Goal: Task Accomplishment & Management: Manage account settings

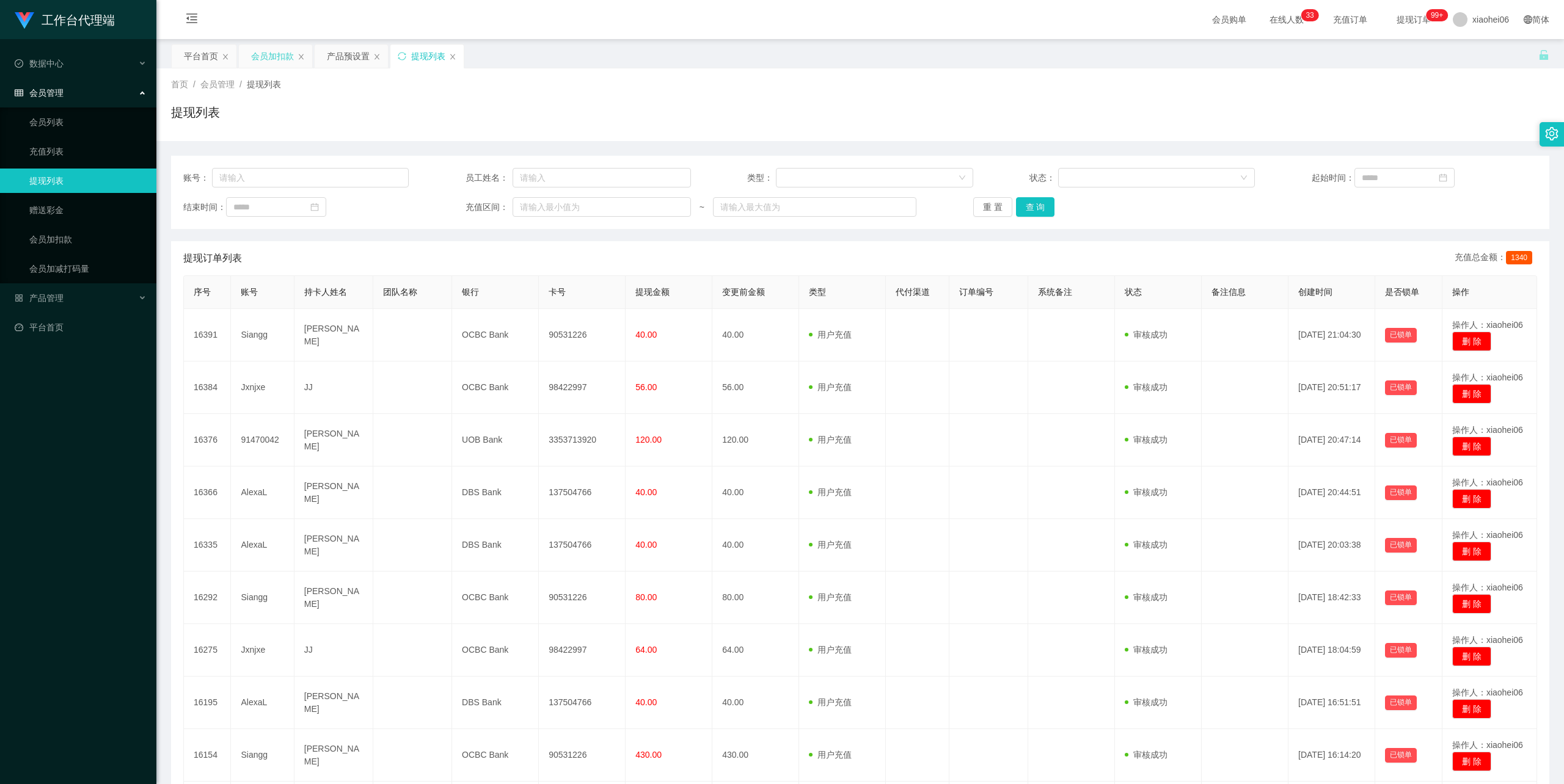
click at [270, 54] on div "会员加扣款" at bounding box center [273, 56] width 43 height 24
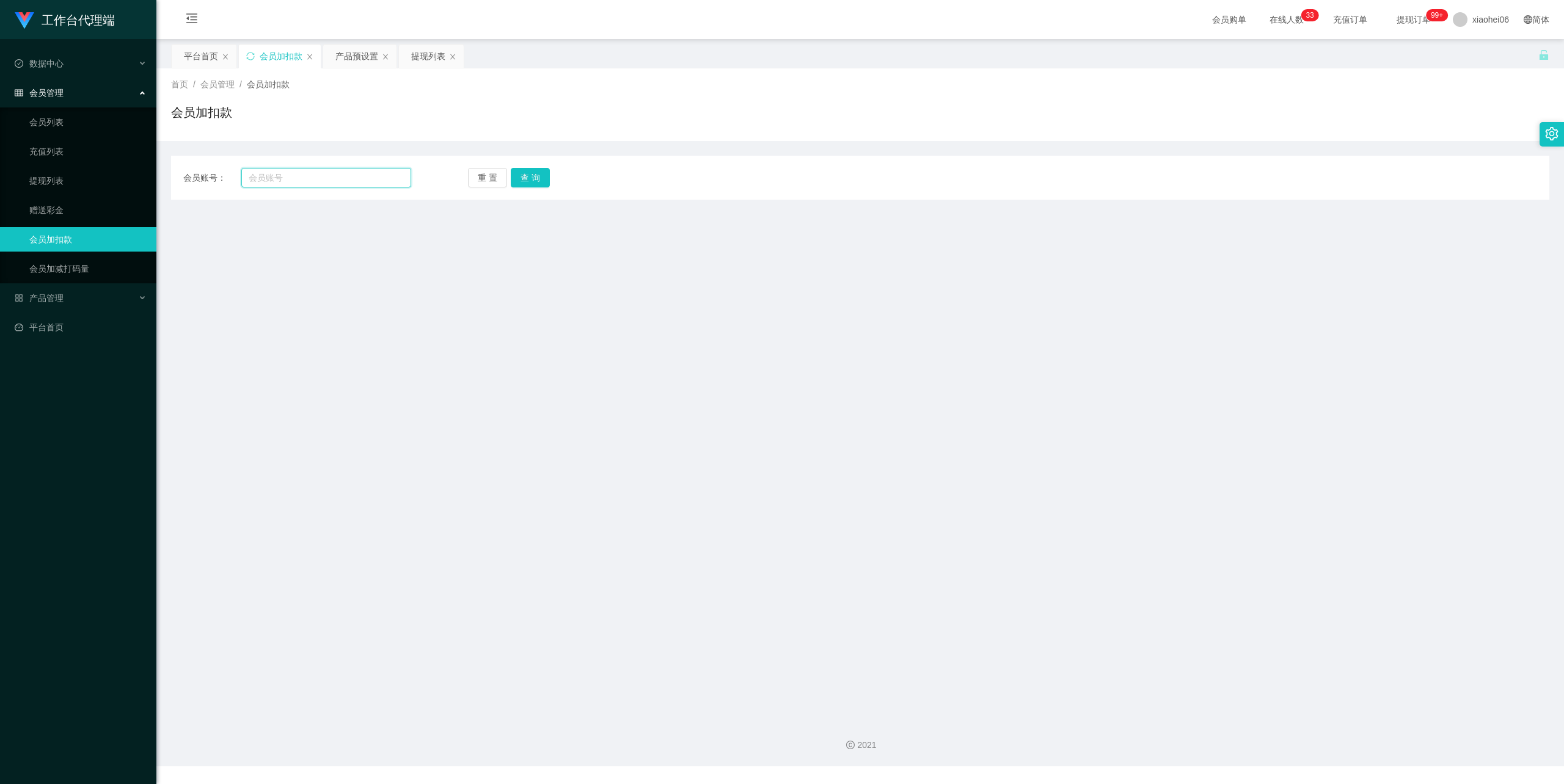
click at [298, 173] on input "text" at bounding box center [326, 177] width 170 height 19
paste input "已经为你提交到工作台，请去工作台自行提现，有专人处理提现。30分钟没到账请及时联系我。"
type input "已经为你提交到工作台，请去工作台自行提现，有专人处理提现。30分钟没到账请及时联系我。"
click at [345, 164] on div "会员账号： 重 置 查 询 会员账号 会员姓名 账号余额 操作类型 人工加款 人工扣款 金额 确 定" at bounding box center [860, 177] width 1378 height 44
click at [331, 174] on input "text" at bounding box center [326, 177] width 170 height 19
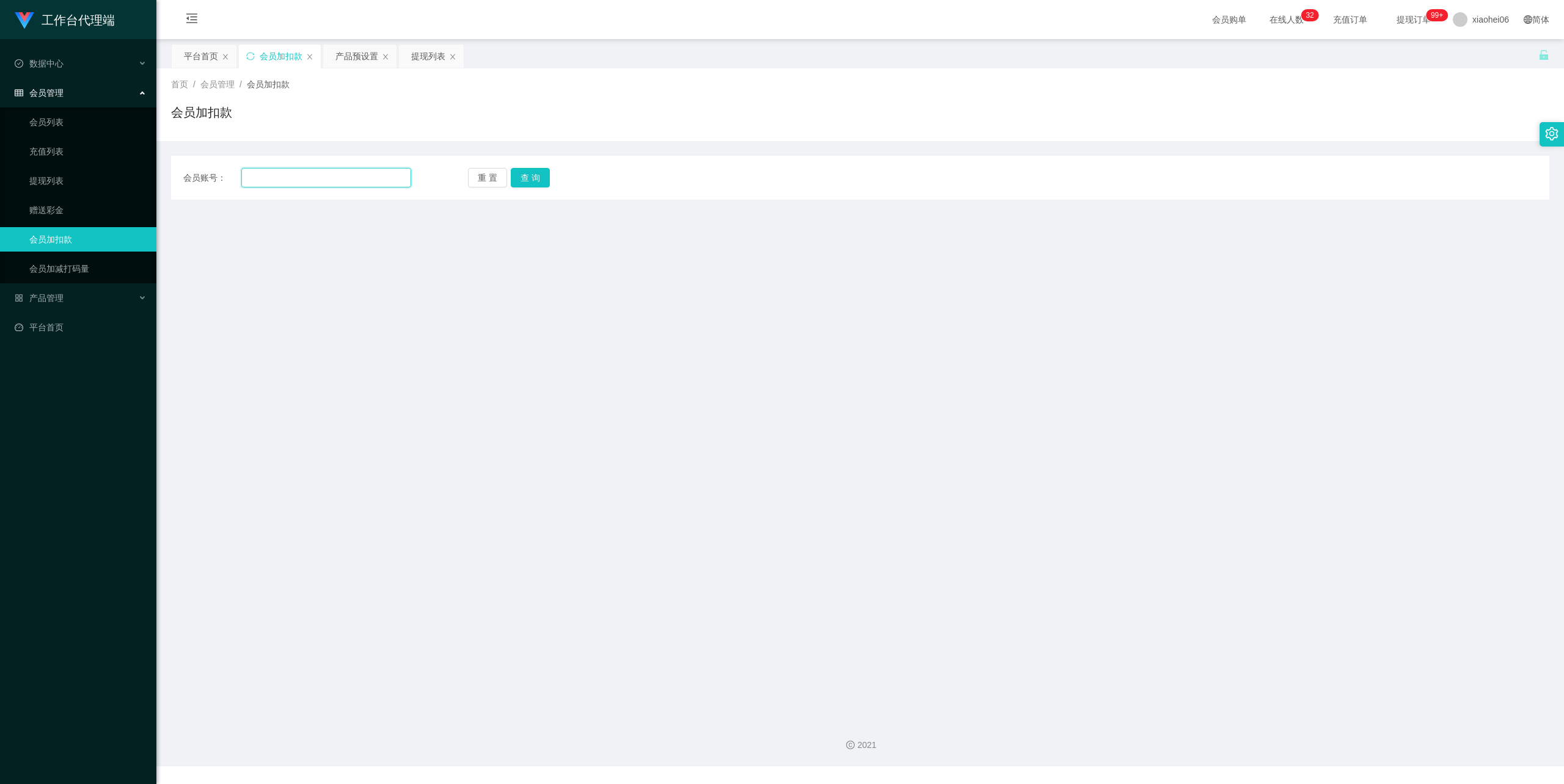
paste input "Jxnjxe"
click at [529, 171] on button "查 询" at bounding box center [530, 177] width 39 height 19
click at [251, 176] on input "Jxnjxe" at bounding box center [326, 177] width 170 height 19
type input "Jxnjxe"
click at [535, 181] on button "查 询" at bounding box center [530, 177] width 39 height 19
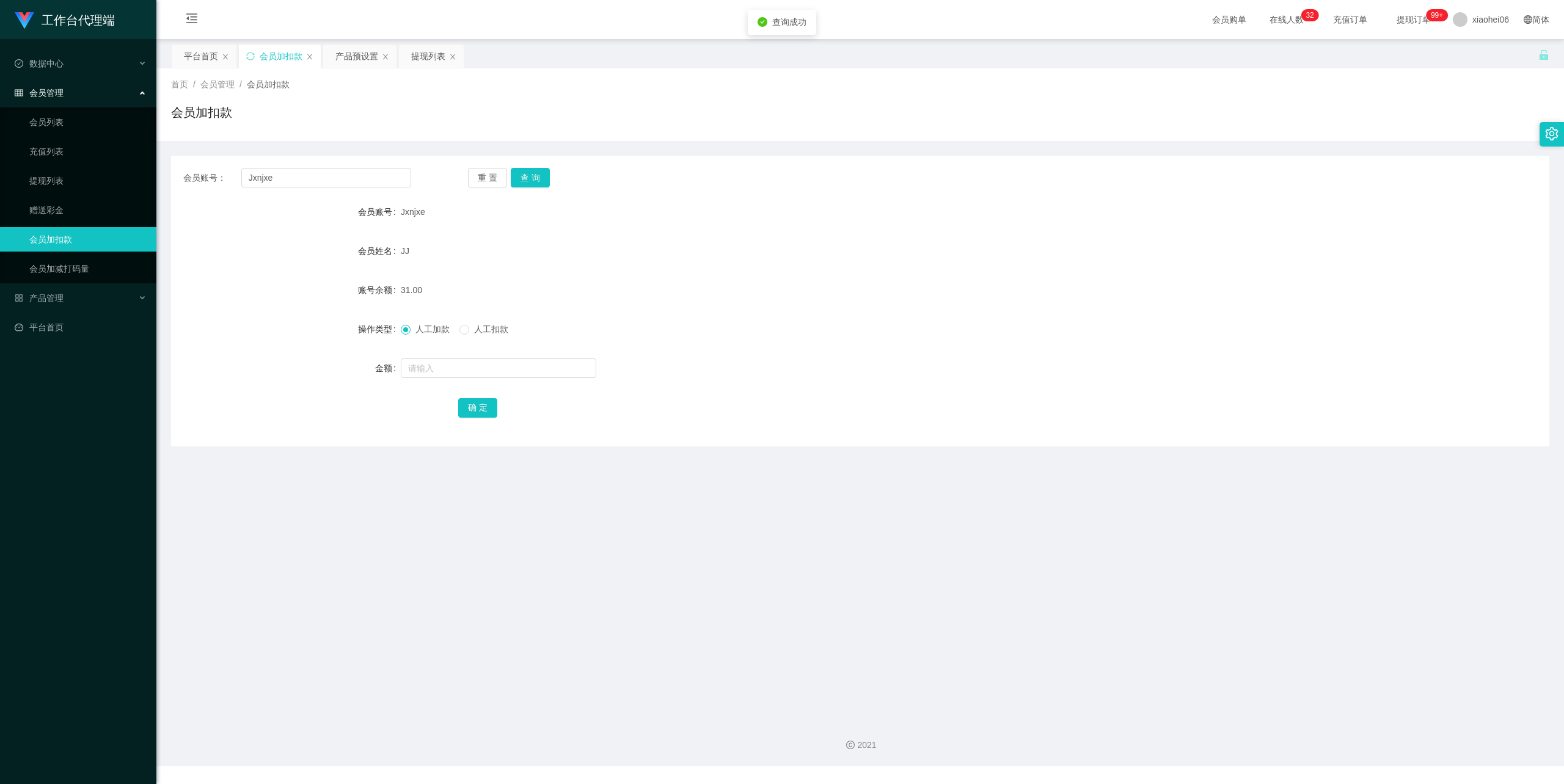
click at [424, 328] on span "人工加款" at bounding box center [432, 329] width 44 height 10
click at [439, 363] on input "text" at bounding box center [498, 368] width 196 height 19
click at [458, 365] on input "text" at bounding box center [498, 368] width 196 height 19
type input "72"
click at [475, 403] on button "确 定" at bounding box center [478, 408] width 39 height 19
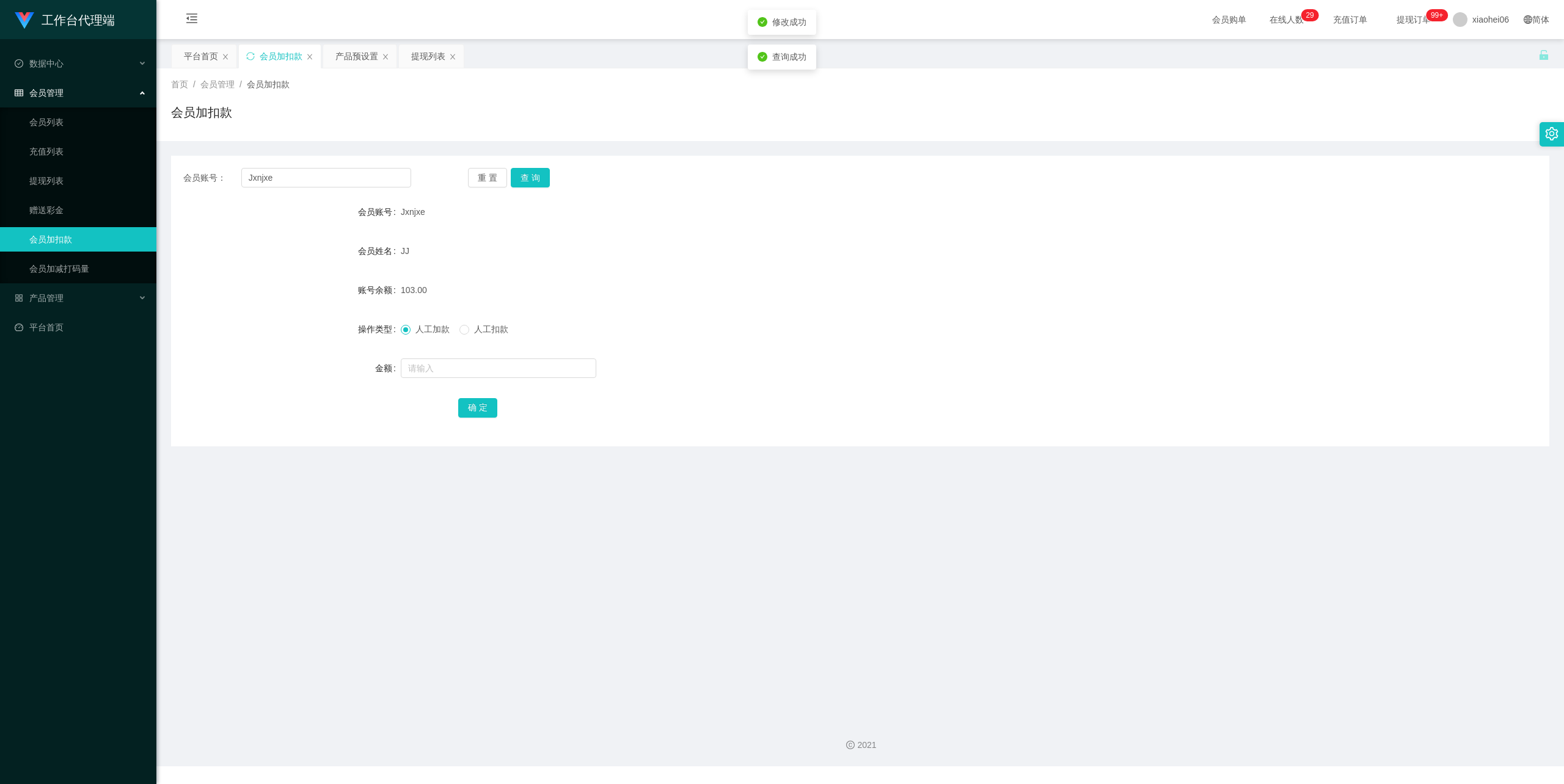
click at [887, 265] on form "会员账号 Jxnjxe 会员姓名 JJ 账号余额 103.00 操作类型 人工加款 人工扣款 金额 确 定" at bounding box center [860, 309] width 1378 height 220
click at [427, 48] on div "提现列表" at bounding box center [428, 56] width 34 height 24
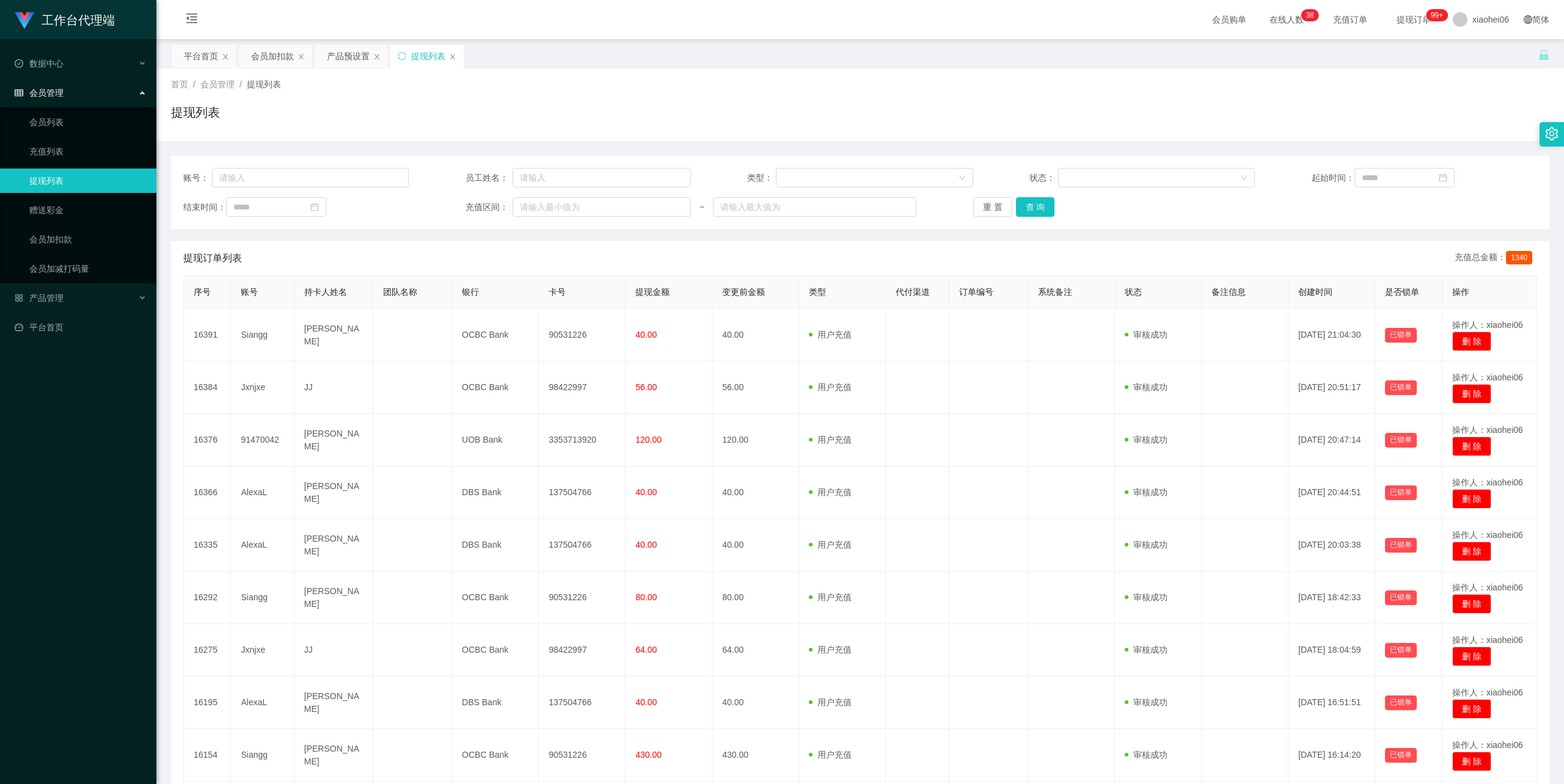
click at [665, 85] on div "首页 / 会员管理 / 提现列表 /" at bounding box center [860, 84] width 1378 height 13
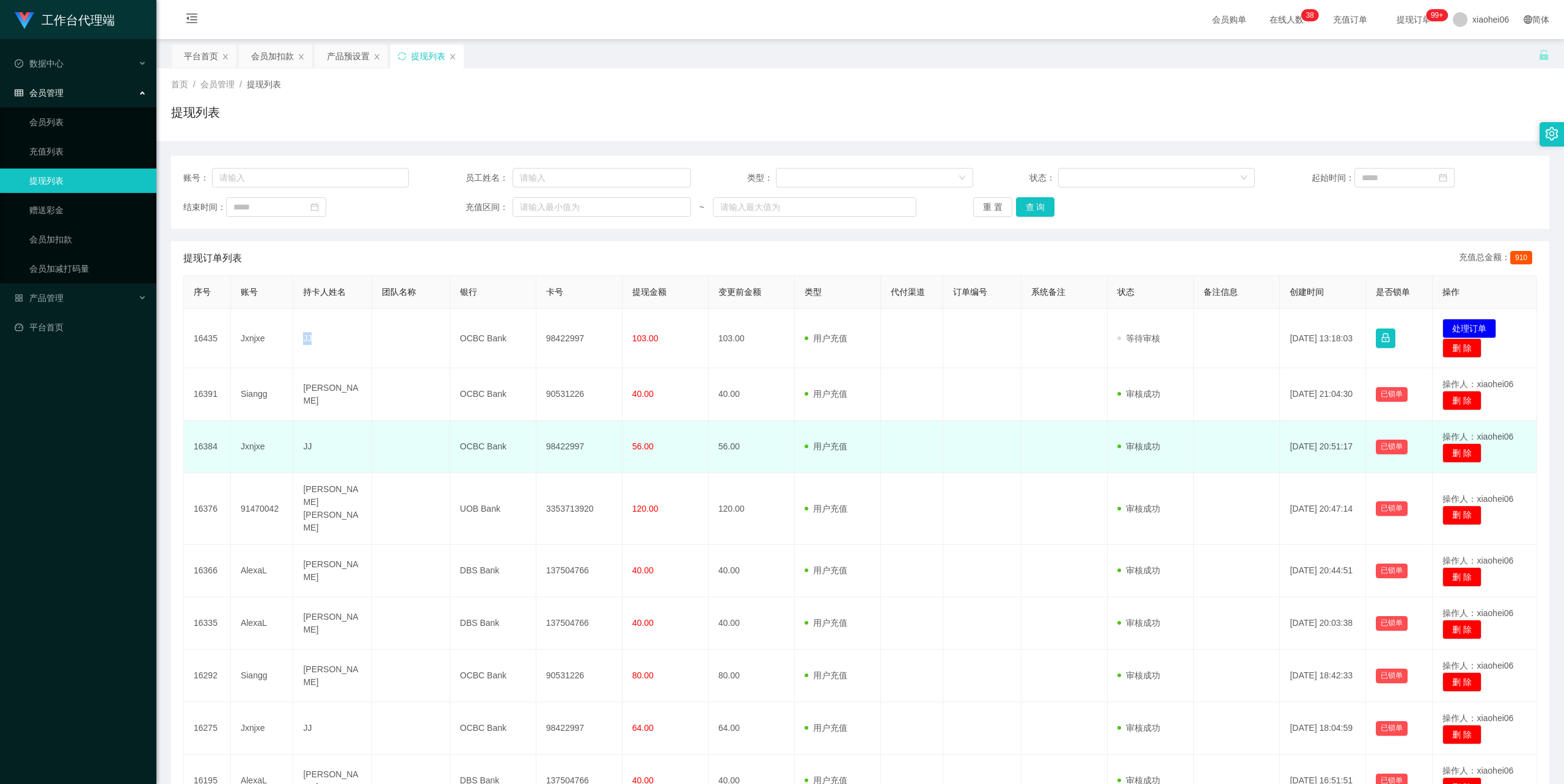
drag, startPoint x: 319, startPoint y: 335, endPoint x: 265, endPoint y: 465, distance: 140.8
click at [298, 336] on td "JJ" at bounding box center [332, 339] width 78 height 59
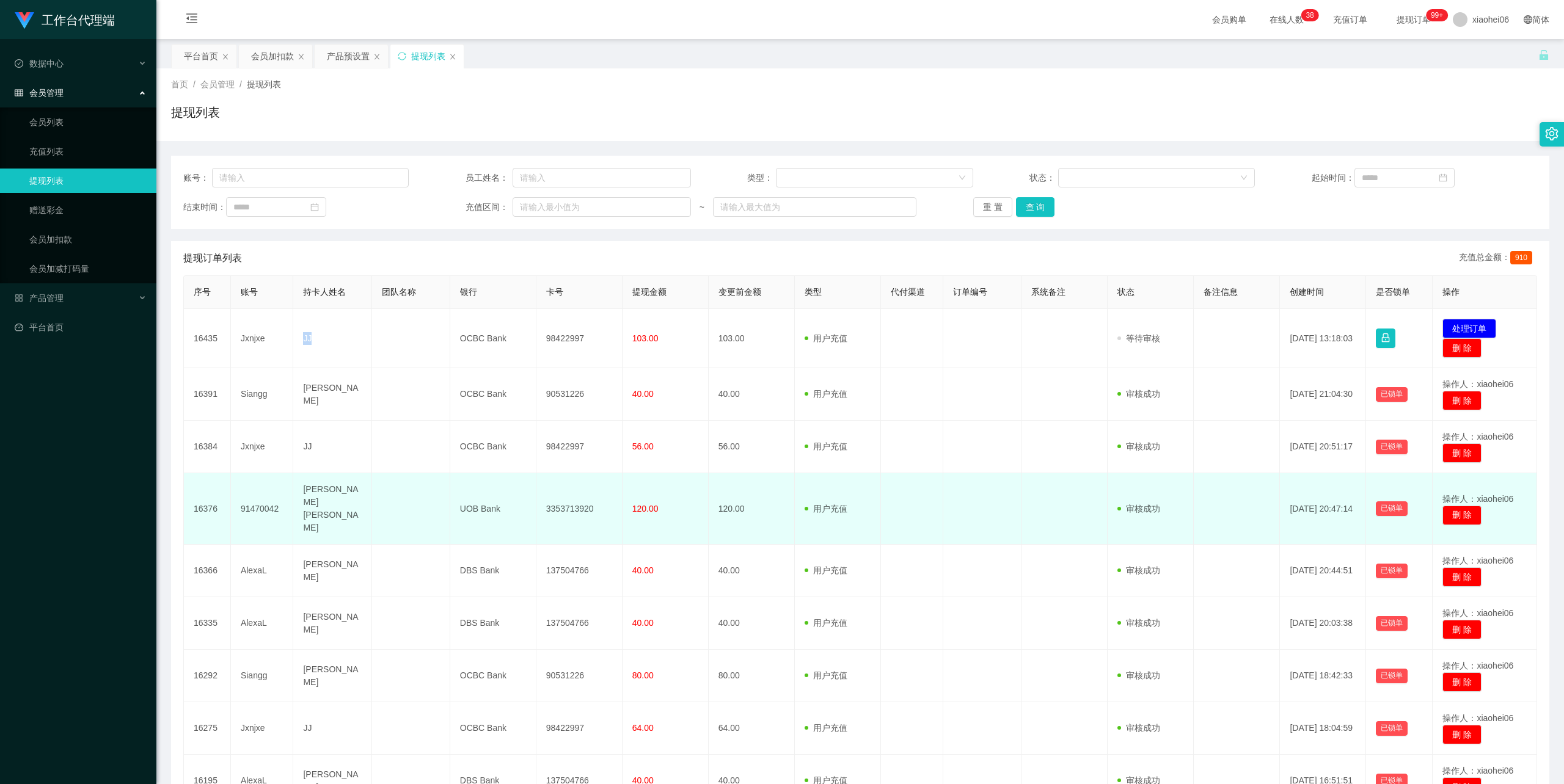
copy td "JJ"
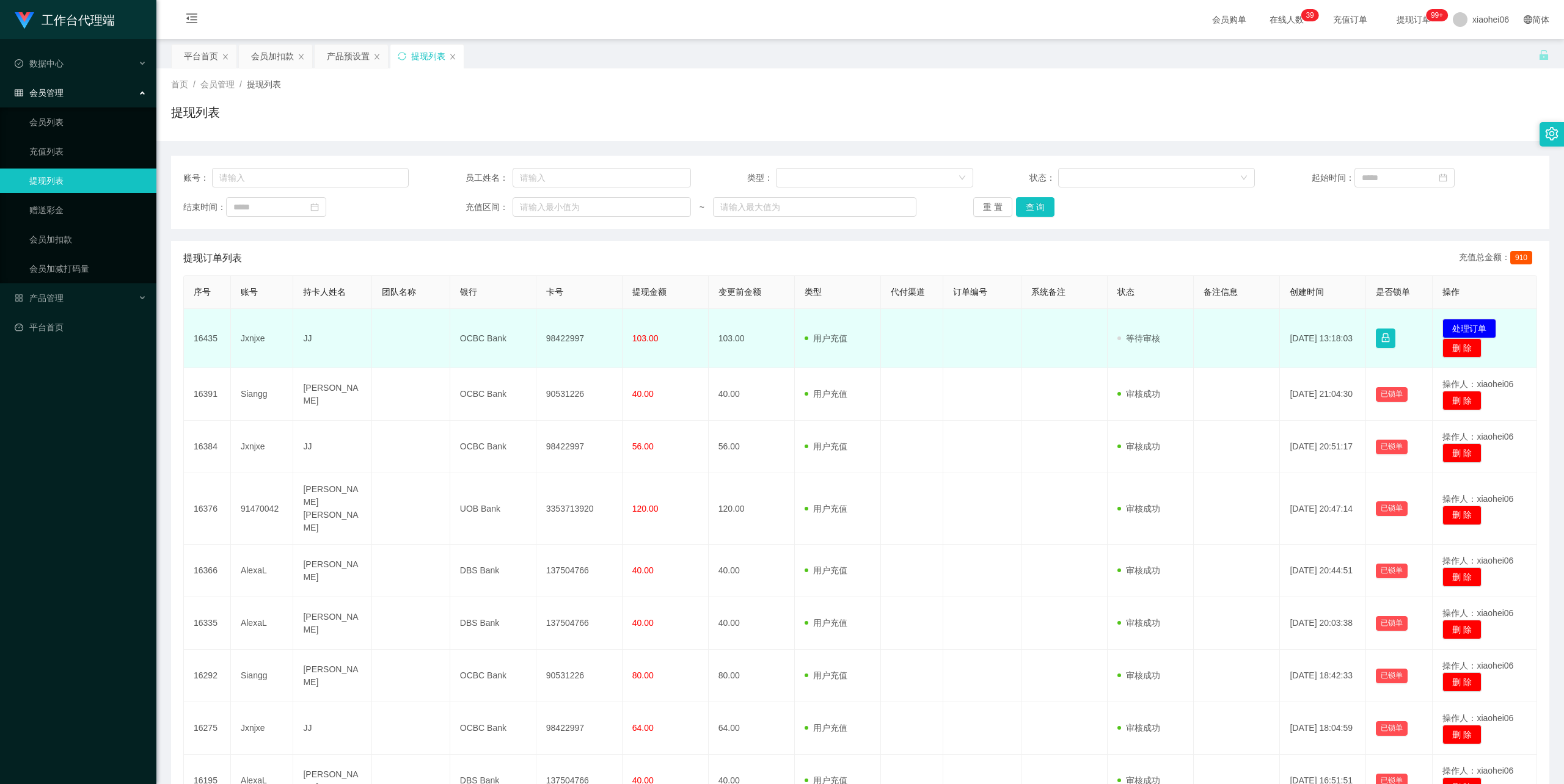
click at [565, 337] on td "98422997" at bounding box center [579, 339] width 86 height 59
copy td "98422997"
click at [638, 339] on span "103.00" at bounding box center [645, 338] width 26 height 10
click at [636, 340] on span "103.00" at bounding box center [645, 338] width 26 height 10
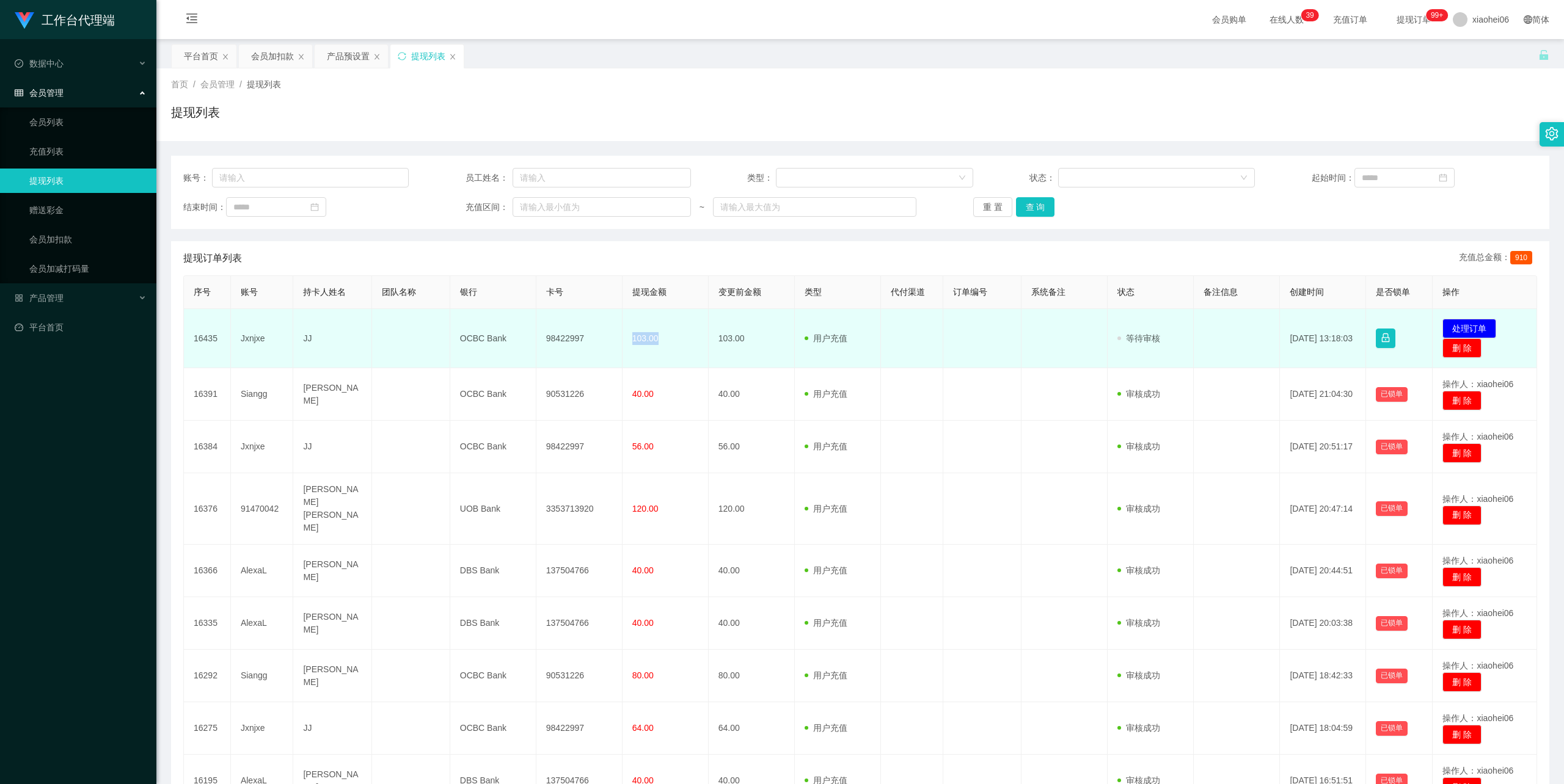
click at [653, 365] on td "103.00" at bounding box center [665, 339] width 86 height 59
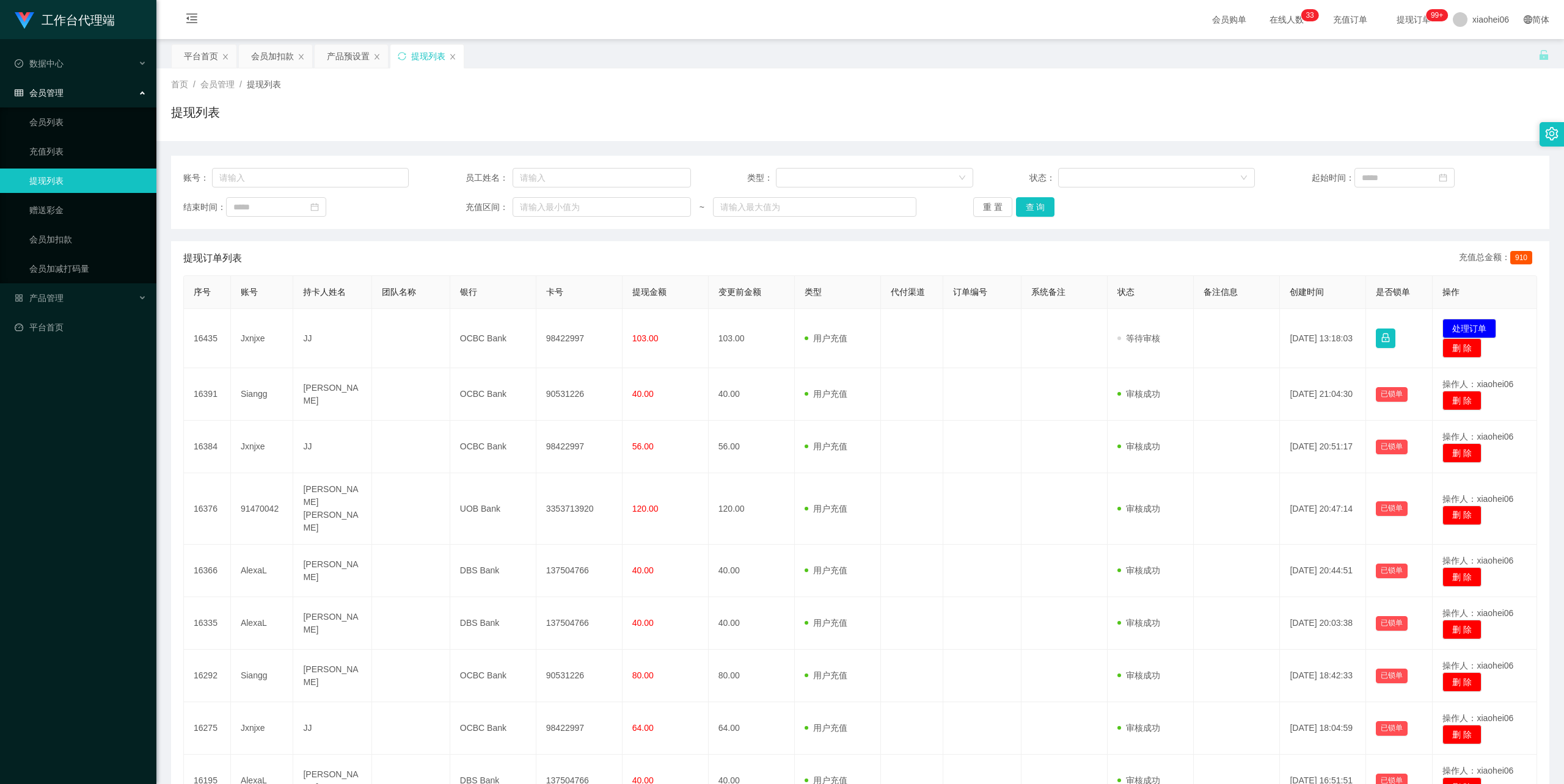
drag, startPoint x: 675, startPoint y: 250, endPoint x: 650, endPoint y: 260, distance: 26.9
click at [675, 250] on div "提现订单列表 充值总金额： 910" at bounding box center [860, 258] width 1354 height 34
click at [800, 88] on div "首页 / 会员管理 / 提现列表 /" at bounding box center [860, 84] width 1378 height 13
click at [831, 258] on div "提现订单列表 充值总金额： 910" at bounding box center [860, 258] width 1354 height 34
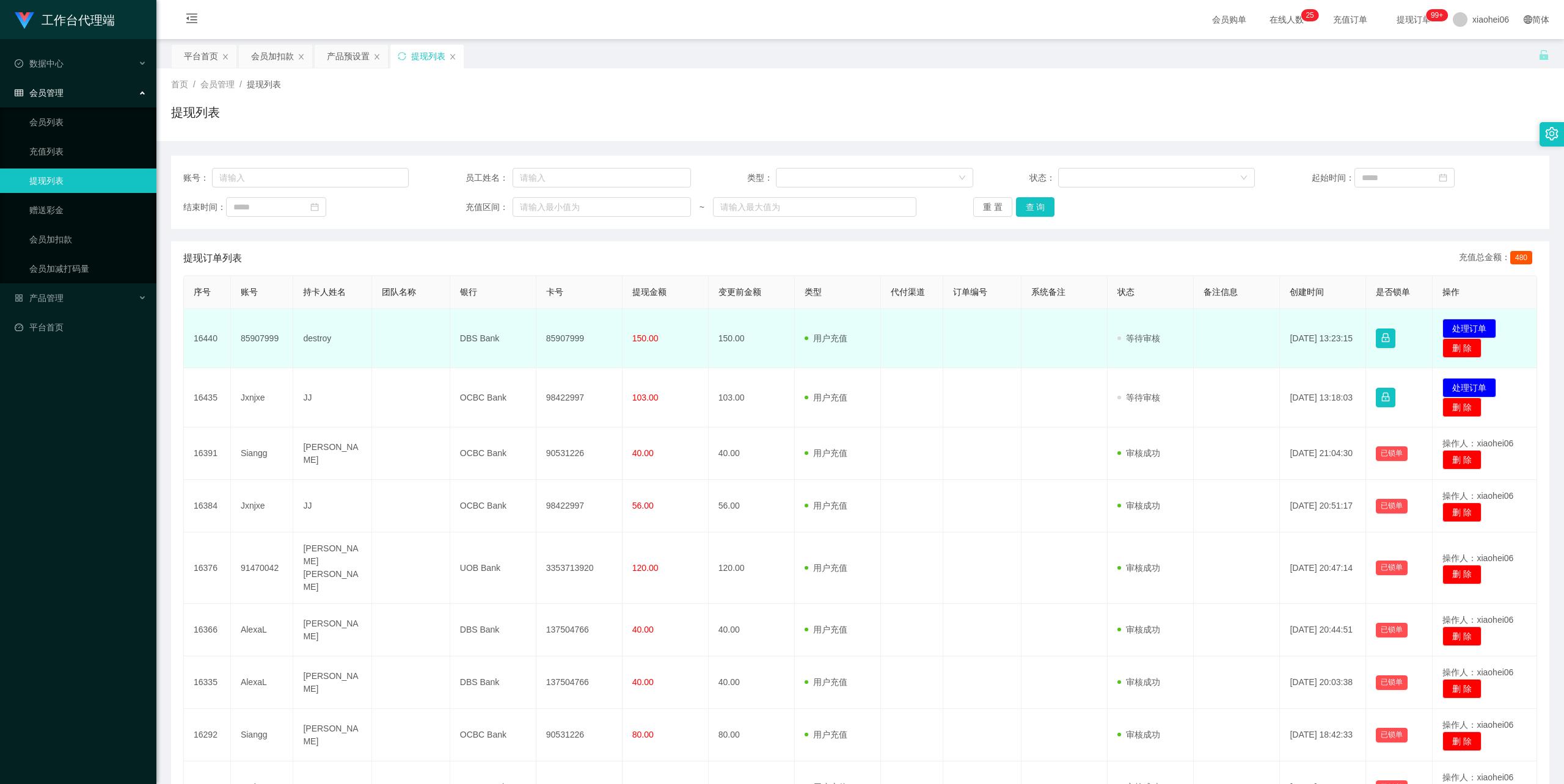
click at [316, 339] on td "destroy" at bounding box center [332, 339] width 78 height 59
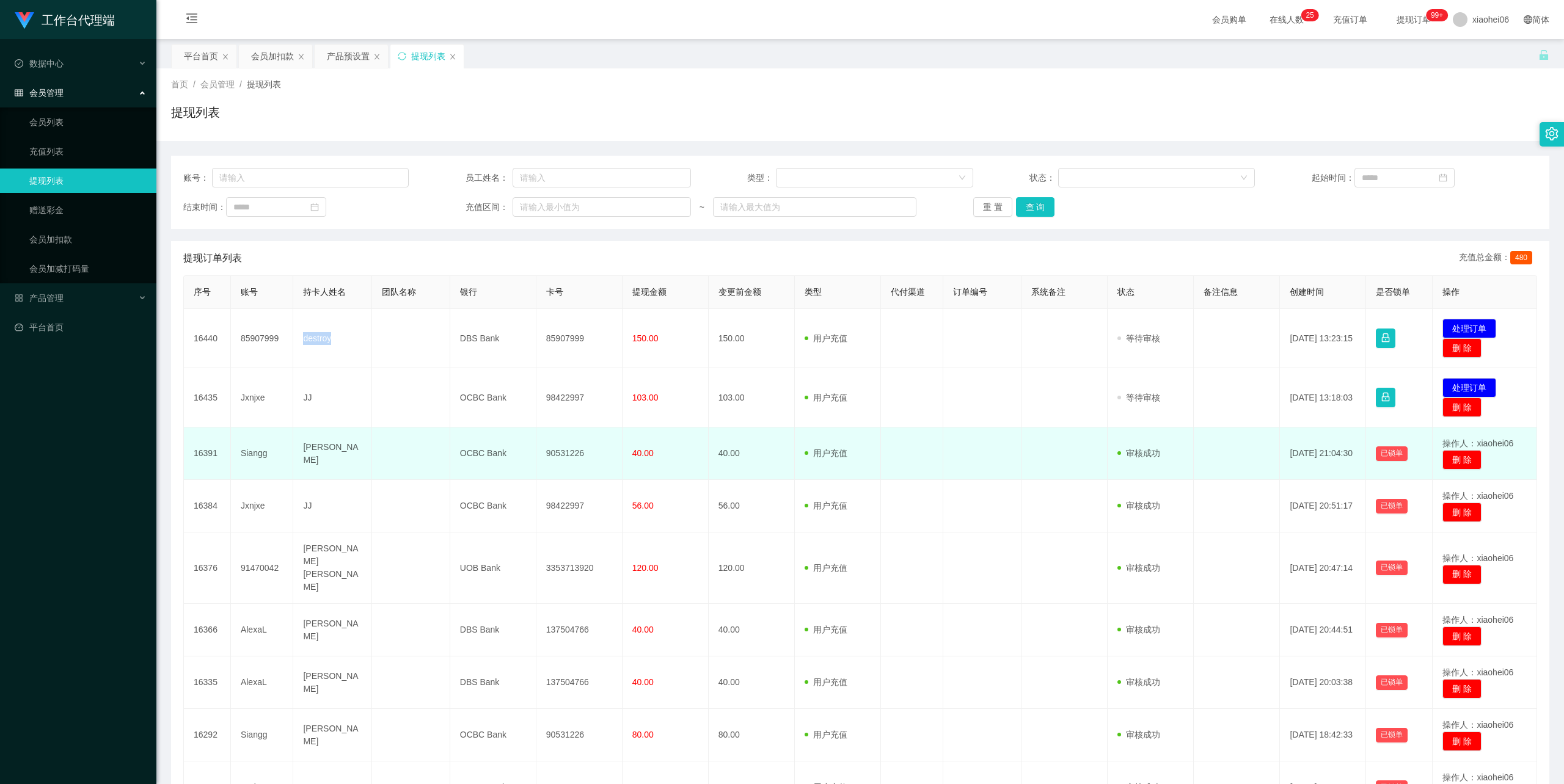
copy td "destroy"
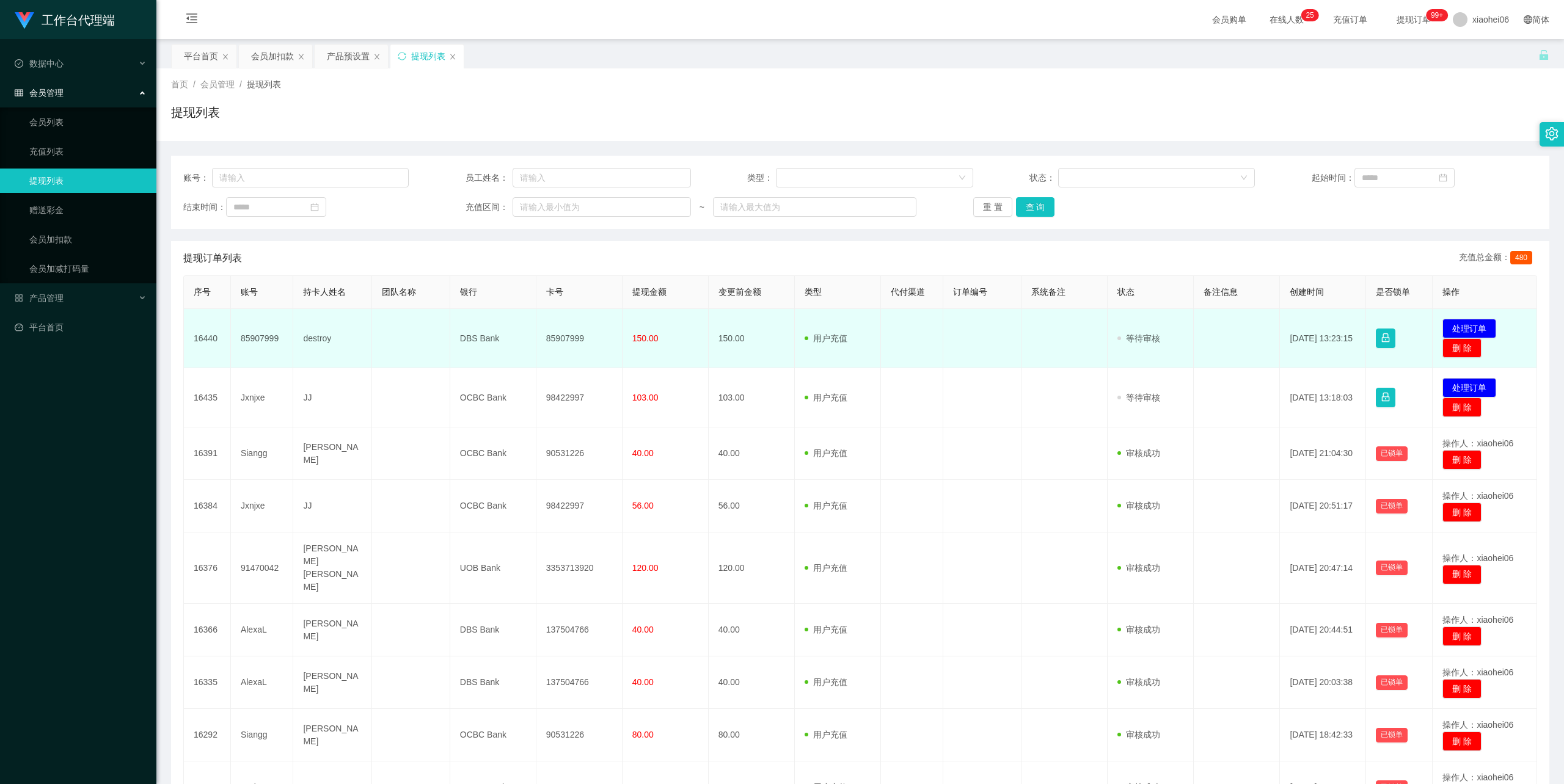
click at [553, 336] on td "85907999" at bounding box center [579, 339] width 86 height 59
copy td "85907999"
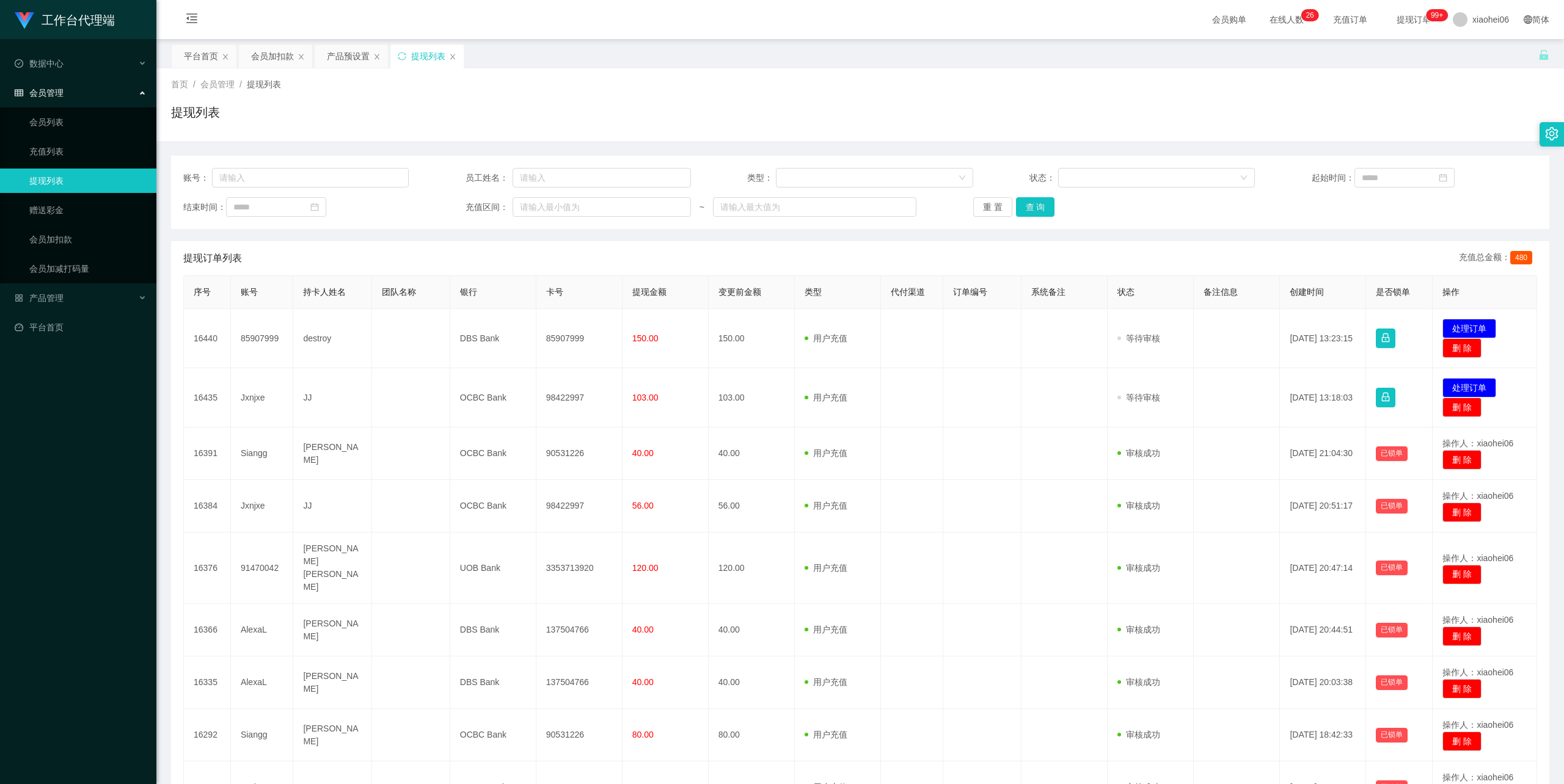
click at [1016, 85] on div "首页 / 会员管理 / 提现列表 /" at bounding box center [860, 84] width 1378 height 13
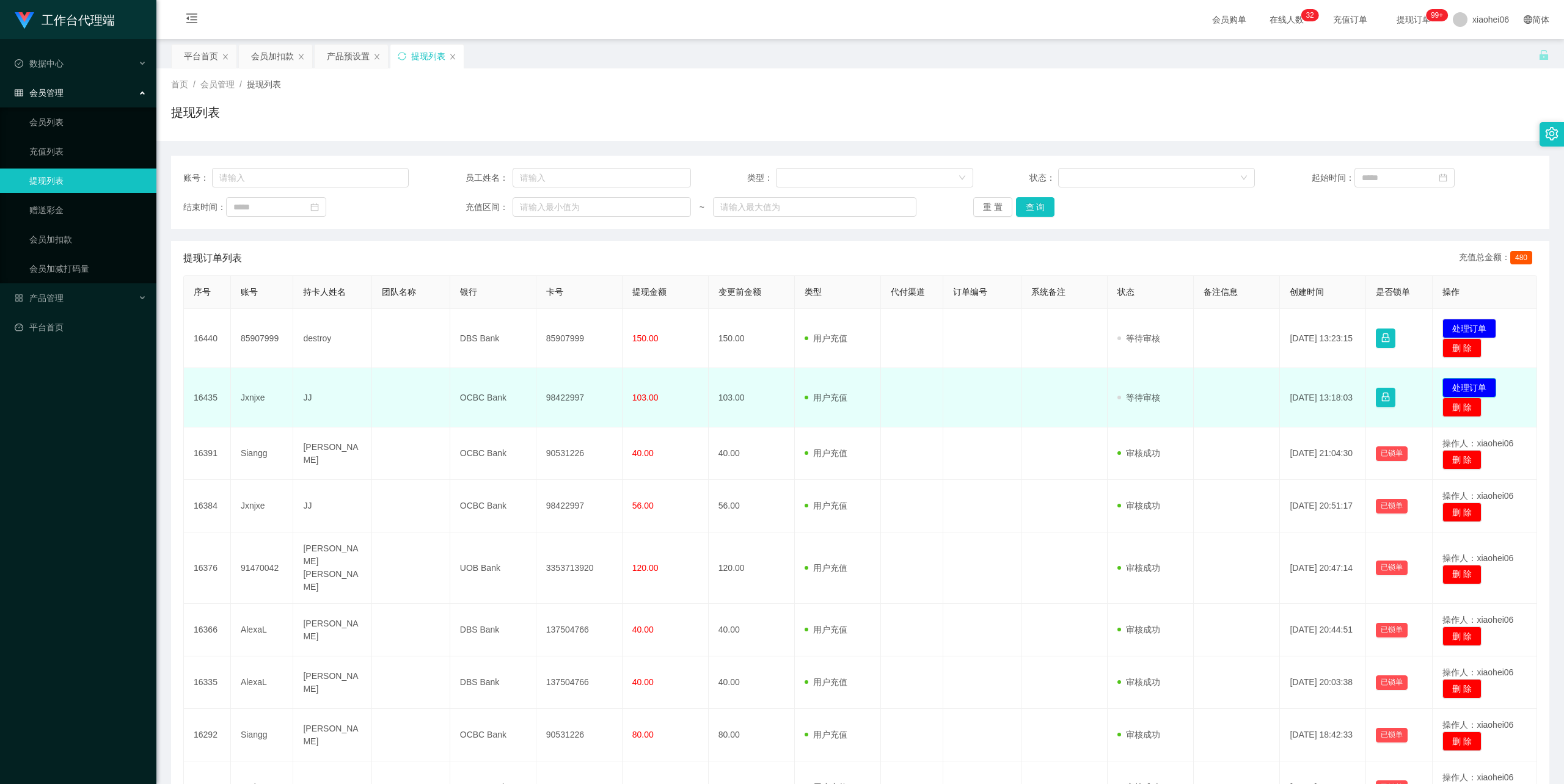
click at [1482, 388] on button "处理订单" at bounding box center [1469, 388] width 54 height 19
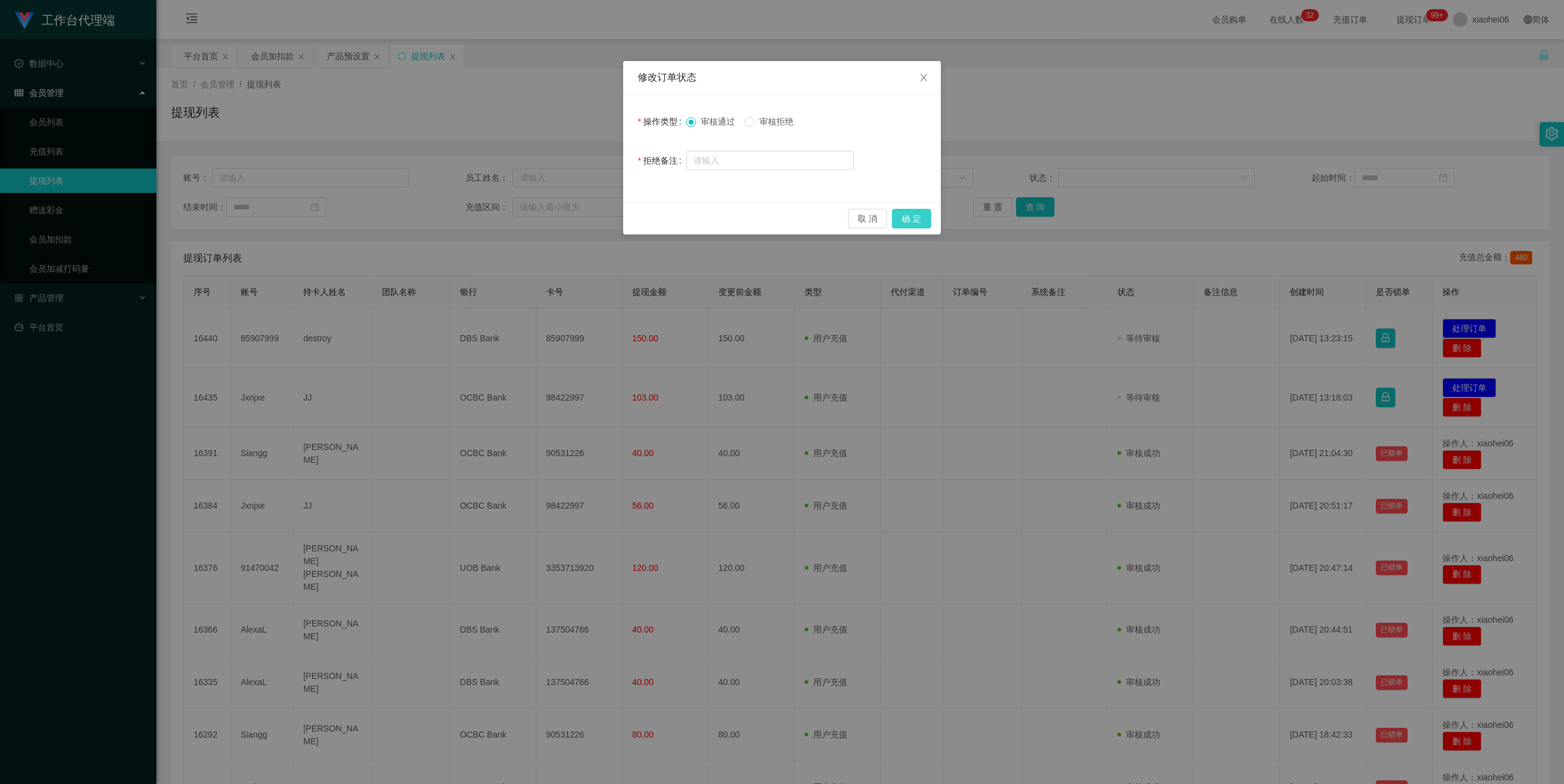
click at [909, 214] on button "确 定" at bounding box center [911, 218] width 39 height 19
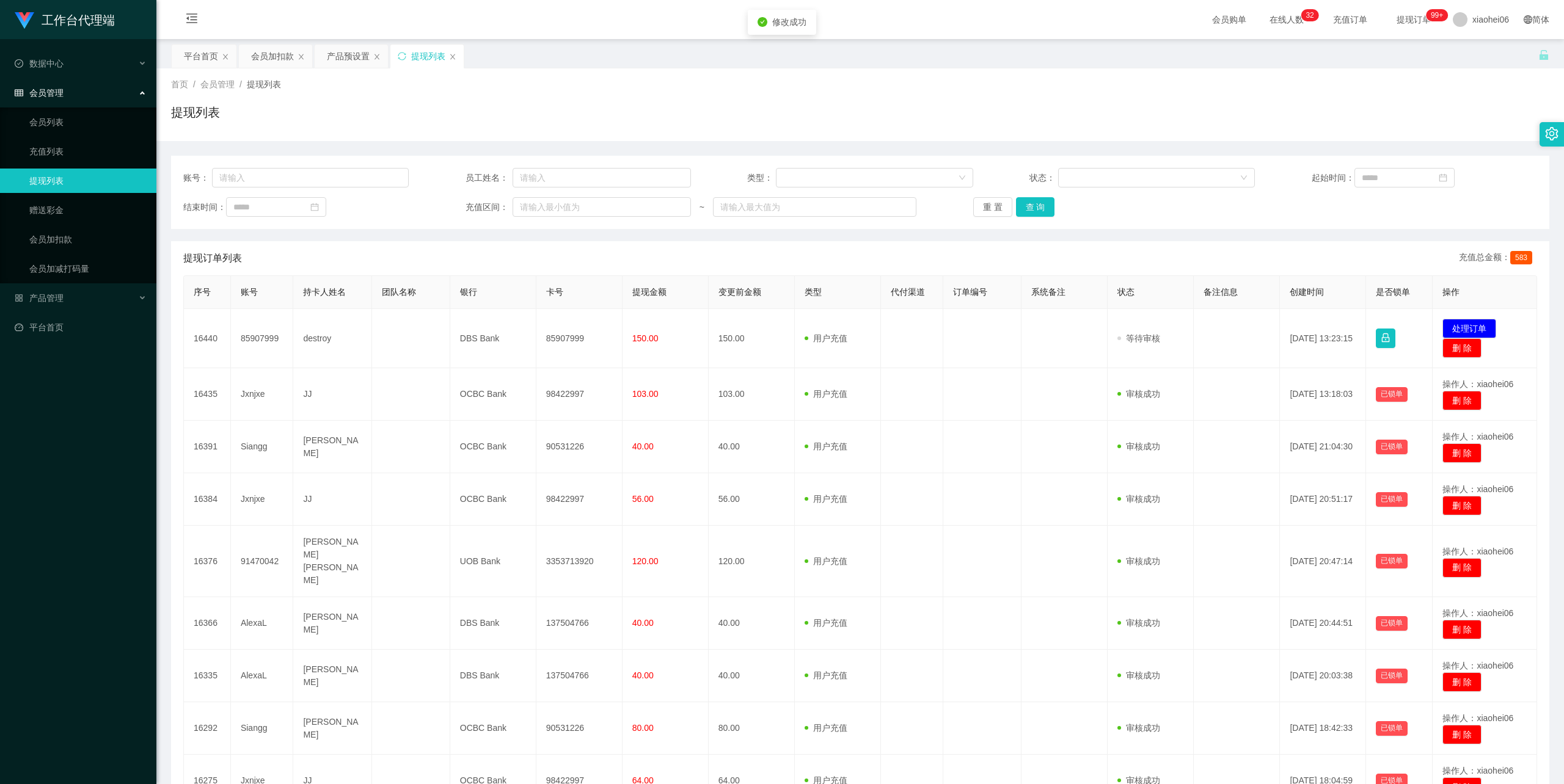
click at [1161, 106] on div "提现列表" at bounding box center [860, 118] width 1378 height 28
click at [1463, 327] on button "处理订单" at bounding box center [1469, 329] width 54 height 19
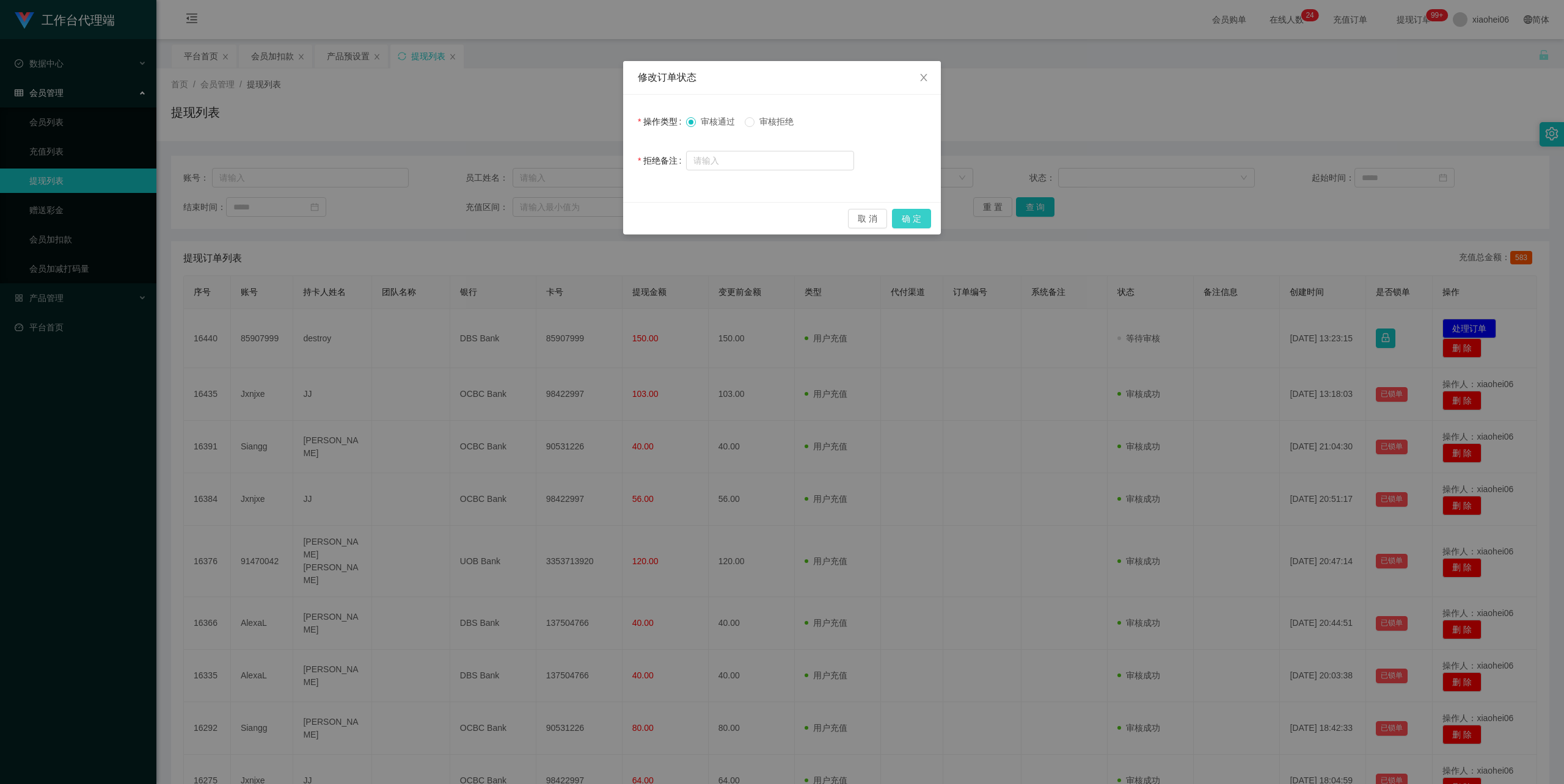
click at [909, 212] on button "确 定" at bounding box center [911, 218] width 39 height 19
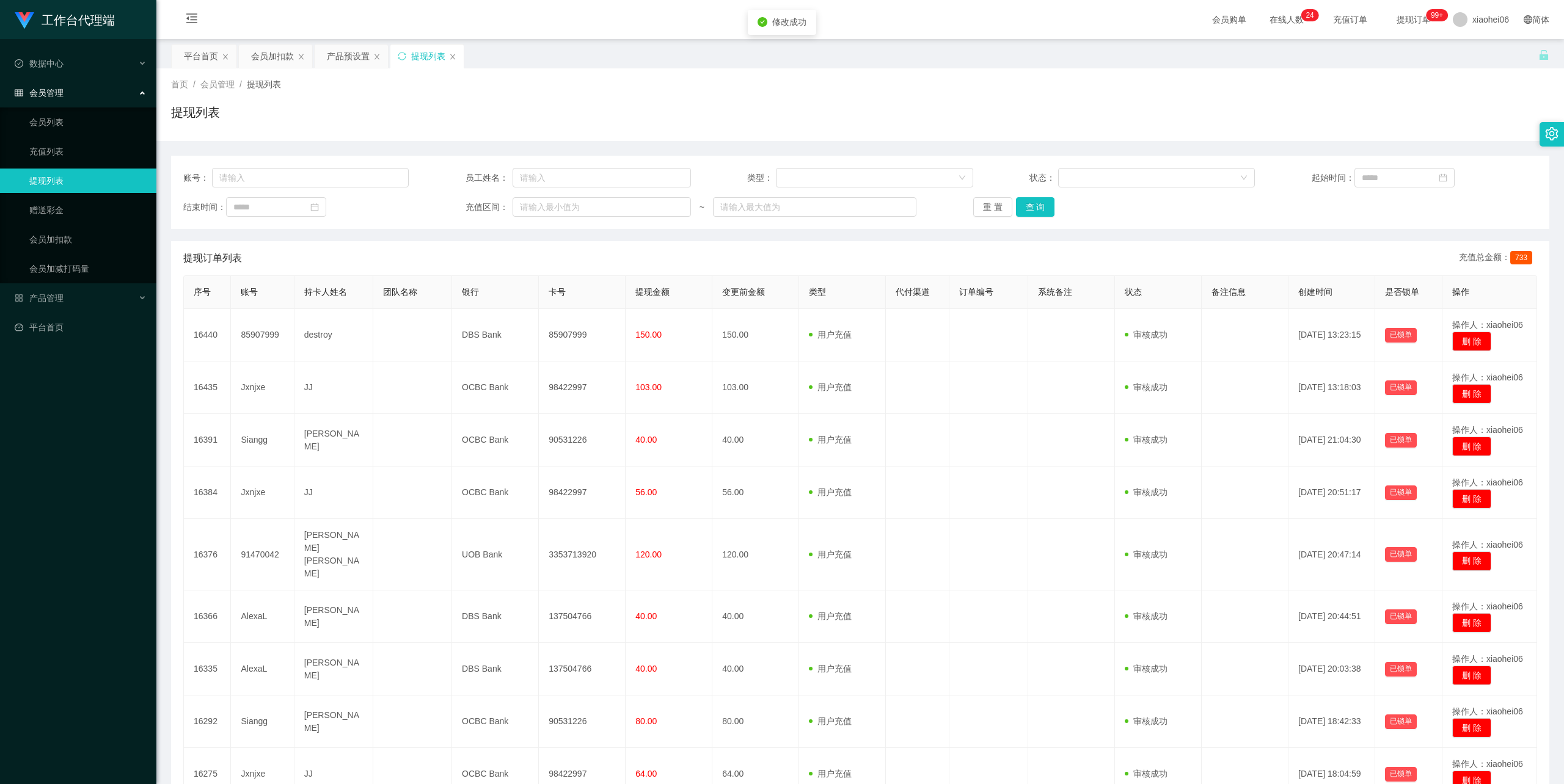
drag, startPoint x: 1073, startPoint y: 112, endPoint x: 1304, endPoint y: 5, distance: 254.6
click at [1074, 111] on div "提现列表" at bounding box center [860, 118] width 1378 height 28
click at [587, 128] on div "提现列表" at bounding box center [860, 118] width 1378 height 28
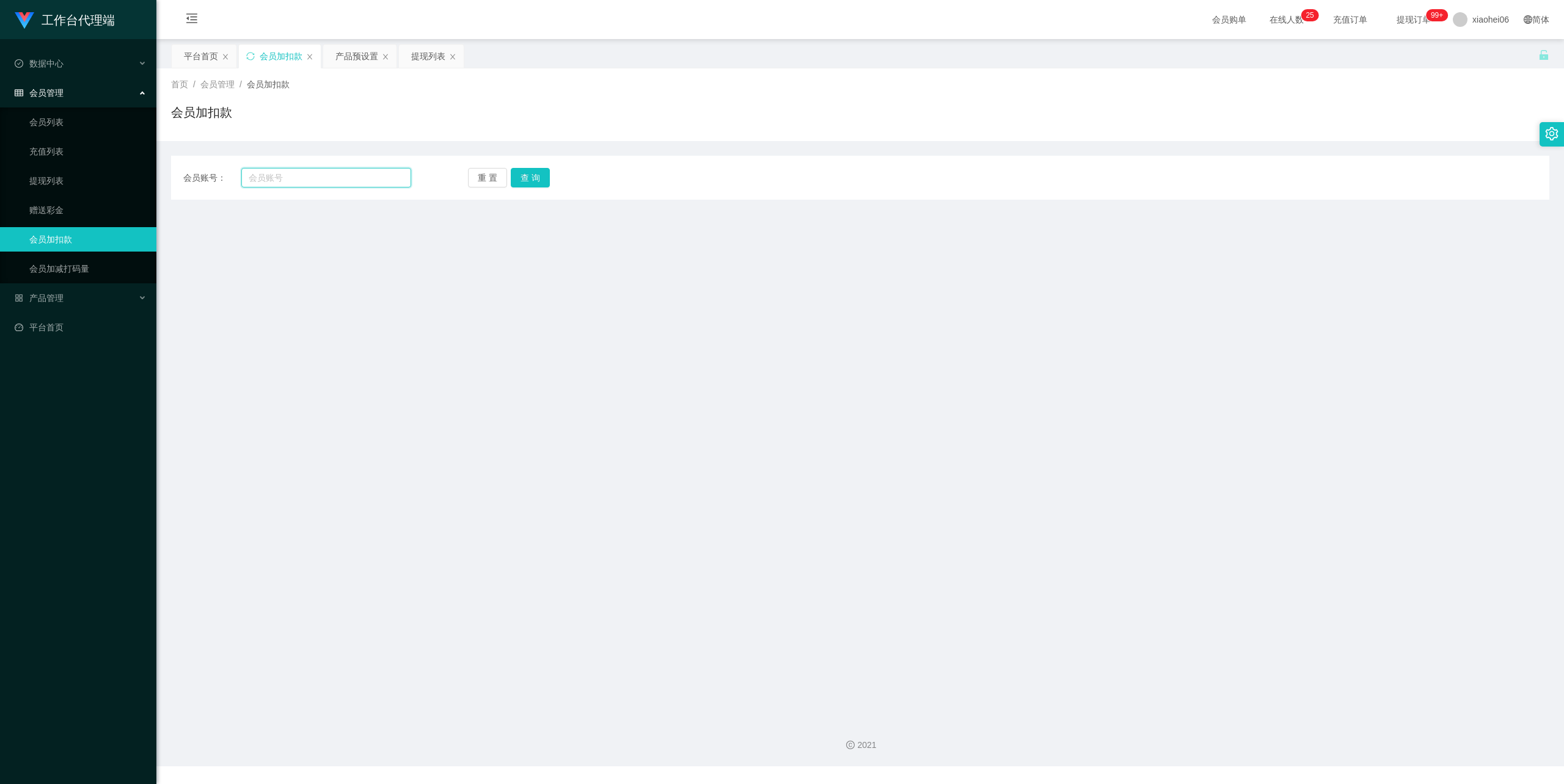
drag, startPoint x: 345, startPoint y: 179, endPoint x: 352, endPoint y: 179, distance: 7.0
click at [345, 179] on input "text" at bounding box center [326, 177] width 170 height 19
paste input "5026761"
type input "5026761"
click at [526, 171] on button "查 询" at bounding box center [530, 177] width 39 height 19
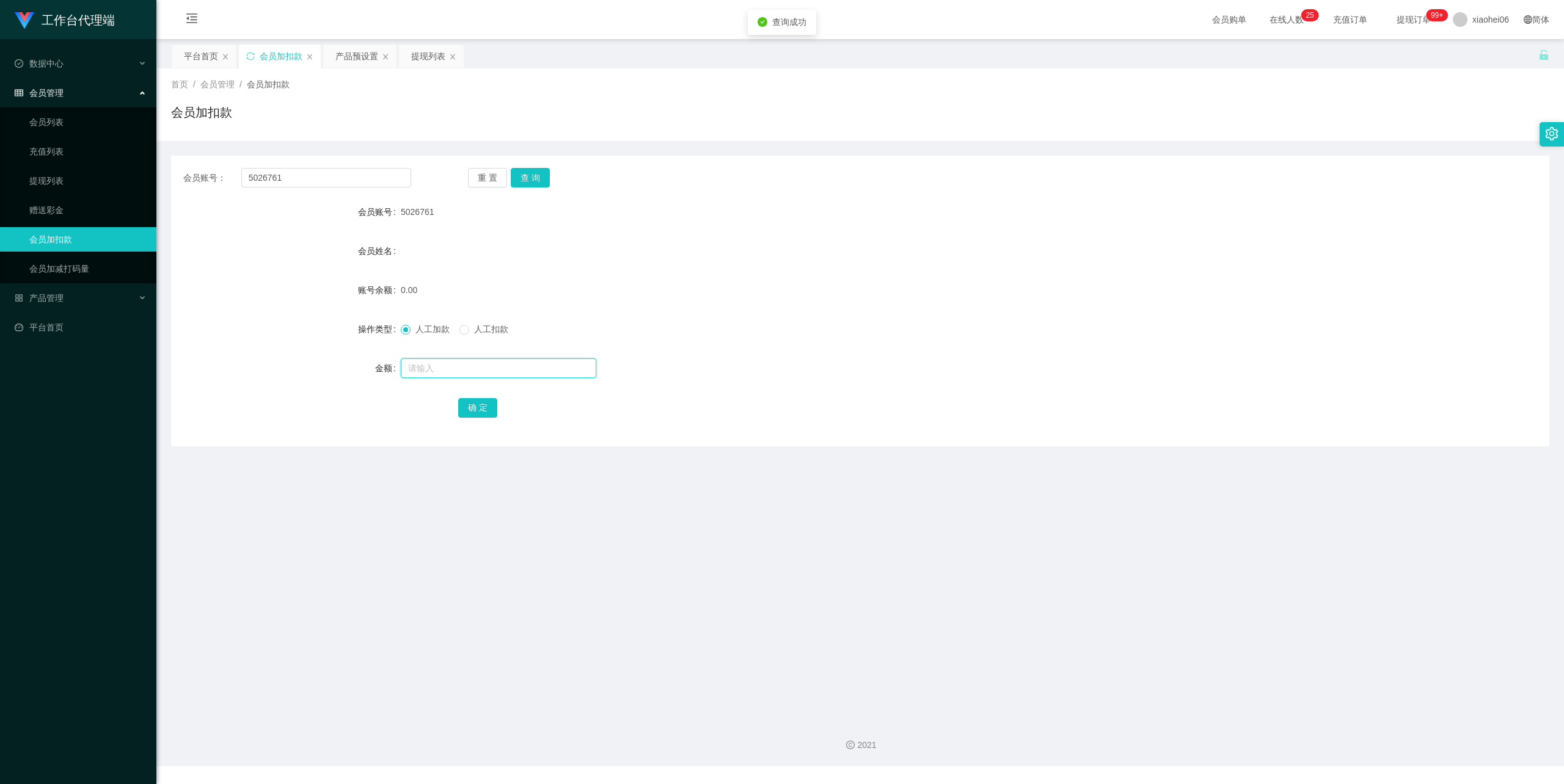
click at [460, 370] on input "text" at bounding box center [498, 368] width 196 height 19
type input "100"
drag, startPoint x: 475, startPoint y: 399, endPoint x: 500, endPoint y: 392, distance: 26.0
click at [475, 399] on button "确 定" at bounding box center [478, 408] width 39 height 19
click at [365, 55] on div "产品预设置" at bounding box center [357, 56] width 43 height 24
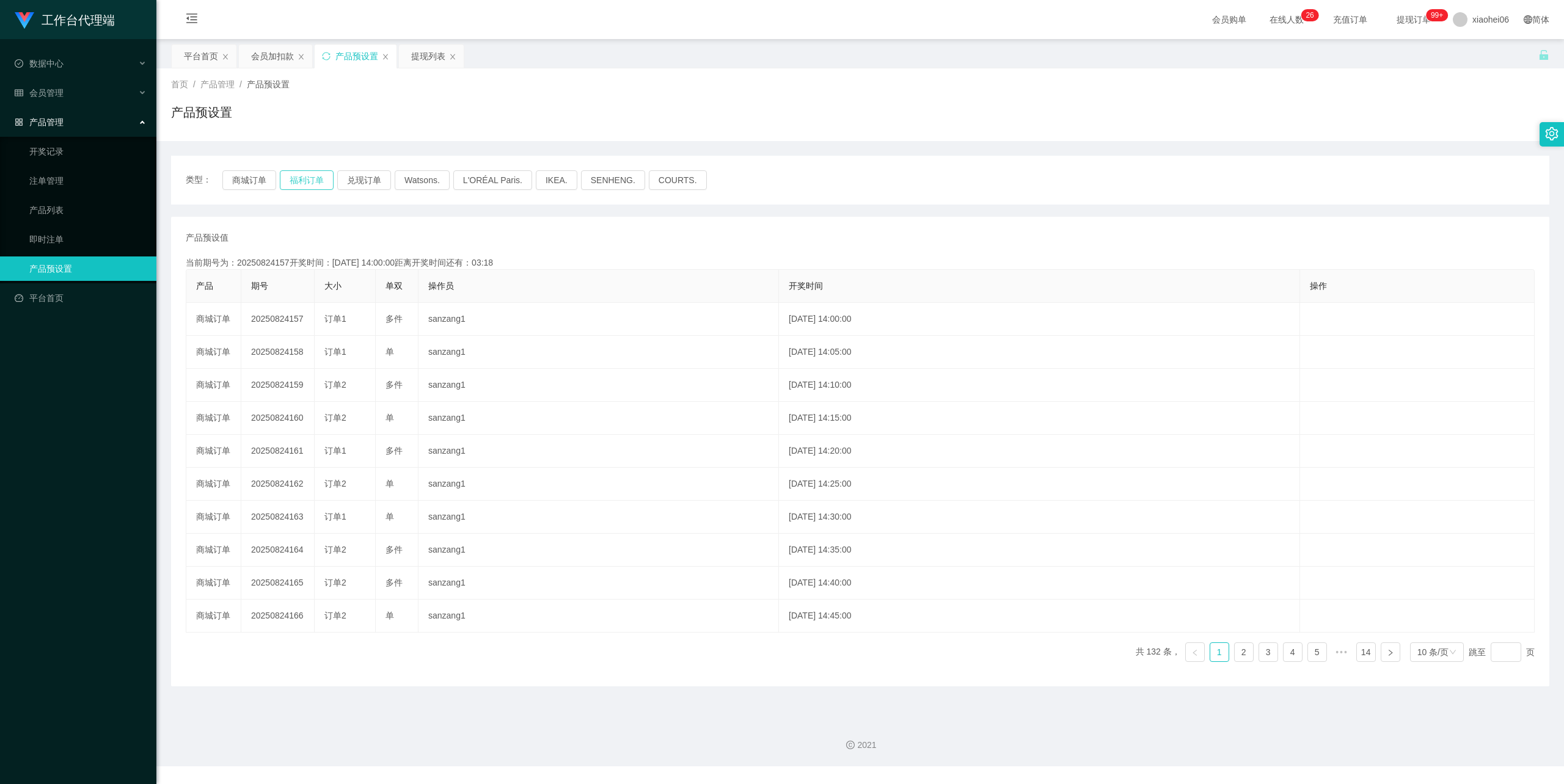
click at [304, 185] on button "福利订单" at bounding box center [306, 180] width 54 height 19
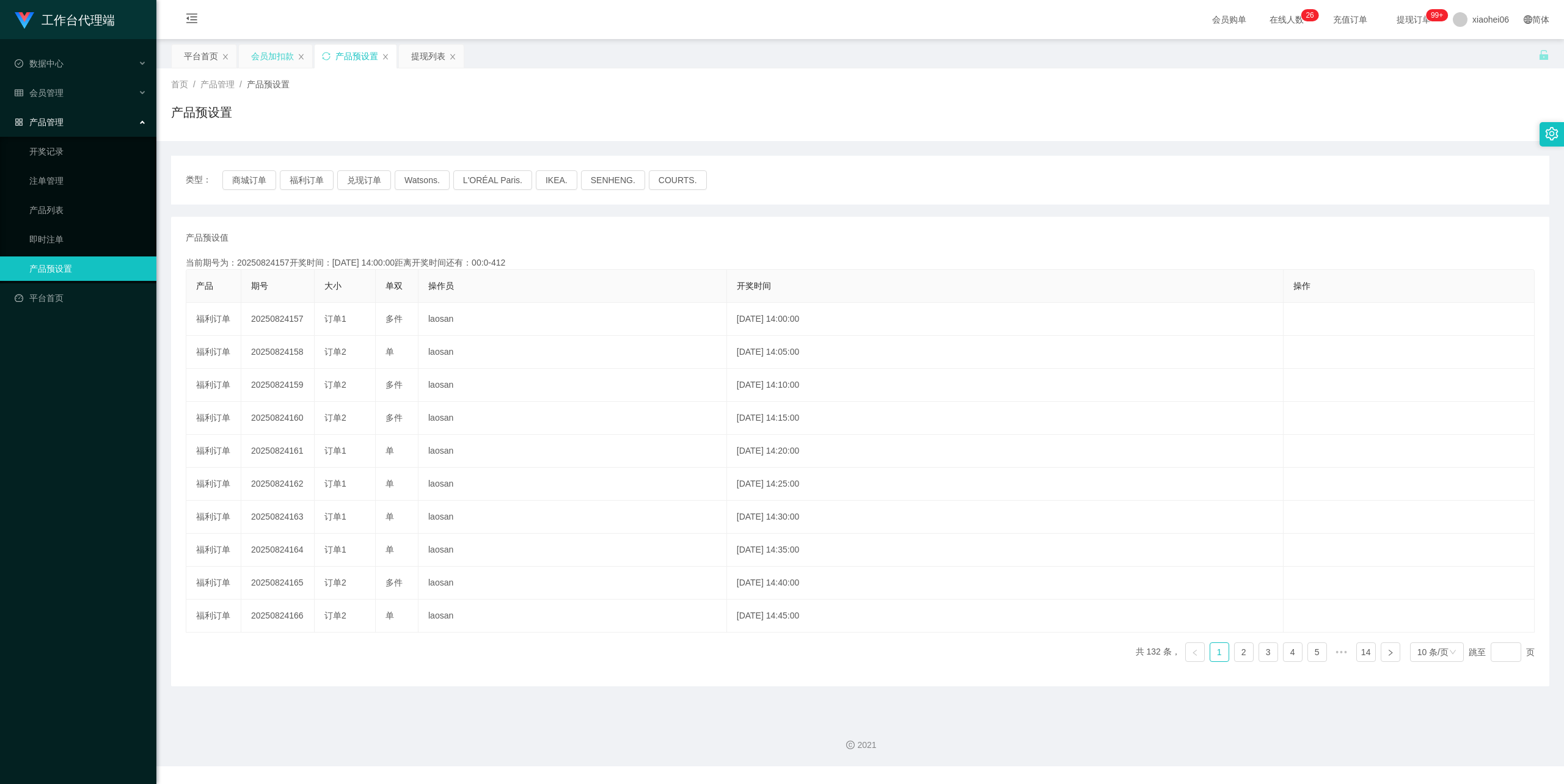
click at [272, 57] on div "会员加扣款" at bounding box center [273, 56] width 43 height 24
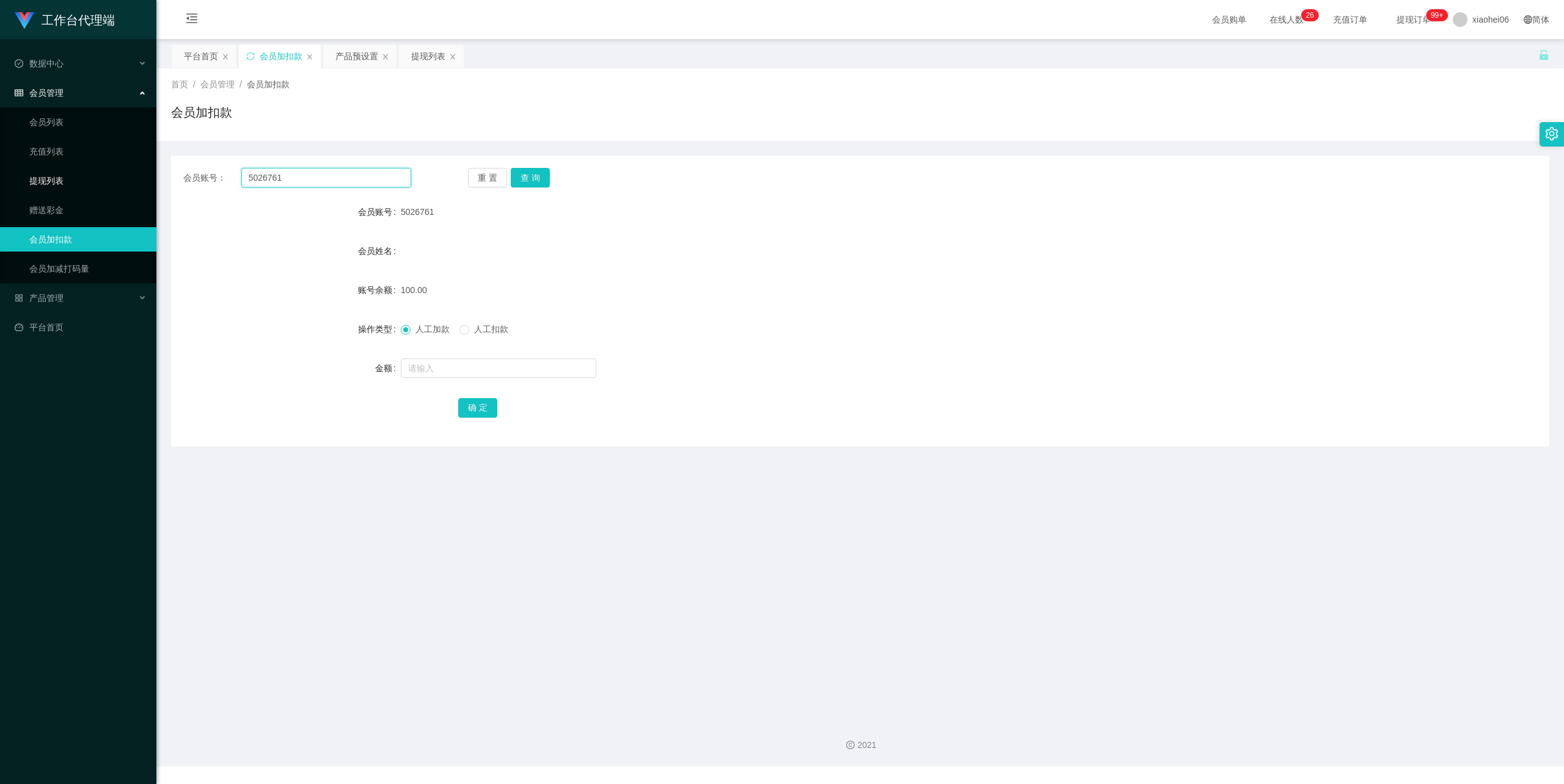
drag, startPoint x: 306, startPoint y: 171, endPoint x: 106, endPoint y: 178, distance: 200.1
click at [106, 178] on section "工作台代理端 数据中心 会员管理 会员列表 充值列表 提现列表 赠送彩金 会员加扣款 会员加减打码量 产品管理 开奖记录 注单管理 产品列表 即时注单 产品预…" at bounding box center [782, 383] width 1564 height 767
click at [507, 170] on div "重 置 查 询" at bounding box center [581, 177] width 228 height 19
click at [528, 179] on button "查 询" at bounding box center [530, 177] width 39 height 19
click at [456, 372] on input "text" at bounding box center [498, 368] width 196 height 19
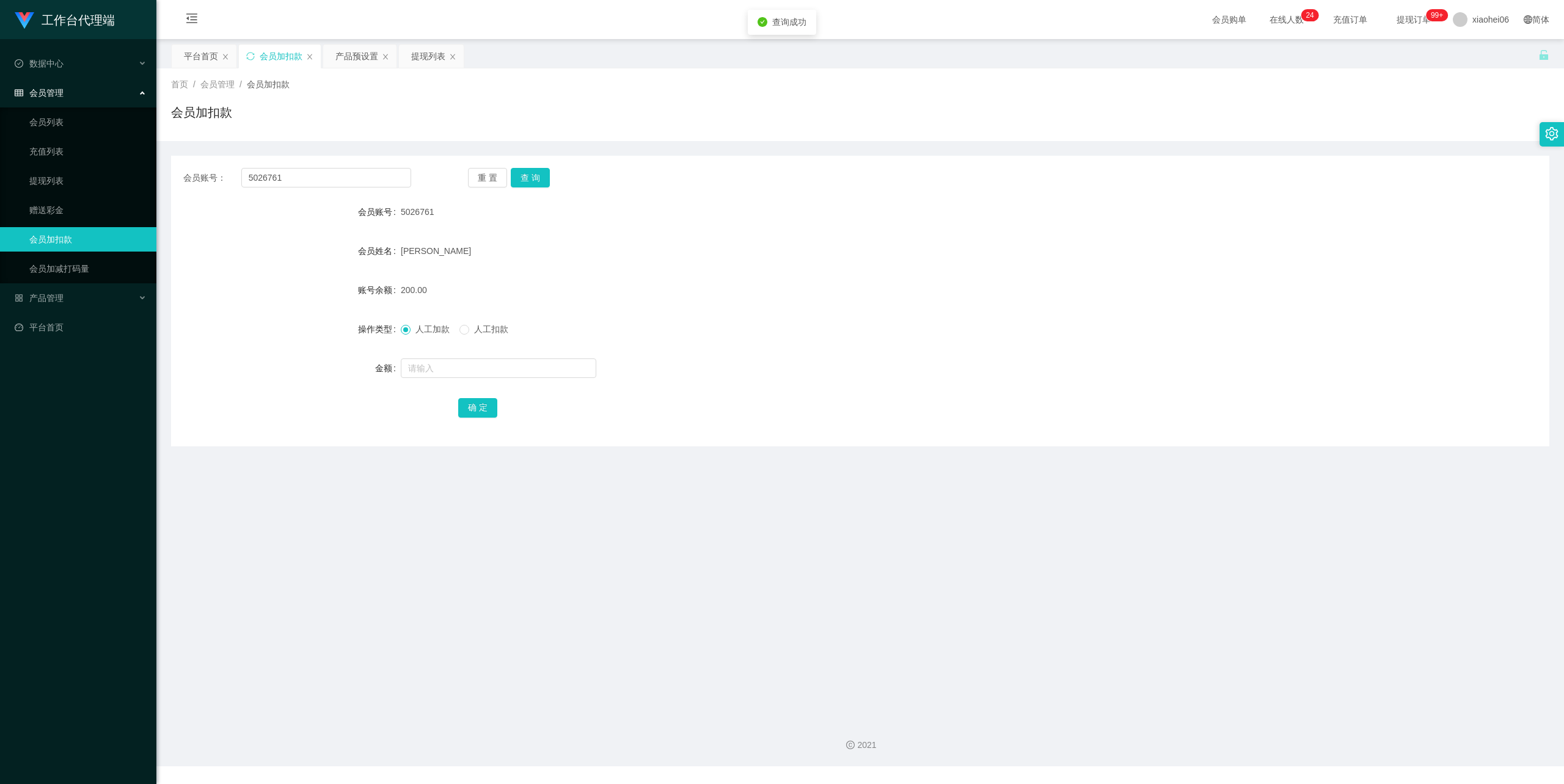
click at [487, 320] on div "人工加款 人工扣款" at bounding box center [802, 329] width 804 height 24
click at [489, 333] on span "人工扣款" at bounding box center [491, 329] width 44 height 10
click at [481, 362] on input "text" at bounding box center [498, 368] width 196 height 19
type input "50"
drag, startPoint x: 481, startPoint y: 406, endPoint x: 531, endPoint y: 380, distance: 56.4
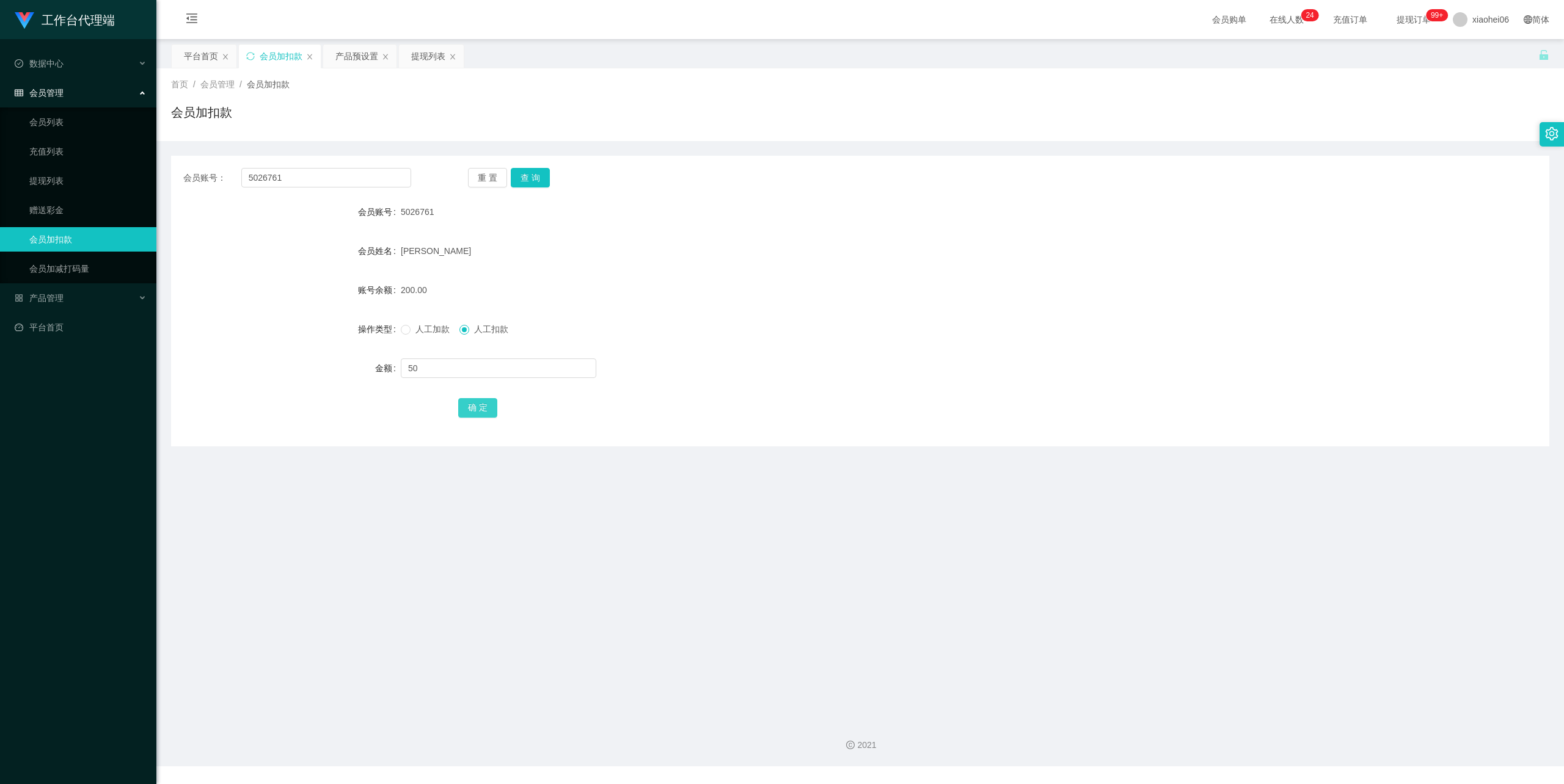
click at [480, 406] on button "确 定" at bounding box center [478, 408] width 39 height 19
click at [419, 51] on div "提现列表" at bounding box center [428, 56] width 34 height 24
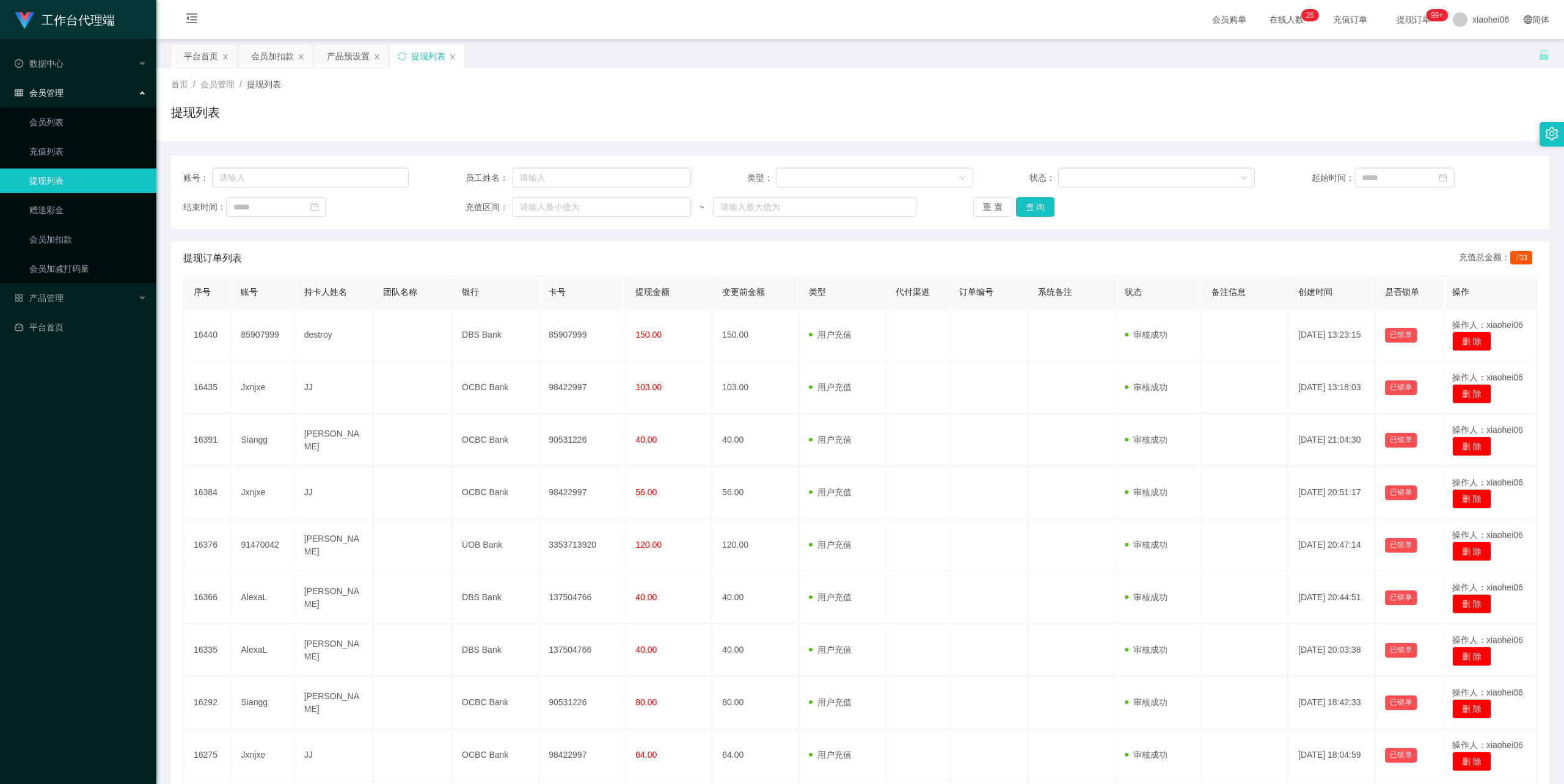
click at [804, 103] on div "提现列表" at bounding box center [860, 118] width 1378 height 28
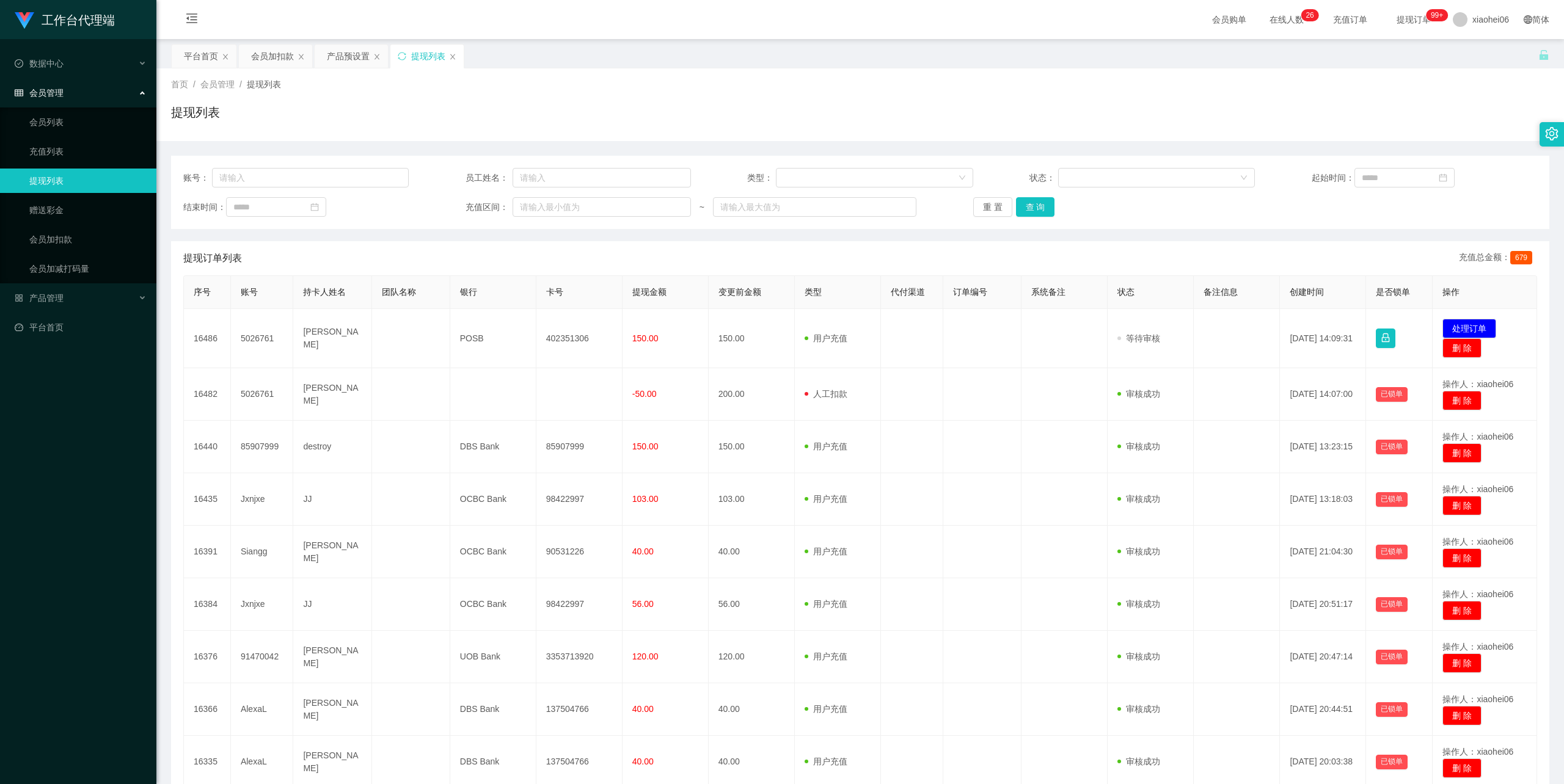
click at [338, 339] on td "[PERSON_NAME]" at bounding box center [332, 339] width 78 height 59
click at [856, 240] on div "账号： 员工姓名： 类型： 状态： 起始时间： 结束时间： 充值区间： ~ 重 置 查 询 提现订单列表 充值总金额： 679 序号 账号 持卡人姓名 团队名…" at bounding box center [860, 518] width 1378 height 724
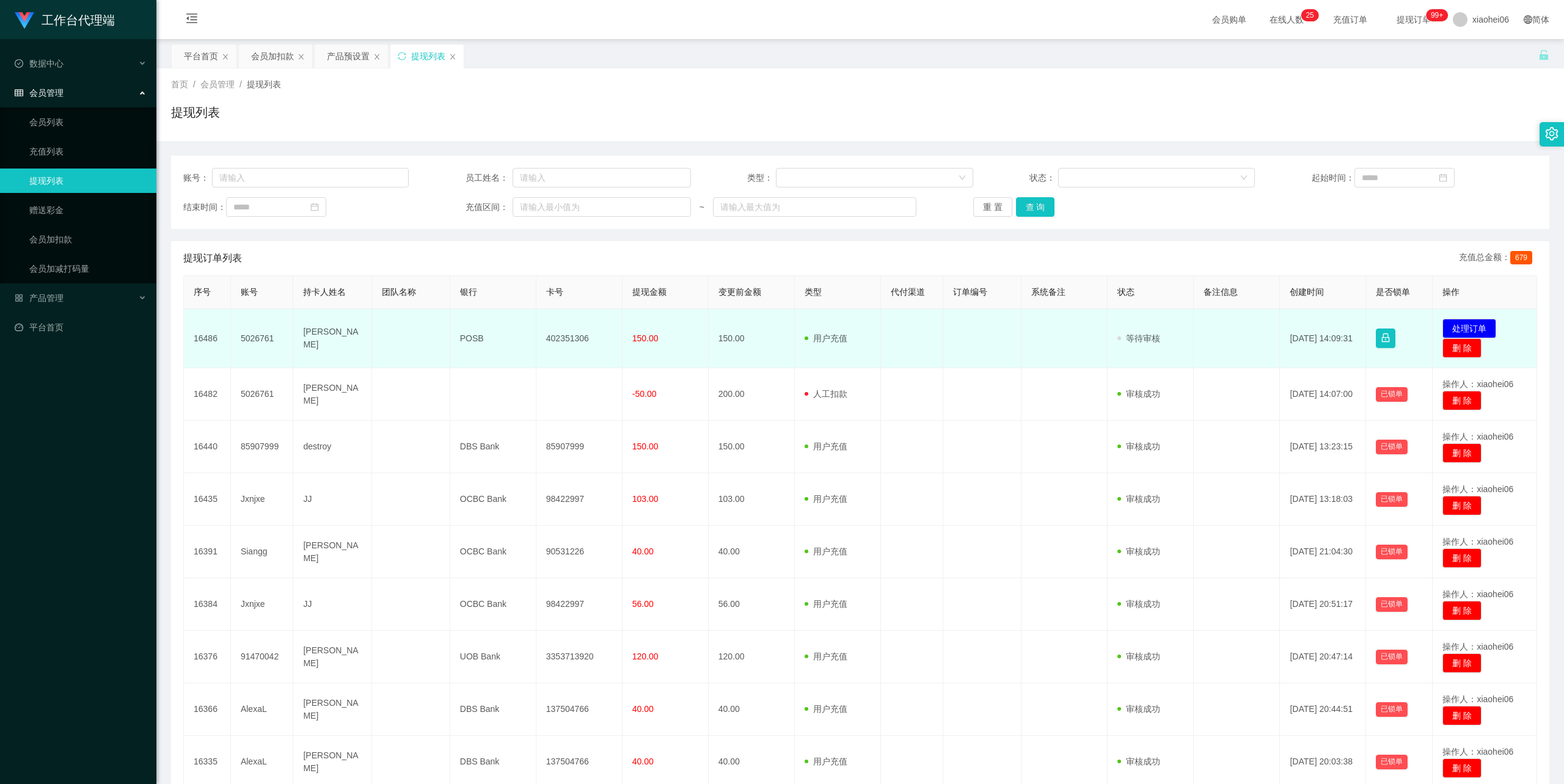
click at [575, 333] on td "402351306" at bounding box center [579, 339] width 86 height 59
copy td "402351306"
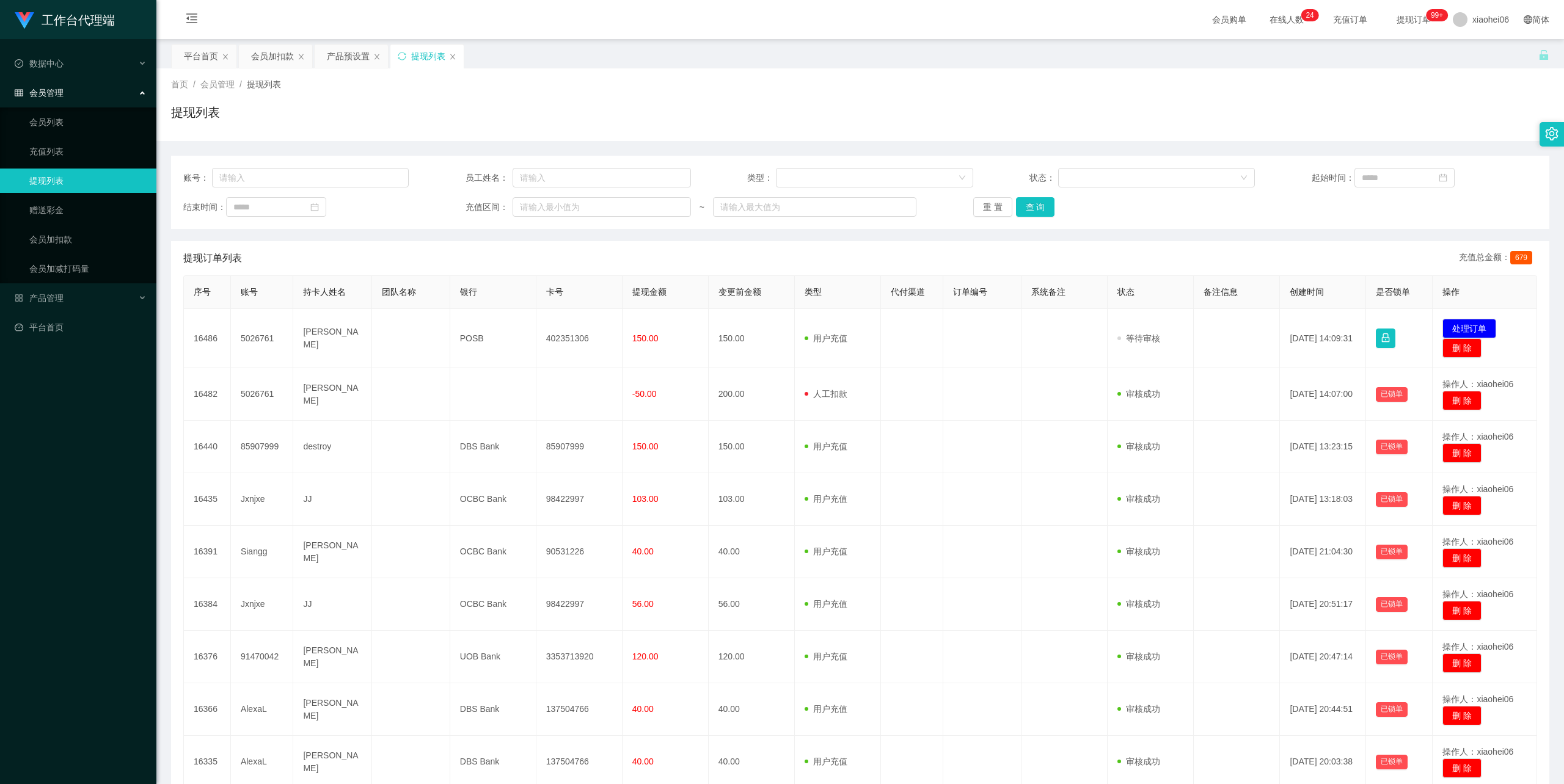
click at [760, 85] on div "首页 / 会员管理 / 提现列表 /" at bounding box center [860, 84] width 1378 height 13
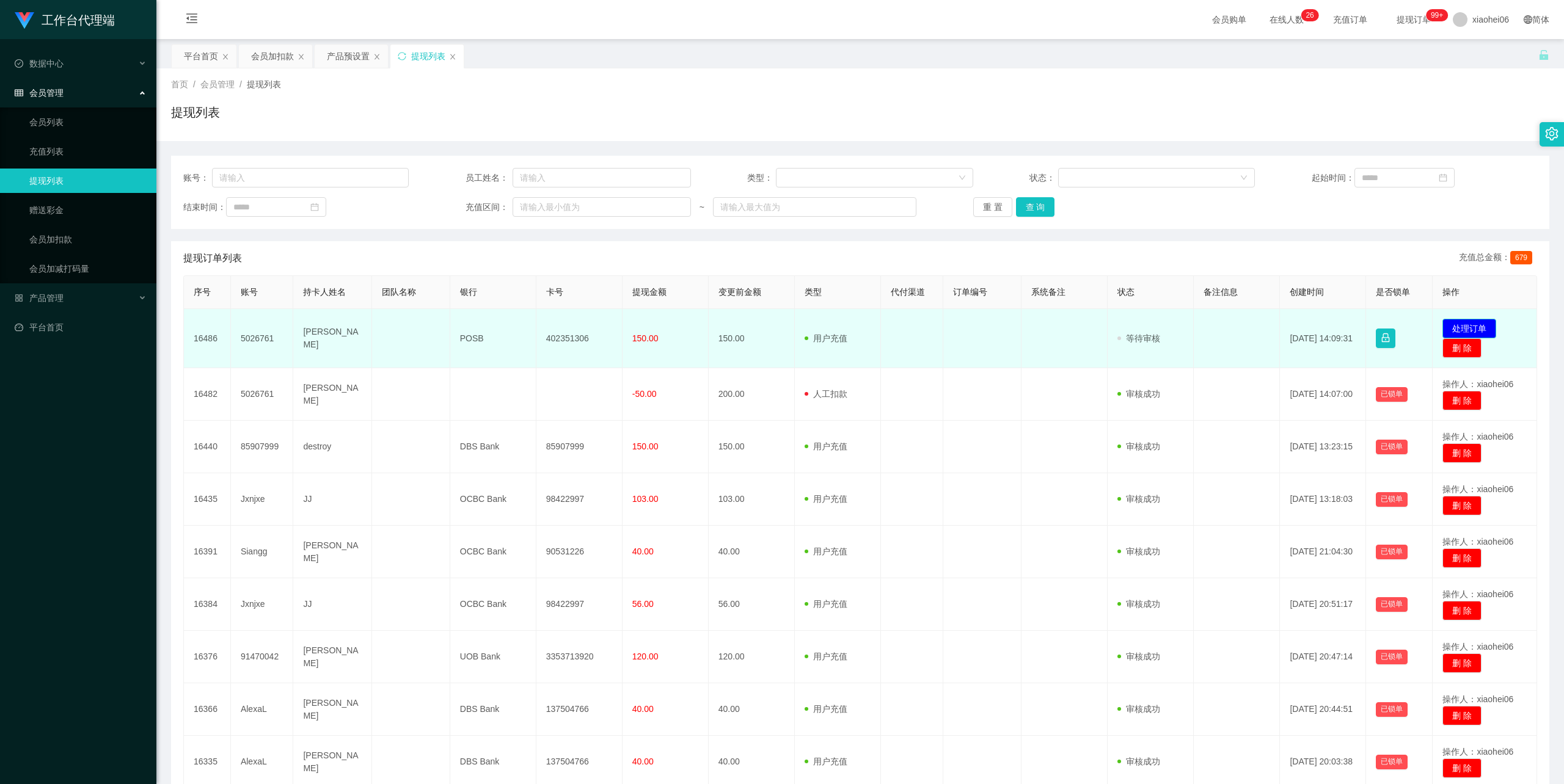
click at [1467, 328] on button "处理订单" at bounding box center [1469, 329] width 54 height 19
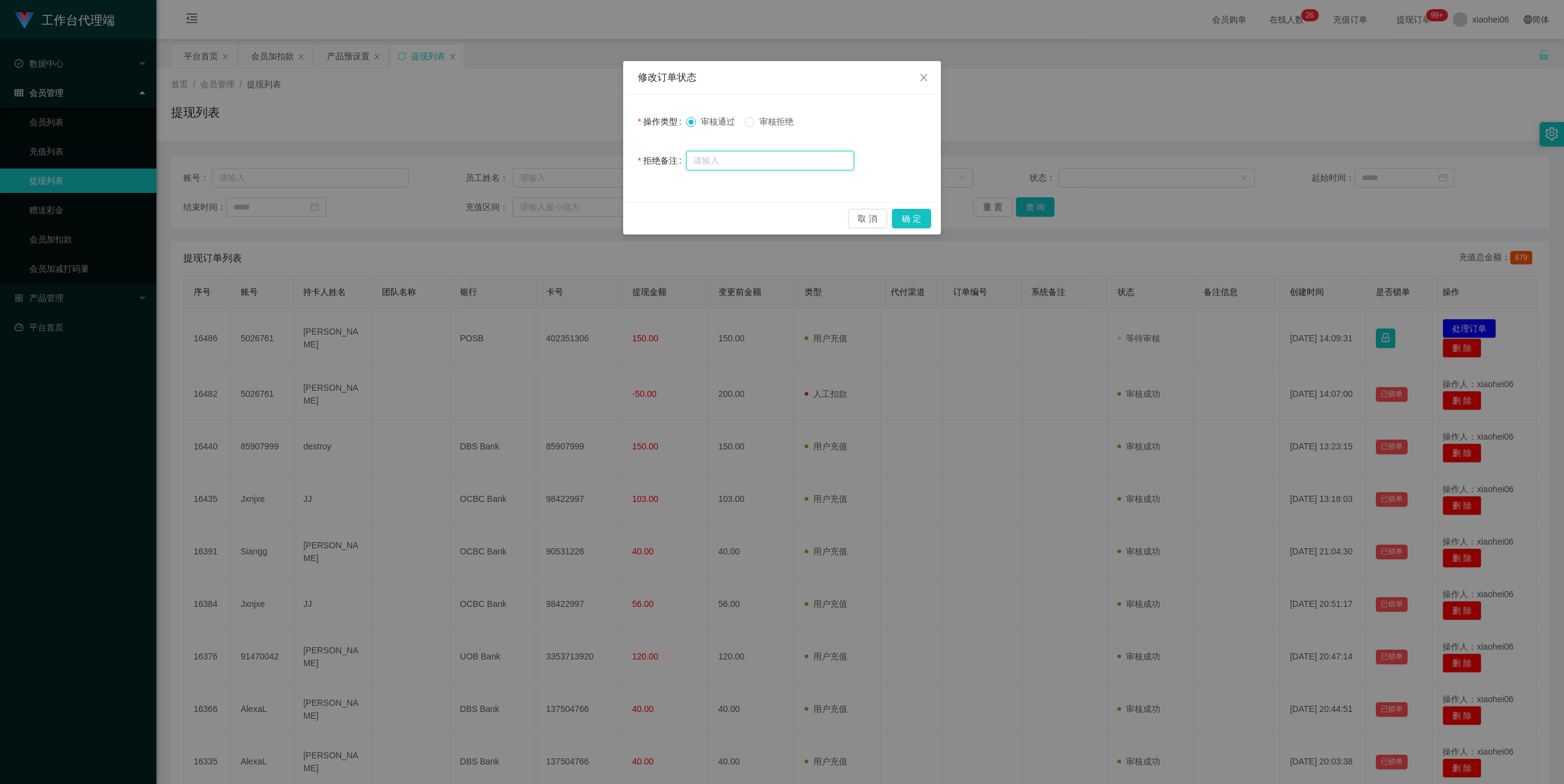
click at [770, 161] on input "text" at bounding box center [770, 161] width 168 height 19
click at [770, 160] on input "变更paynow" at bounding box center [770, 161] width 168 height 19
click at [741, 158] on input "变更paynow后重新提交。" at bounding box center [770, 161] width 168 height 19
type input "变更paynow户口后重新提交。"
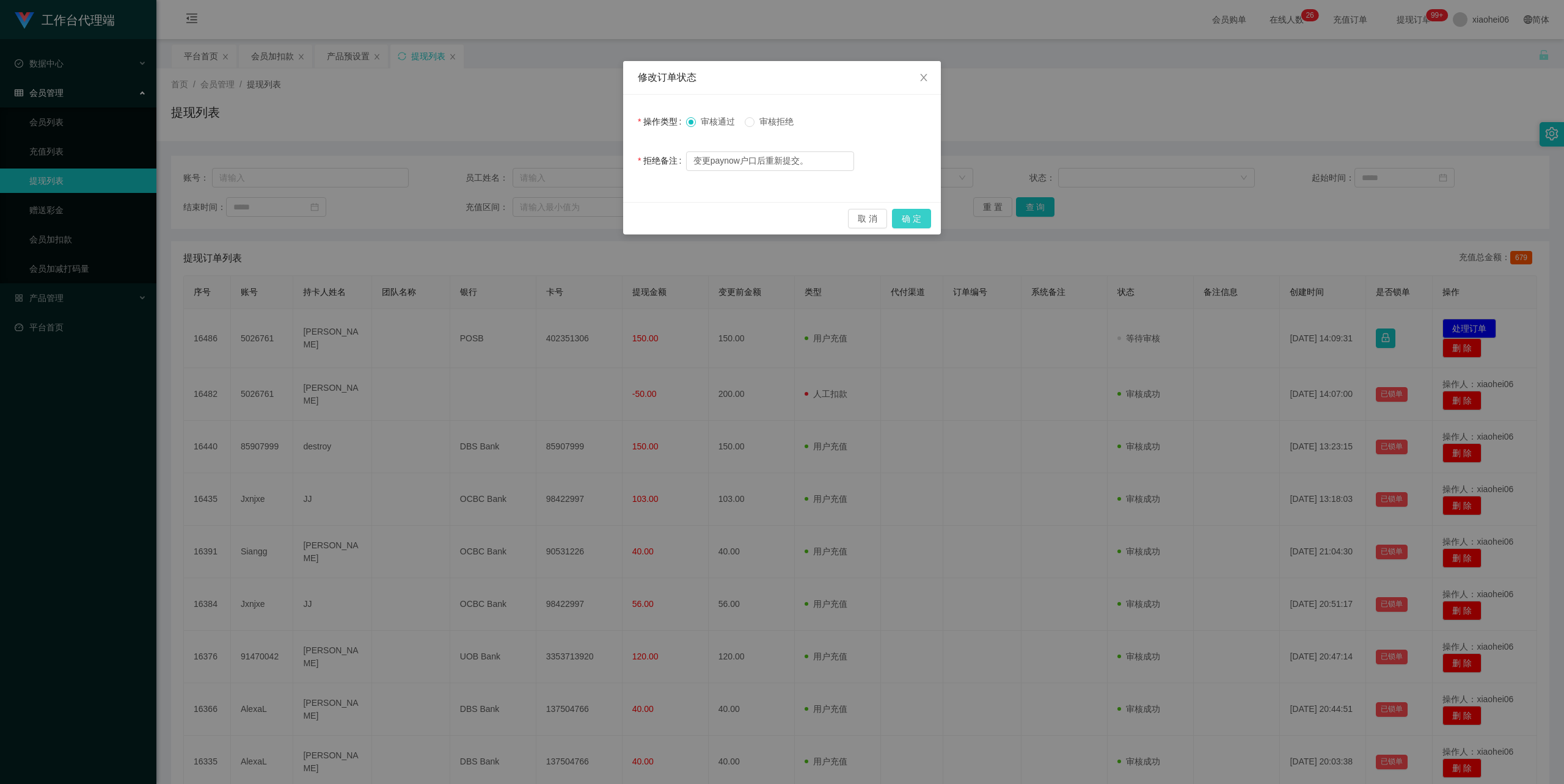
click at [913, 216] on button "确 定" at bounding box center [911, 218] width 39 height 19
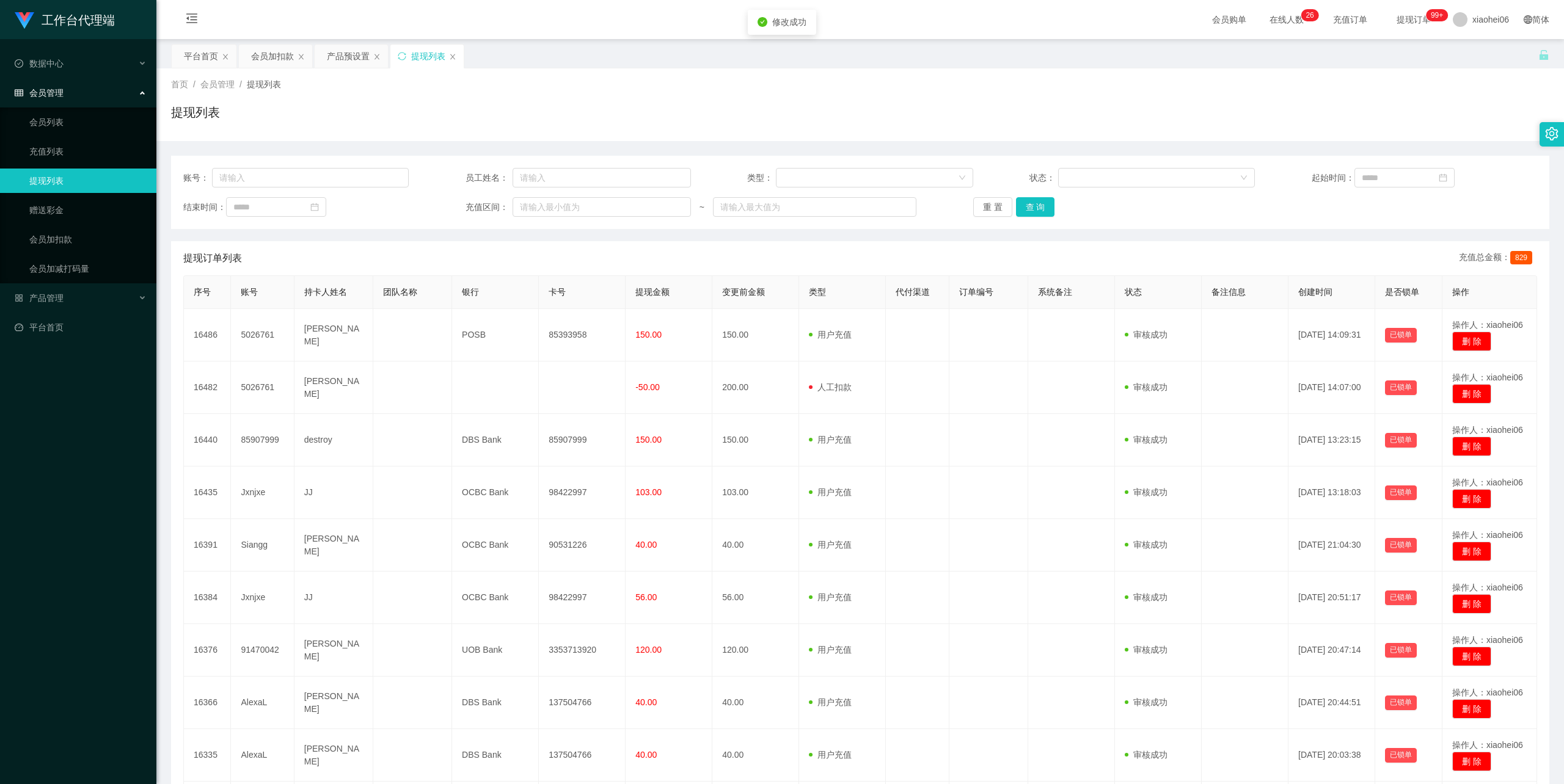
click at [1245, 230] on div "账号： 员工姓名： 类型： 状态： 起始时间： 结束时间： 充值区间： ~ 重 置 查 询 提现订单列表 充值总金额： 829 序号 账号 持卡人姓名 团队名…" at bounding box center [860, 515] width 1378 height 717
click at [345, 48] on div "产品预设置" at bounding box center [348, 56] width 43 height 24
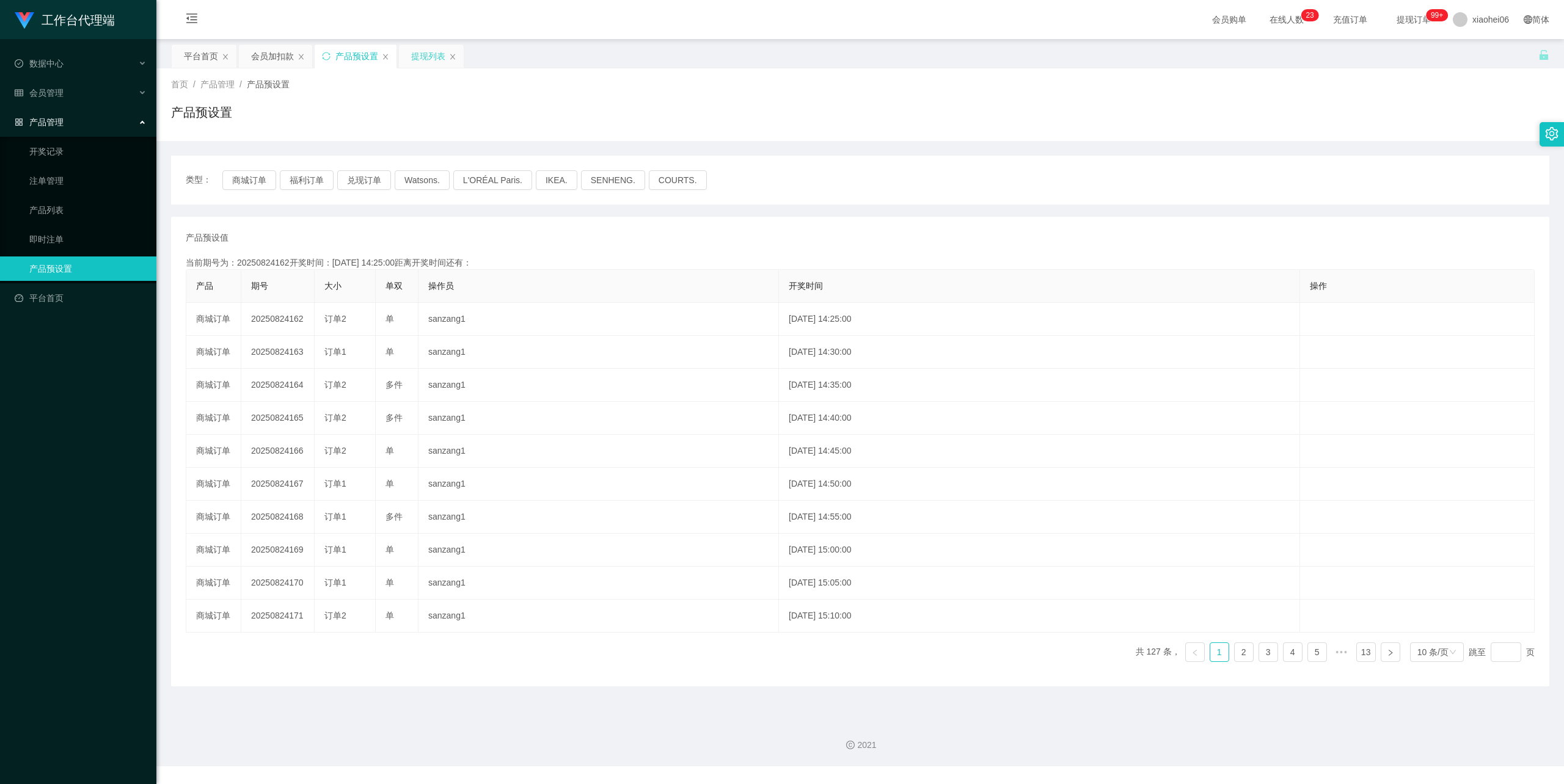
click at [430, 54] on div "提现列表" at bounding box center [428, 56] width 34 height 24
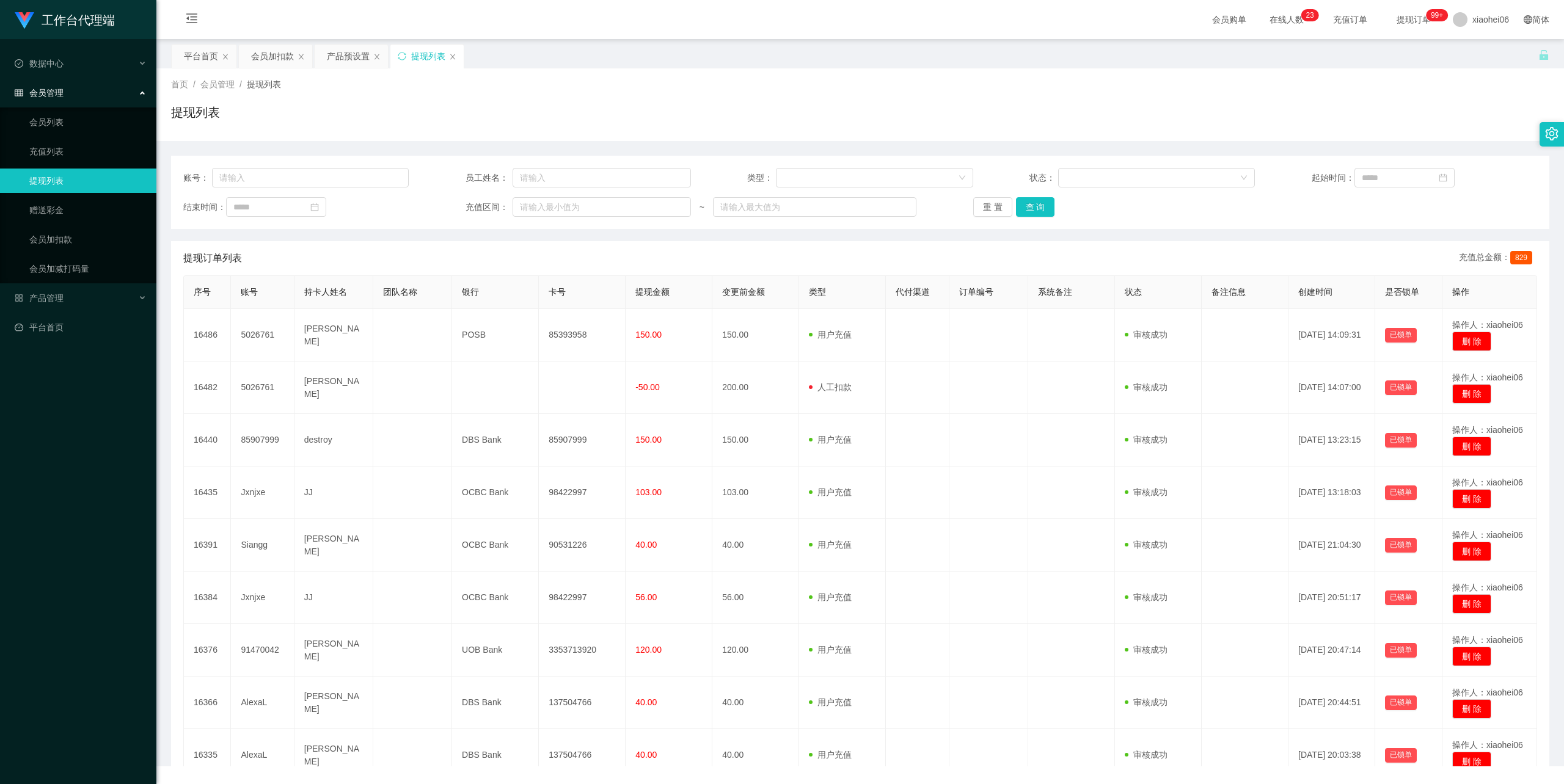
click at [649, 122] on div "提现列表" at bounding box center [860, 118] width 1378 height 28
click at [345, 59] on div "产品预设置" at bounding box center [348, 56] width 43 height 24
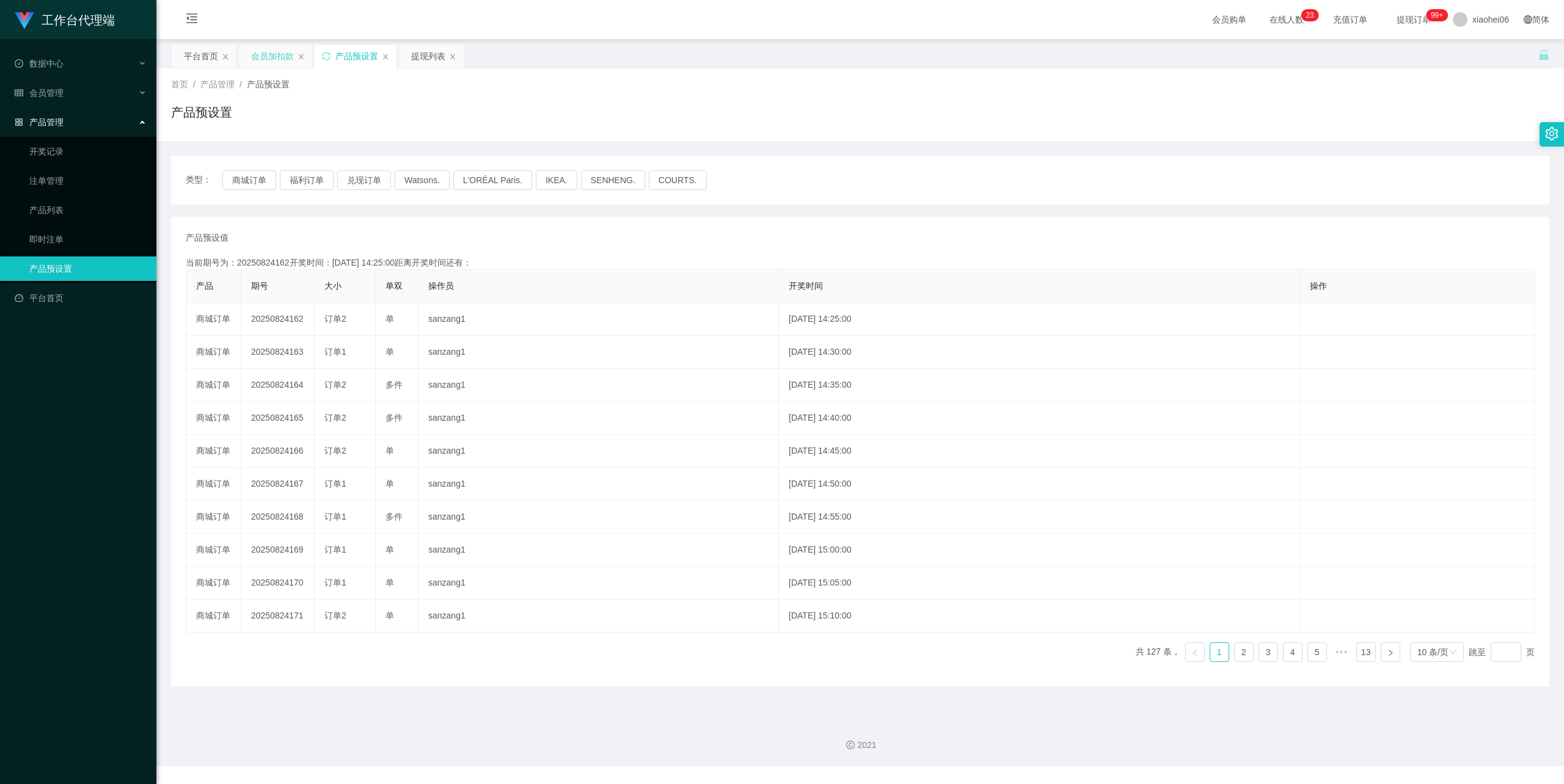
click at [247, 44] on div "会员加扣款" at bounding box center [275, 56] width 73 height 24
click at [259, 51] on div "会员加扣款" at bounding box center [273, 56] width 43 height 24
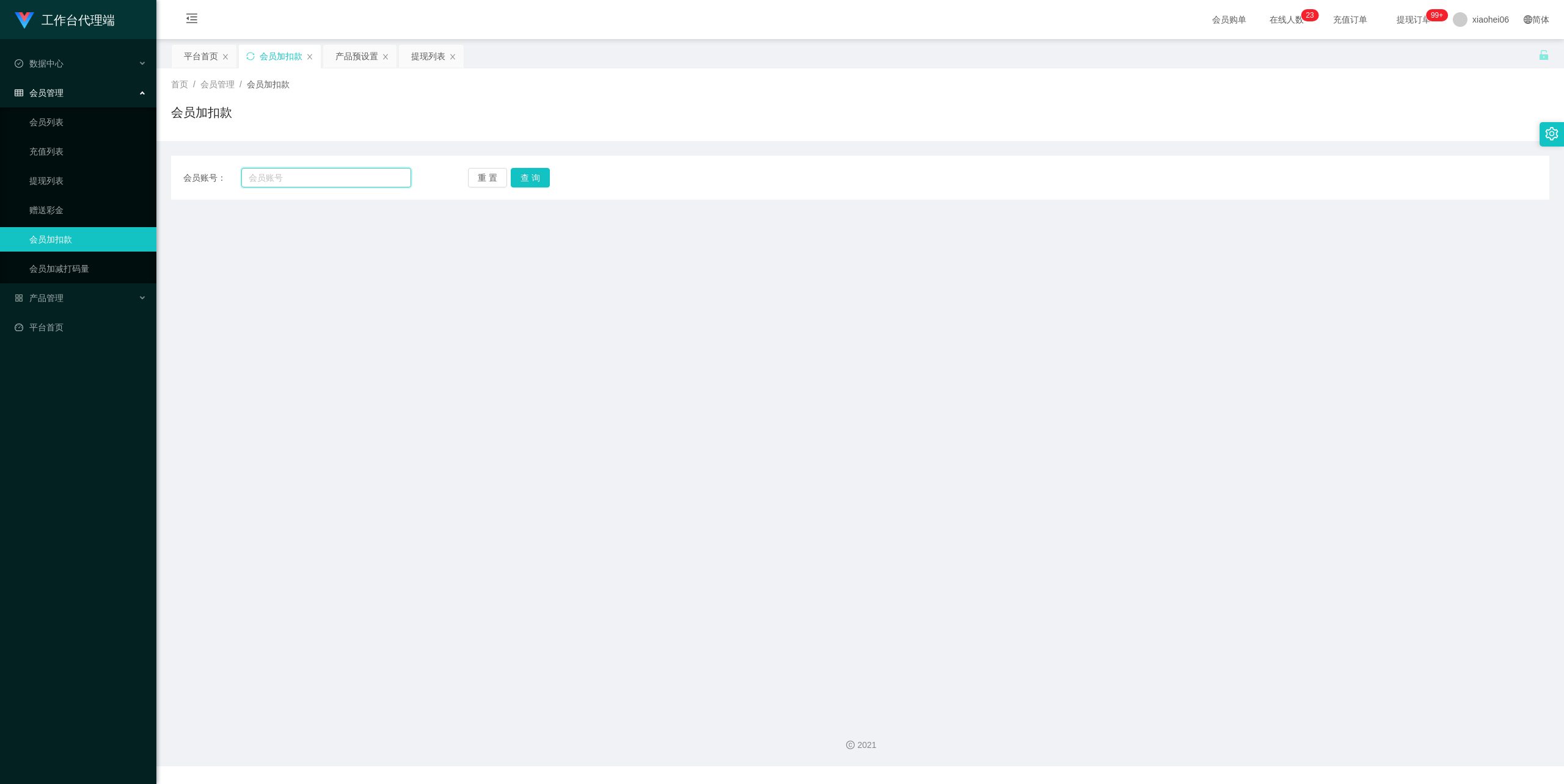
click at [342, 174] on input "text" at bounding box center [326, 177] width 170 height 19
paste input "Jxnjxe"
type input "Jxnjxe"
click at [539, 176] on button "查 询" at bounding box center [530, 177] width 39 height 19
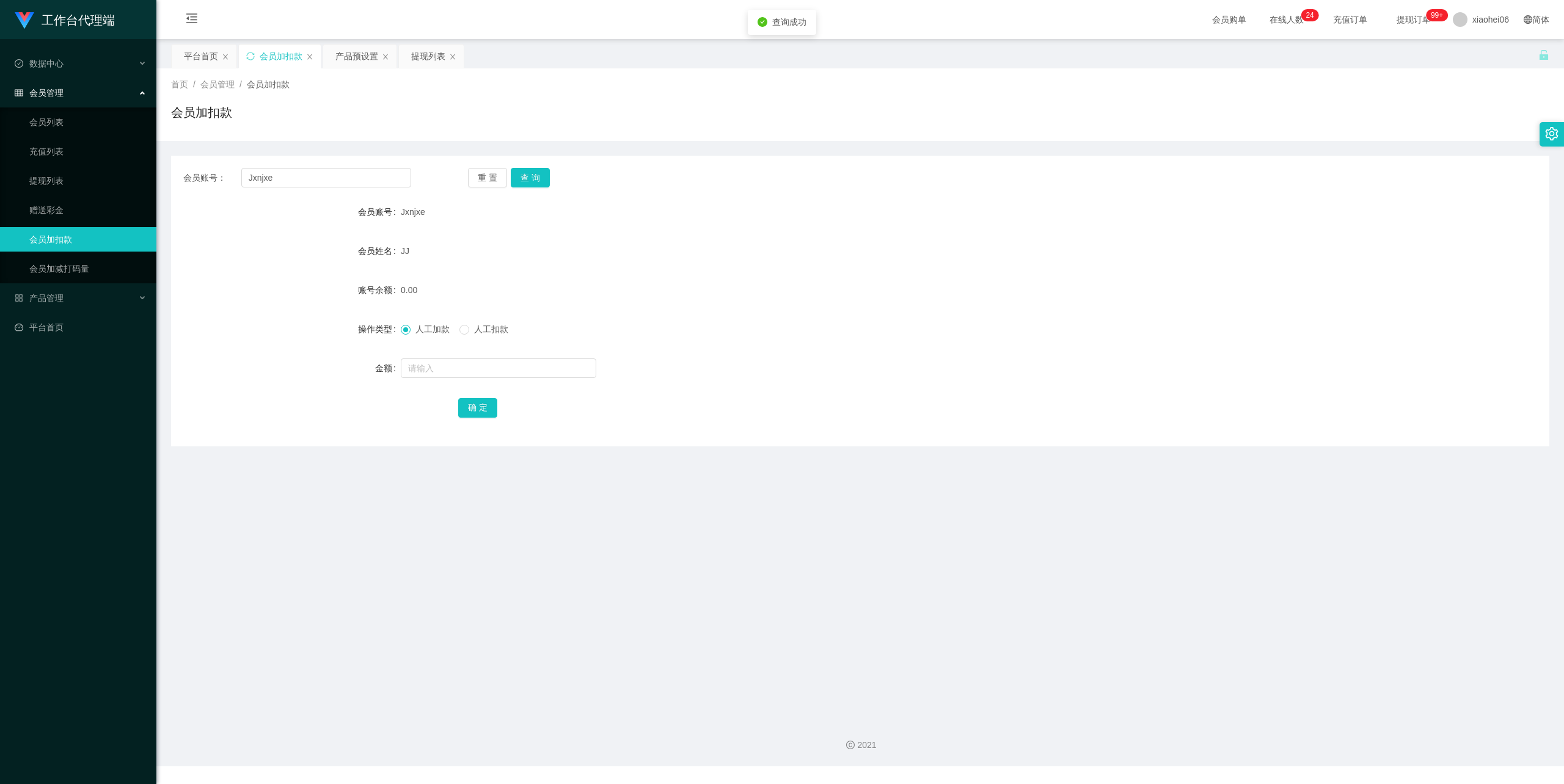
click at [641, 242] on div "JJ" at bounding box center [802, 251] width 804 height 24
click at [499, 369] on input "text" at bounding box center [498, 368] width 196 height 19
type input "500"
click at [470, 406] on button "确 定" at bounding box center [478, 408] width 39 height 19
click at [760, 204] on div "Jxnjxe" at bounding box center [802, 212] width 804 height 24
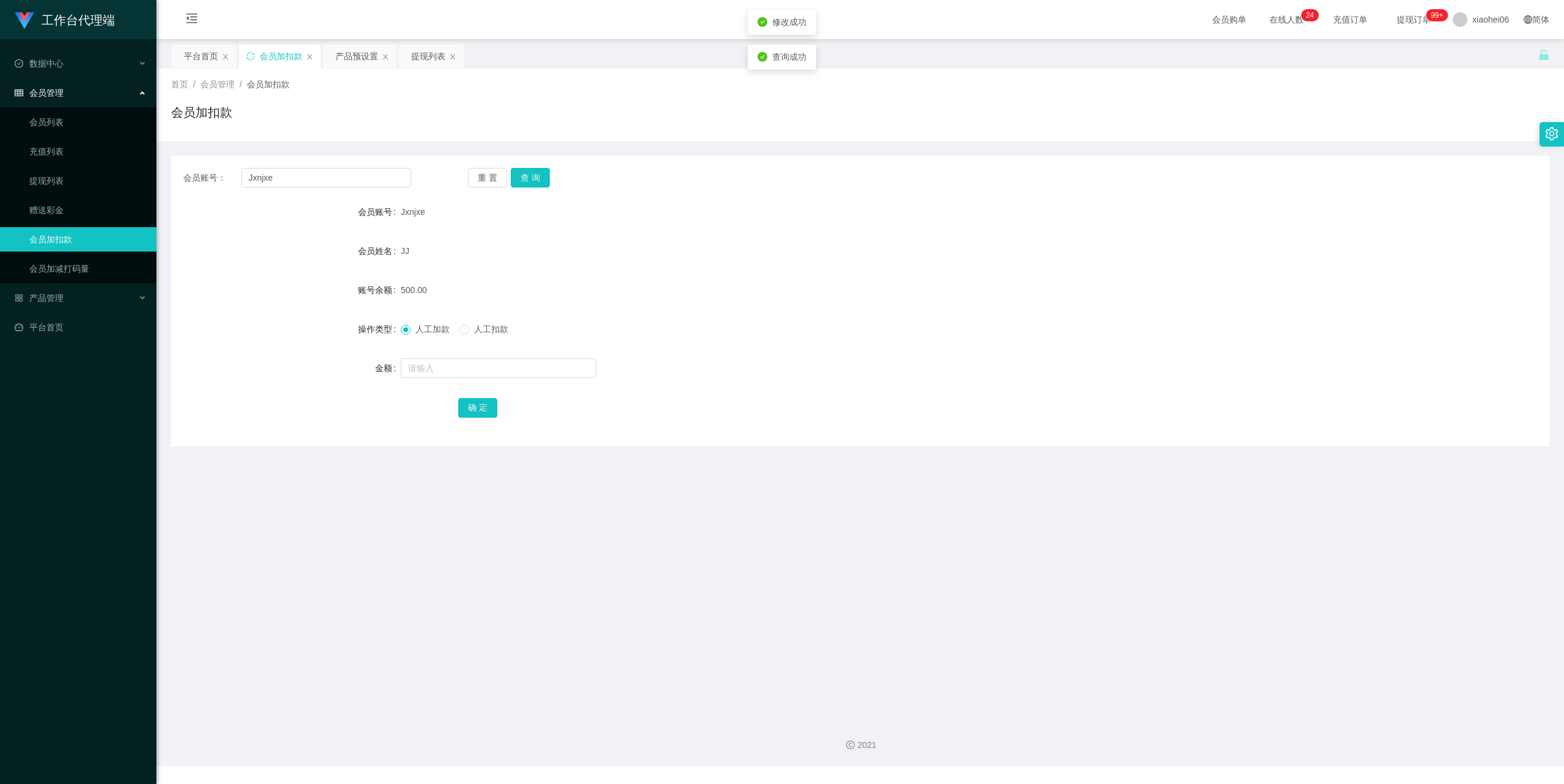
click at [407, 212] on span "Jxnjxe" at bounding box center [413, 212] width 24 height 10
copy span "Jxnjxe"
drag, startPoint x: 608, startPoint y: 225, endPoint x: 684, endPoint y: 223, distance: 76.0
click at [609, 225] on form "会员账号 Jxnjxe 会员姓名 JJ 账号余额 500.00 操作类型 人工加款 人工扣款 金额 确 定" at bounding box center [860, 309] width 1378 height 220
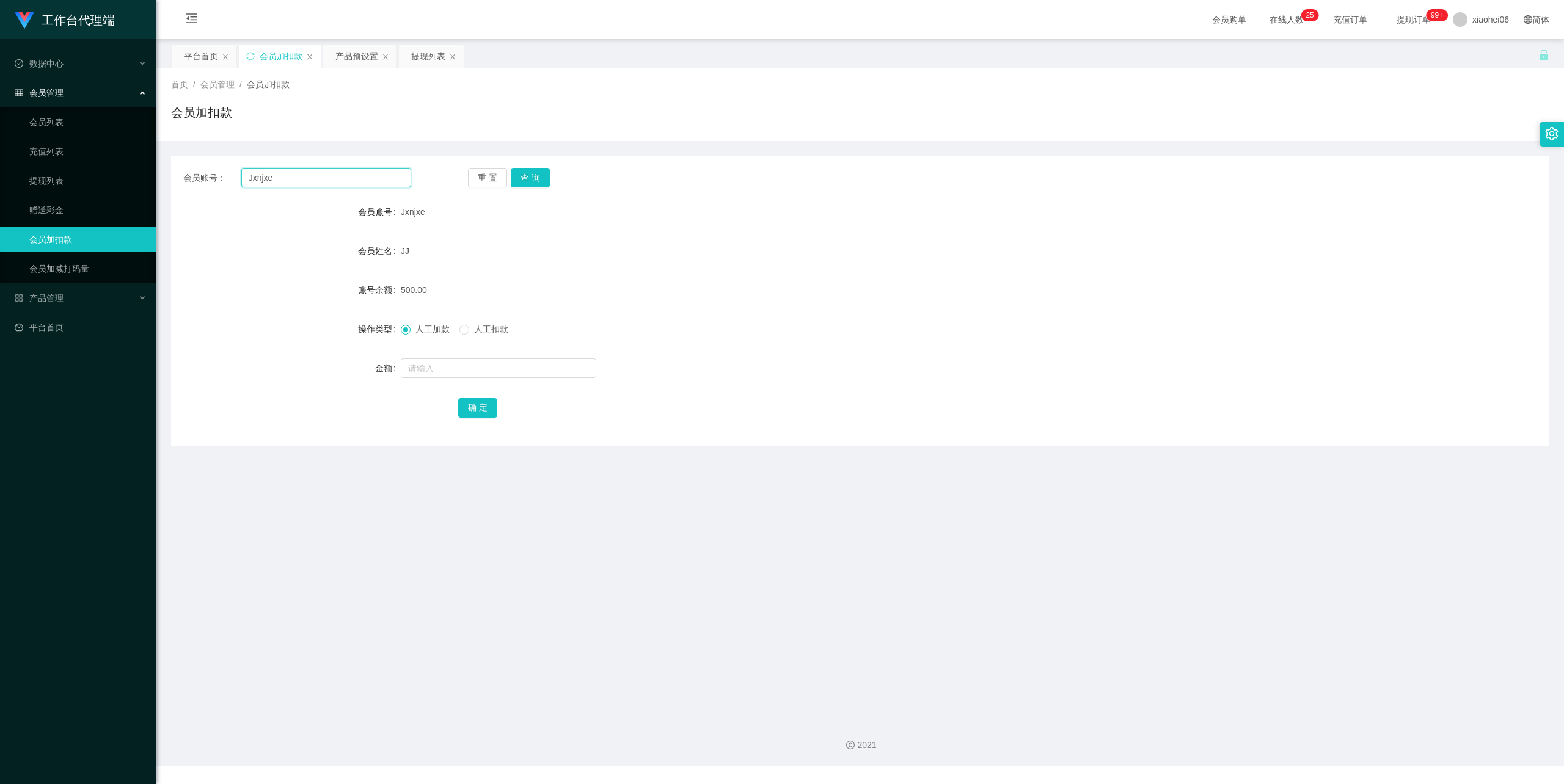
drag, startPoint x: 306, startPoint y: 178, endPoint x: 171, endPoint y: 164, distance: 135.7
click at [171, 164] on div "会员账号： Jxnjxe 重 置 查 询 会员账号 Jxnjxe 会员姓名 JJ 账号余额 500.00 操作类型 人工加款 人工扣款 金额 确 定" at bounding box center [860, 301] width 1378 height 291
paste input "5026761"
type input "5026761"
drag, startPoint x: 531, startPoint y: 175, endPoint x: 514, endPoint y: 181, distance: 18.0
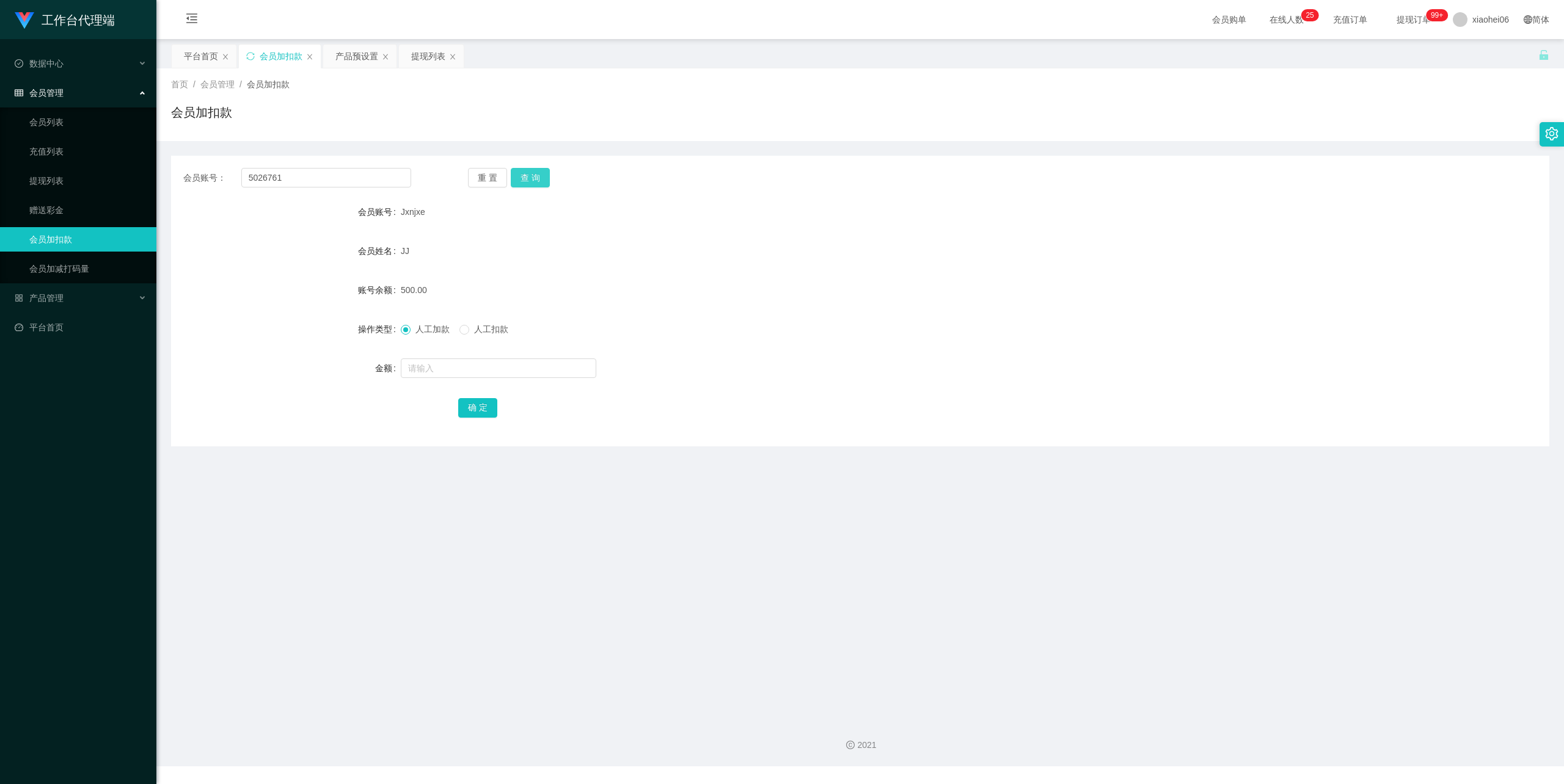
click at [531, 175] on button "查 询" at bounding box center [530, 177] width 39 height 19
click at [450, 367] on input "text" at bounding box center [498, 368] width 196 height 19
click at [424, 54] on div "提现列表" at bounding box center [428, 56] width 34 height 24
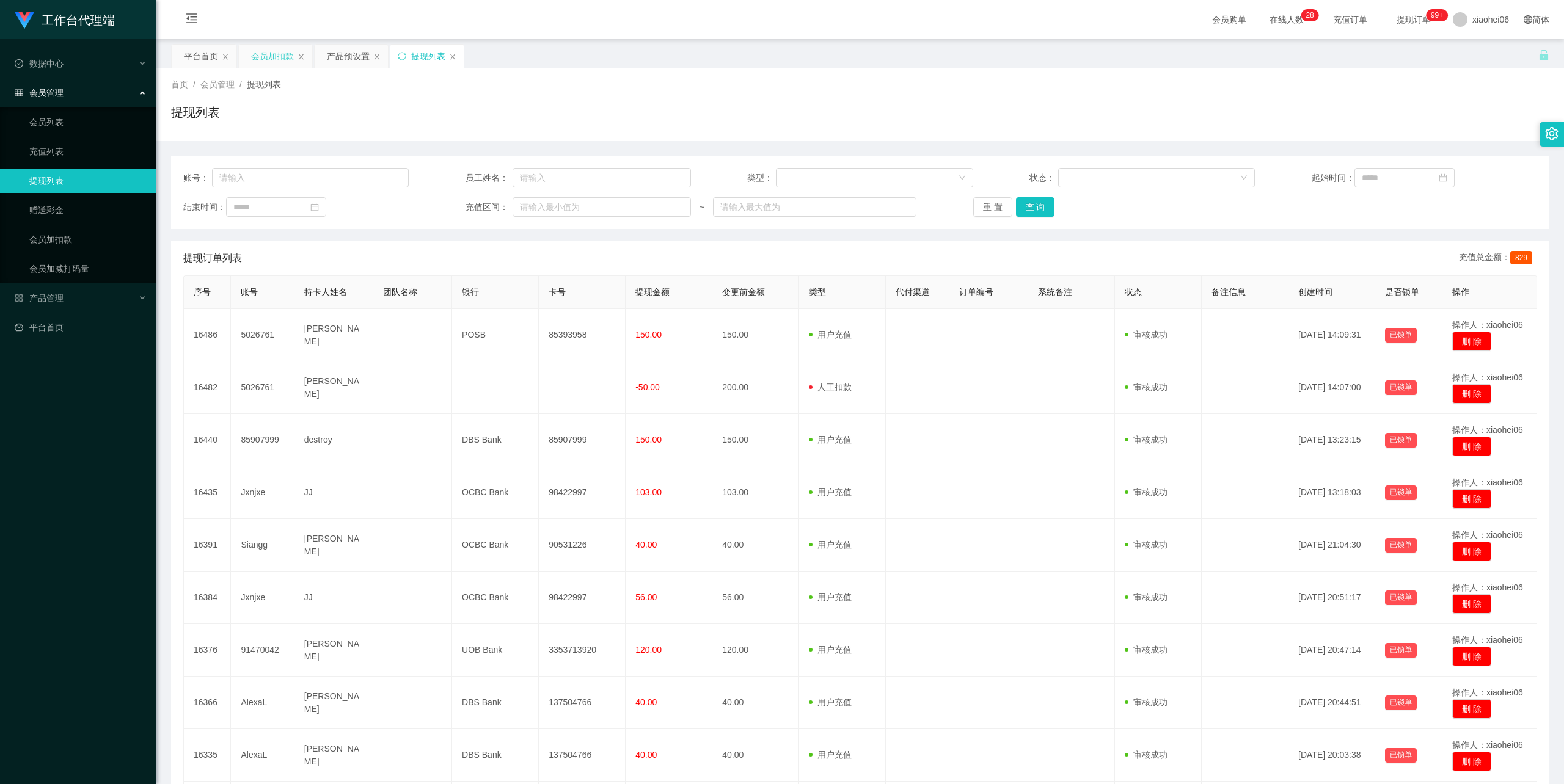
click at [245, 64] on div "会员加扣款" at bounding box center [275, 56] width 73 height 24
click at [266, 64] on div "会员加扣款" at bounding box center [273, 56] width 43 height 24
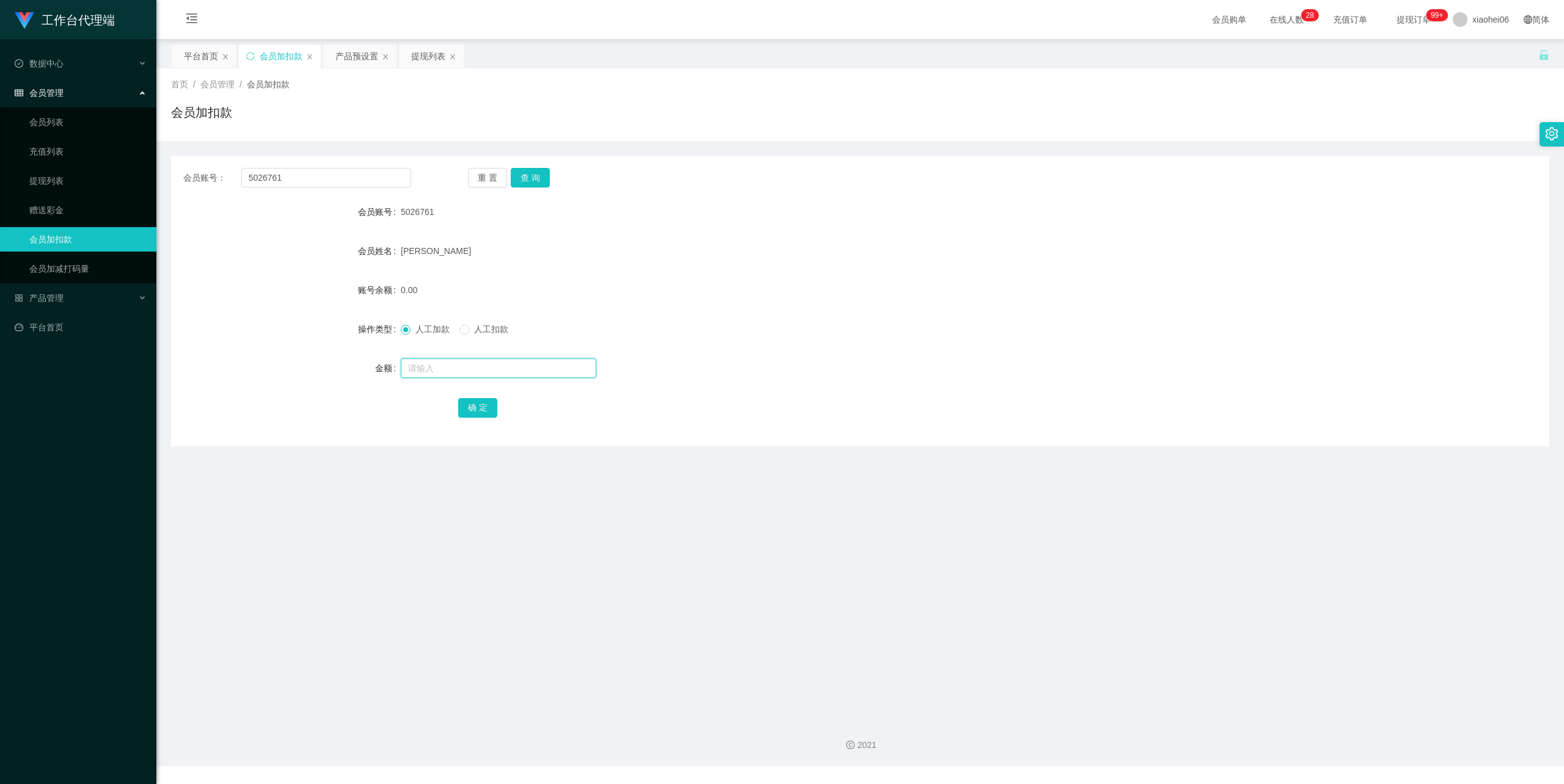
click at [440, 370] on input "text" at bounding box center [498, 368] width 196 height 19
type input "150"
click at [467, 413] on button "确 定" at bounding box center [478, 408] width 39 height 19
click at [420, 60] on div "提现列表" at bounding box center [428, 56] width 34 height 24
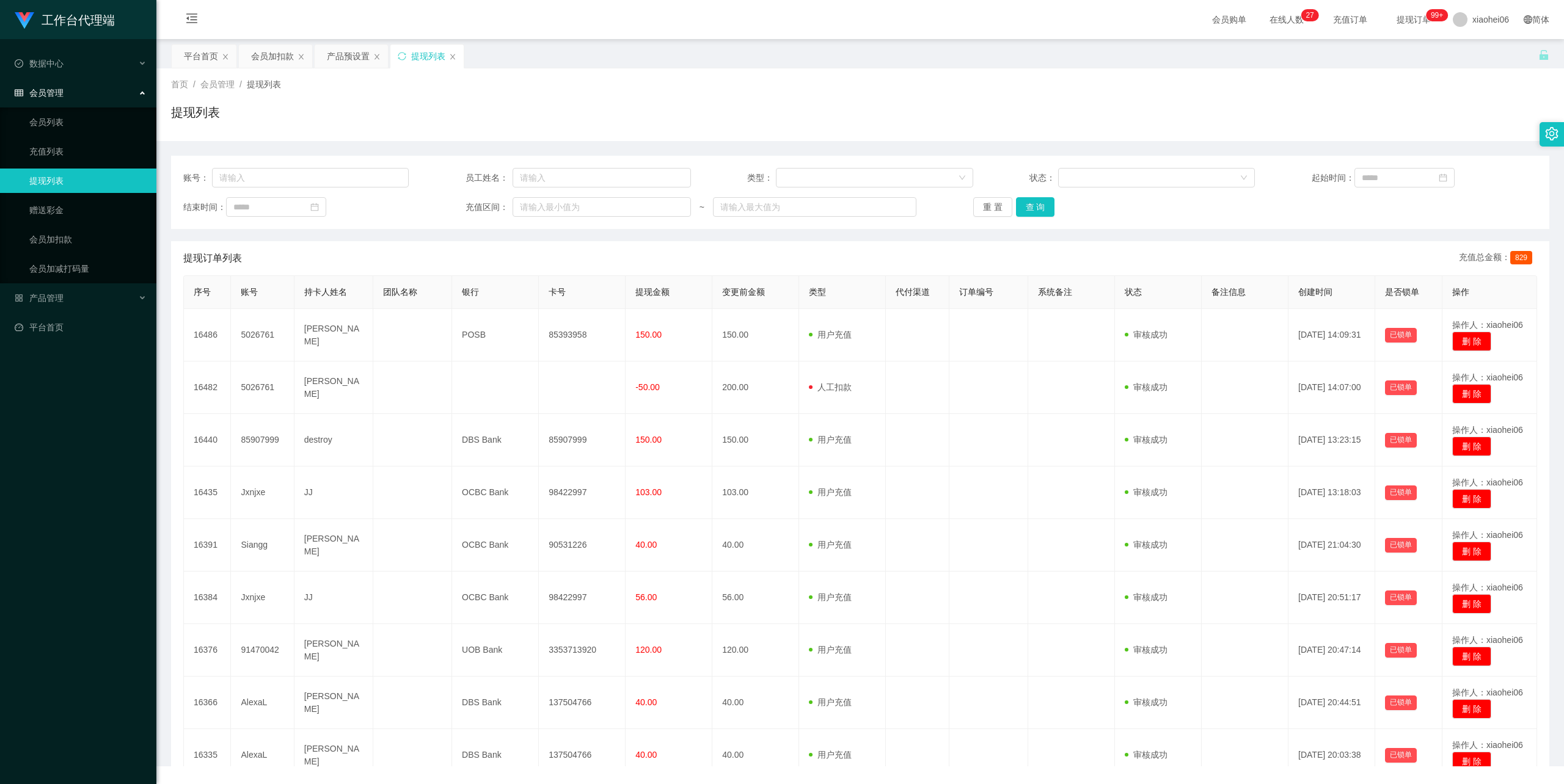
drag, startPoint x: 638, startPoint y: 95, endPoint x: 639, endPoint y: 101, distance: 6.1
click at [638, 95] on div "首页 / 会员管理 / 提现列表 / 提现列表" at bounding box center [860, 104] width 1378 height 53
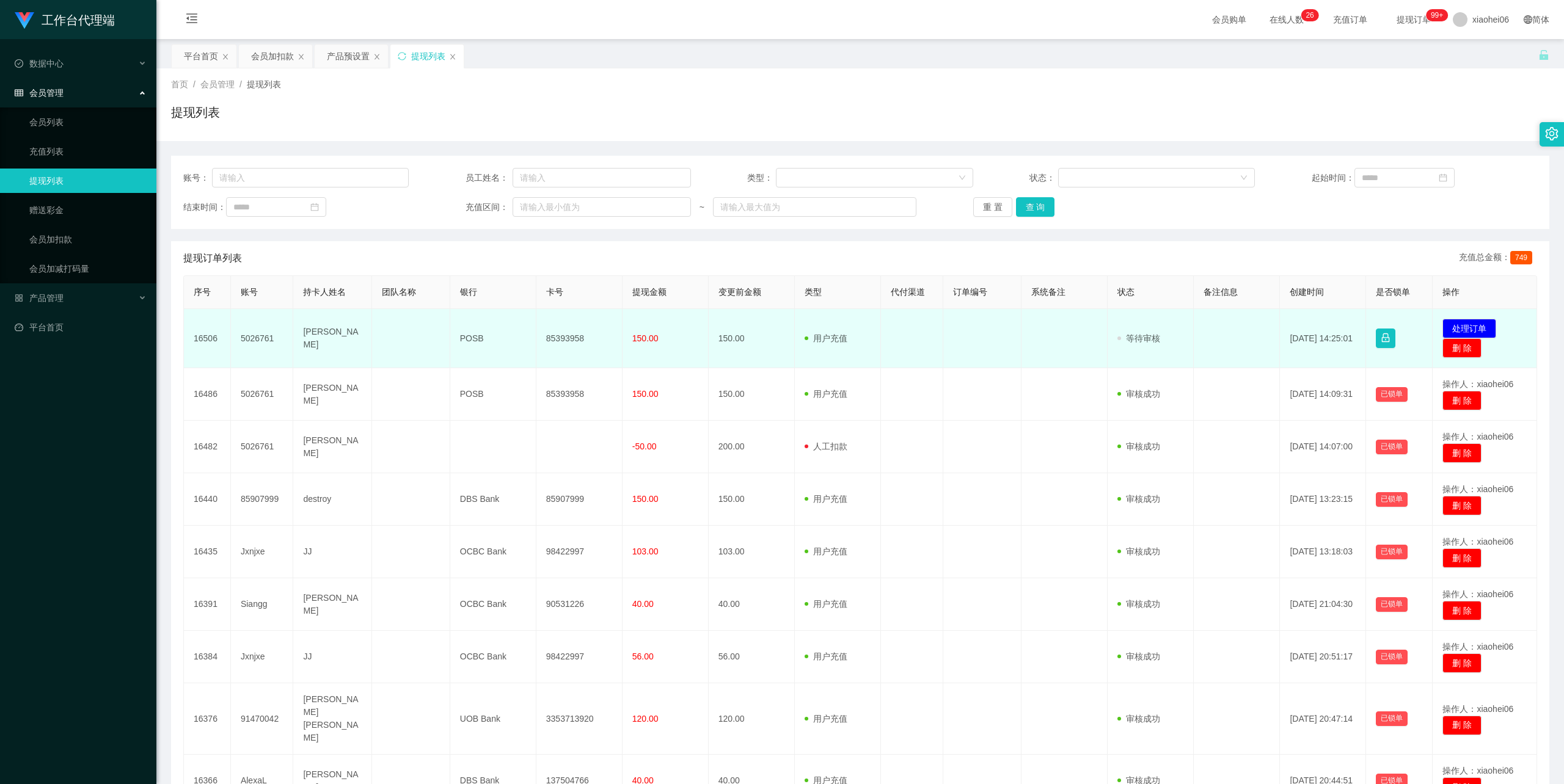
click at [321, 338] on td "[PERSON_NAME]" at bounding box center [332, 339] width 78 height 59
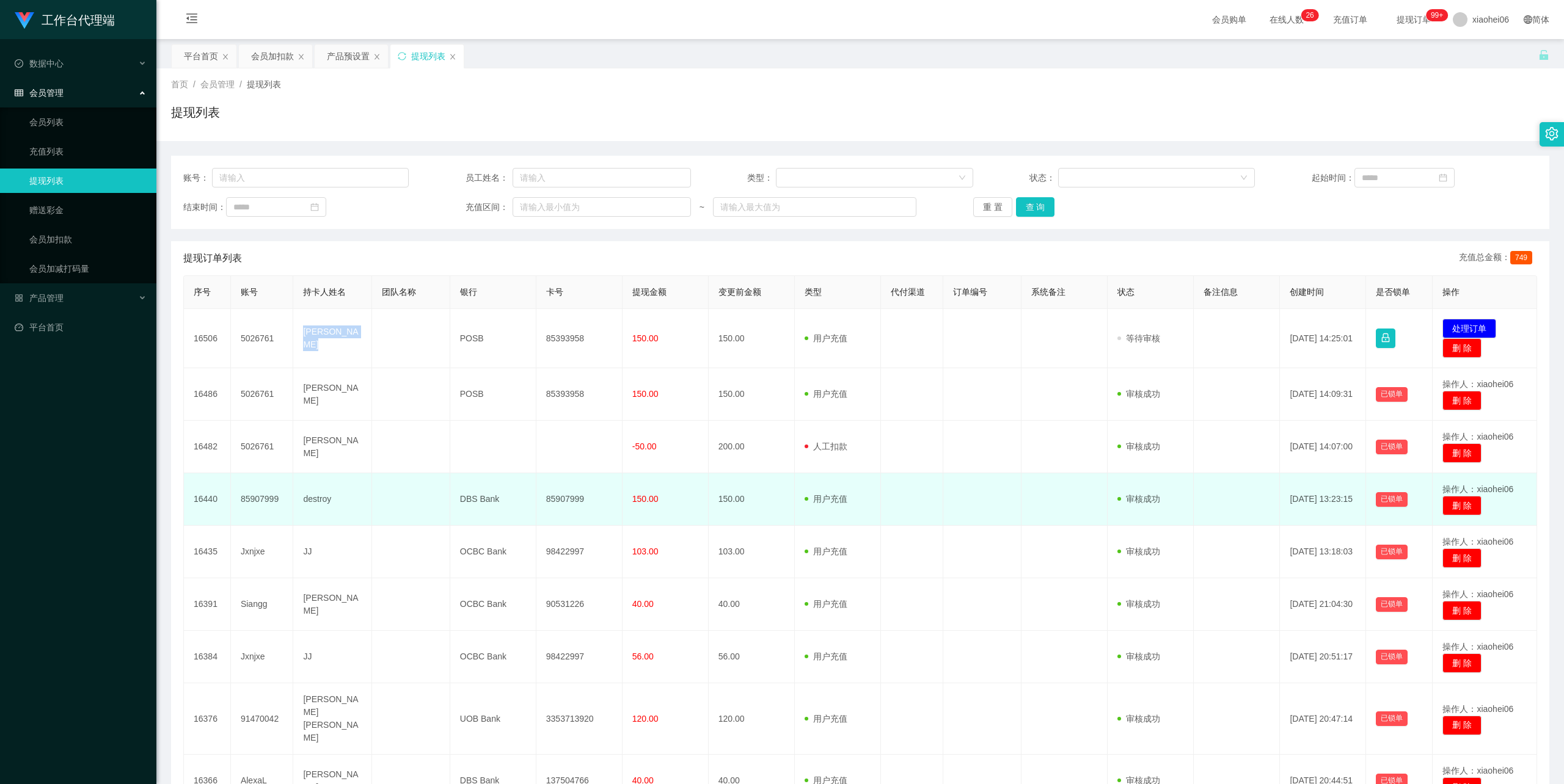
copy td "[PERSON_NAME]"
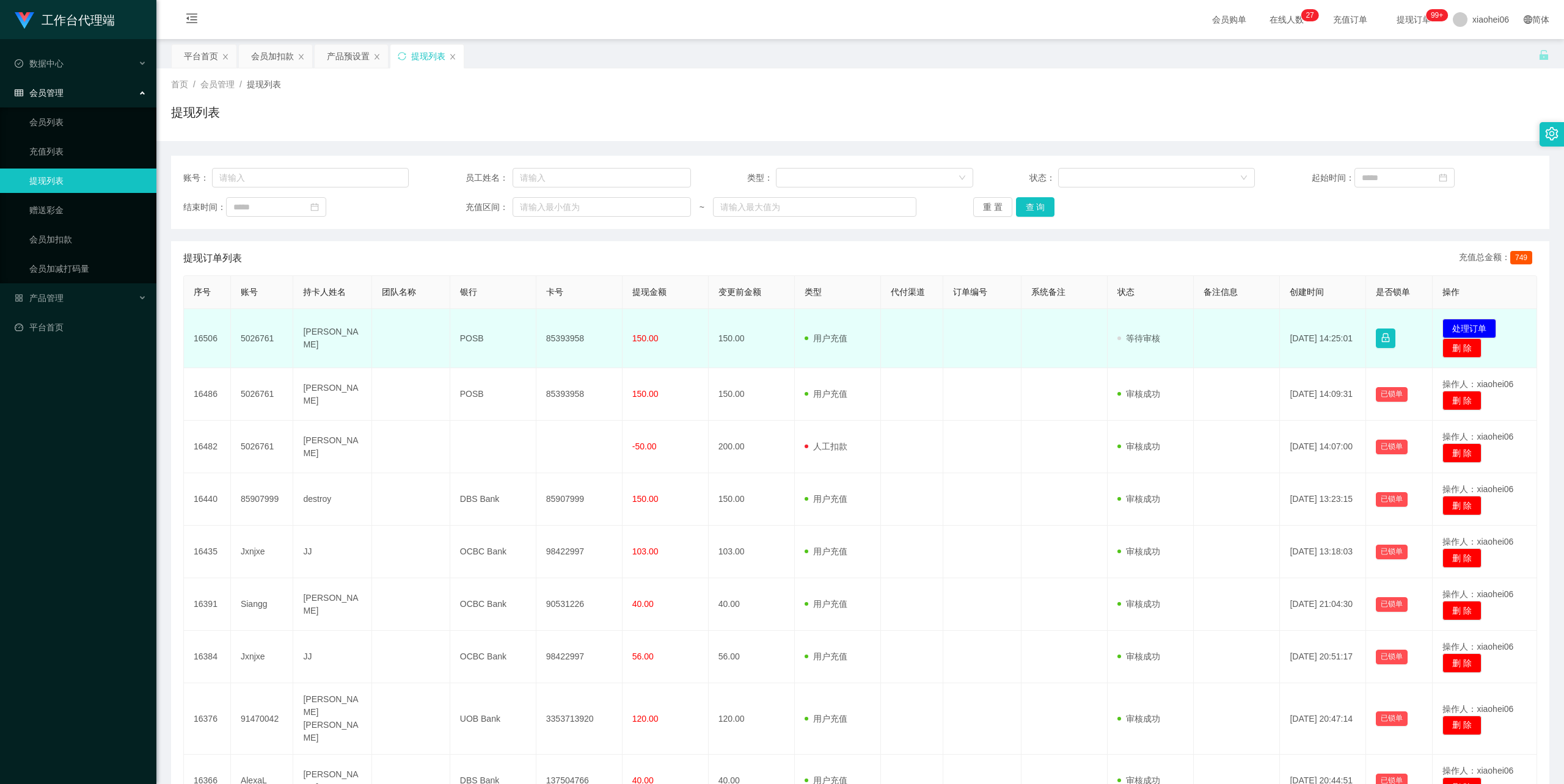
click at [542, 341] on td "85393958" at bounding box center [579, 339] width 86 height 59
copy td "85393958"
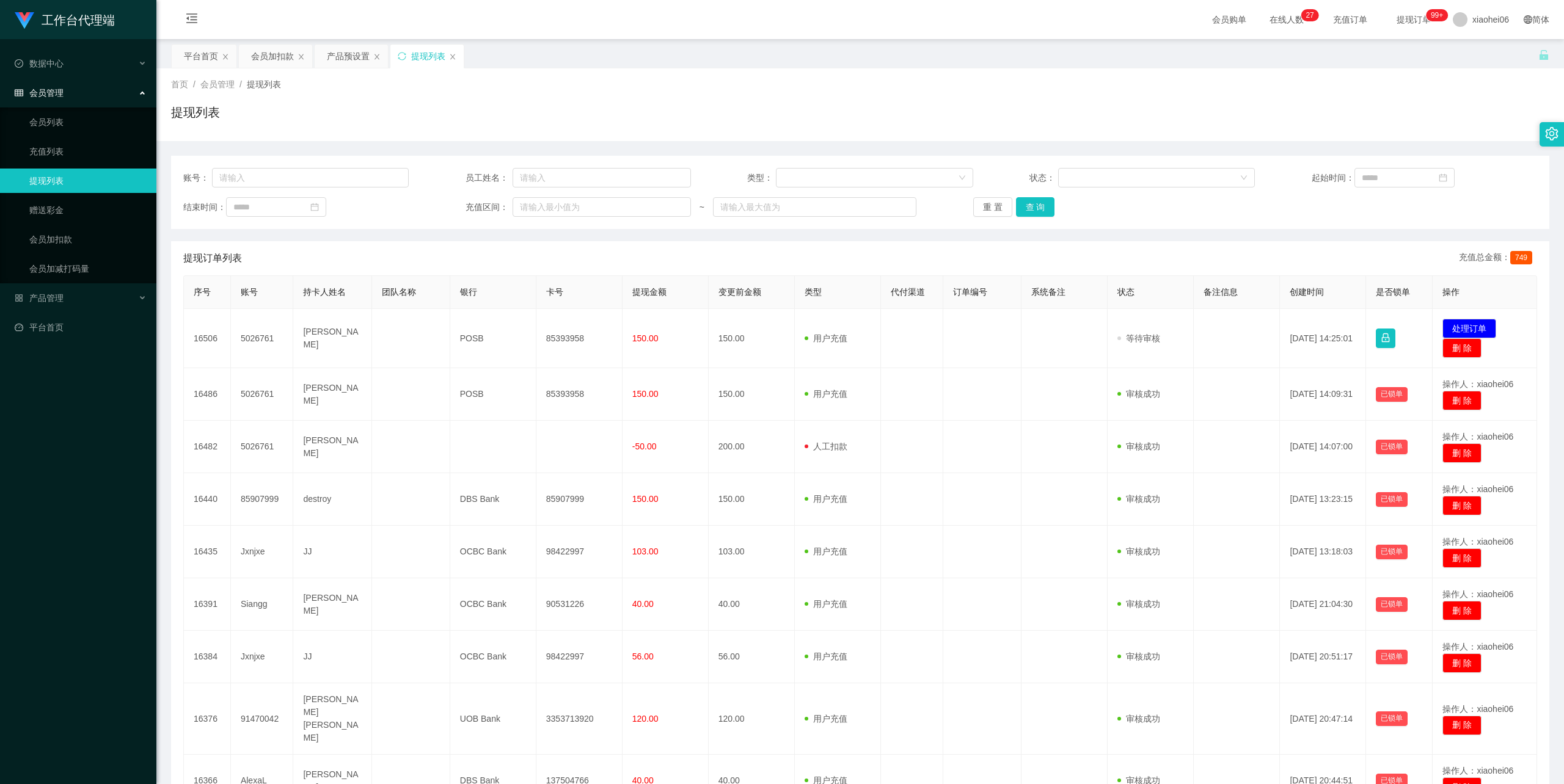
drag, startPoint x: 670, startPoint y: 100, endPoint x: 1042, endPoint y: 32, distance: 378.2
click at [670, 100] on div "首页 / 会员管理 / 提现列表 / 提现列表" at bounding box center [860, 104] width 1378 height 53
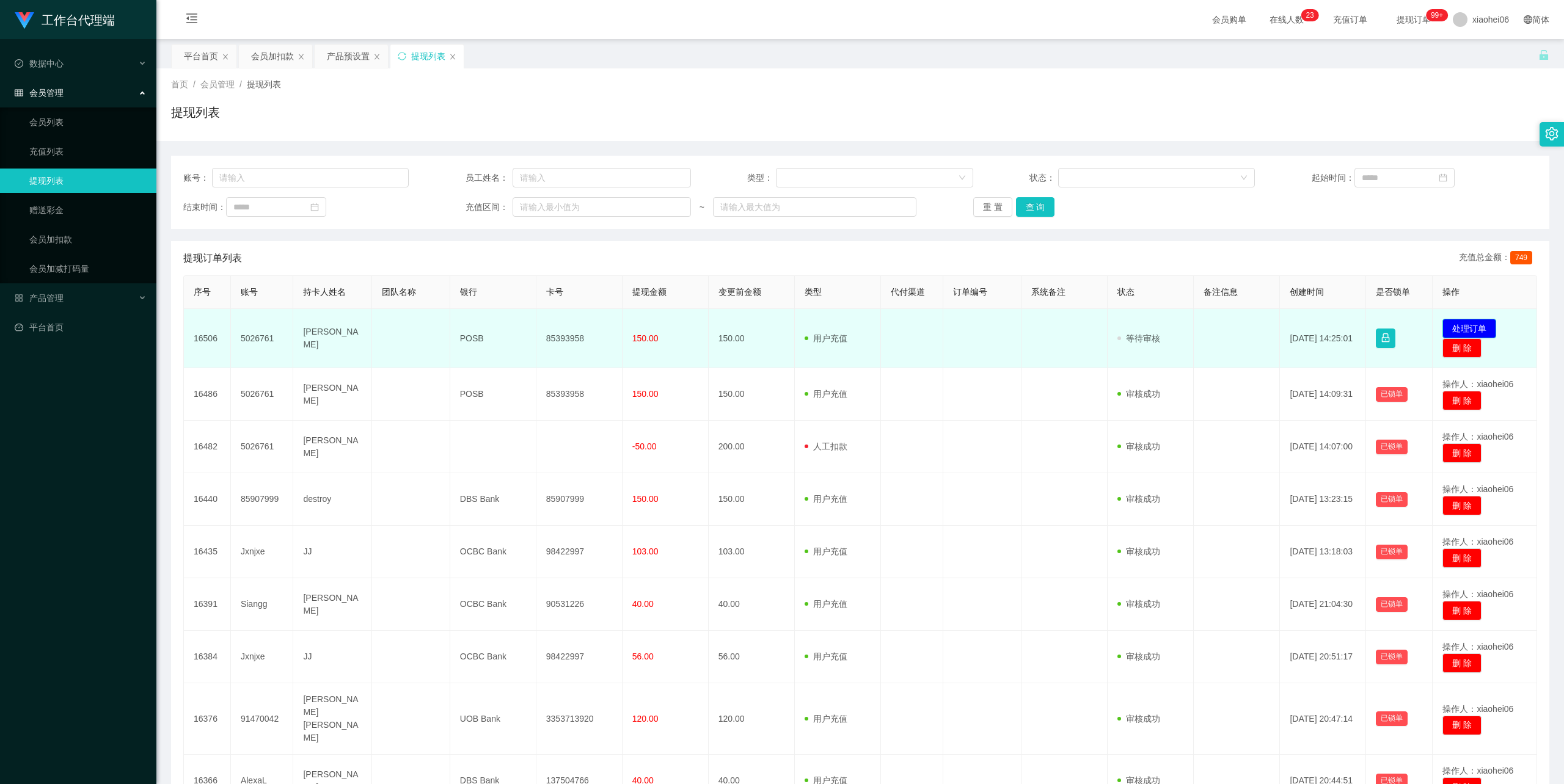
click at [1463, 320] on button "处理订单" at bounding box center [1469, 329] width 54 height 19
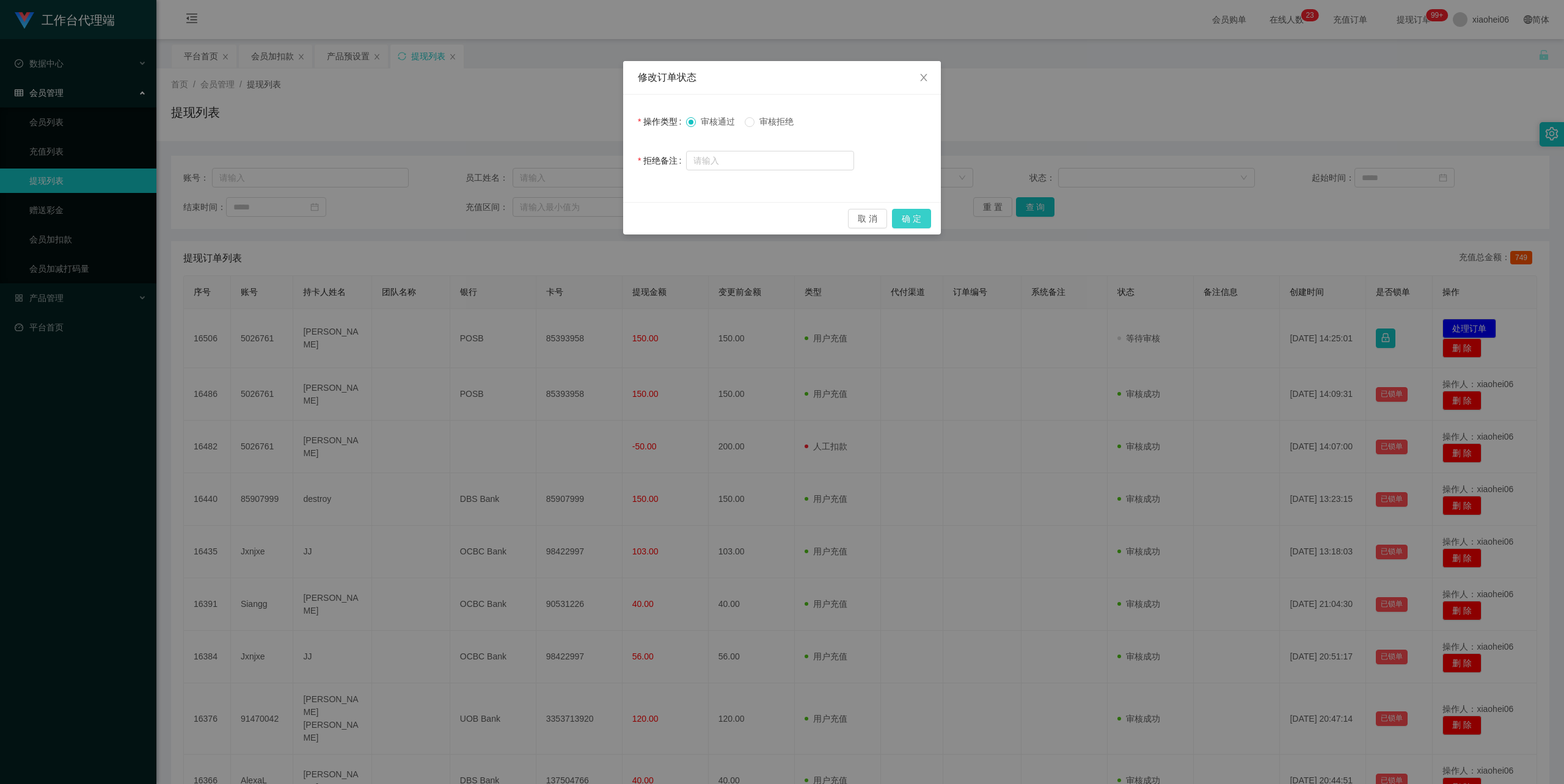
drag, startPoint x: 919, startPoint y: 218, endPoint x: 915, endPoint y: 213, distance: 6.4
click at [917, 218] on button "确 定" at bounding box center [911, 218] width 39 height 19
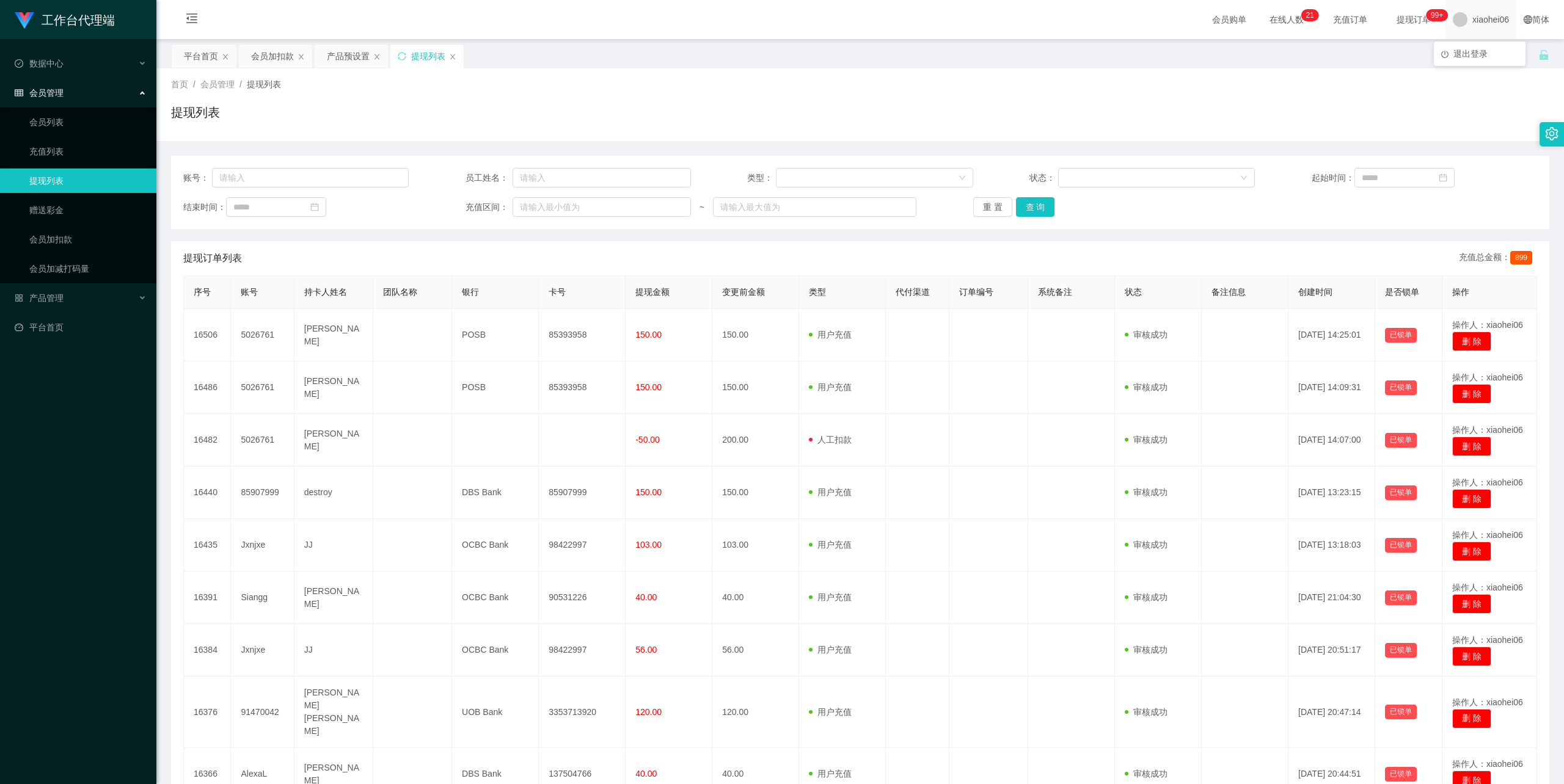
click at [1480, 22] on span "xiaohei06" at bounding box center [1491, 19] width 37 height 39
click at [1480, 23] on span "xiaohei06" at bounding box center [1491, 19] width 37 height 39
click at [1467, 62] on li "退出登录" at bounding box center [1480, 53] width 91 height 19
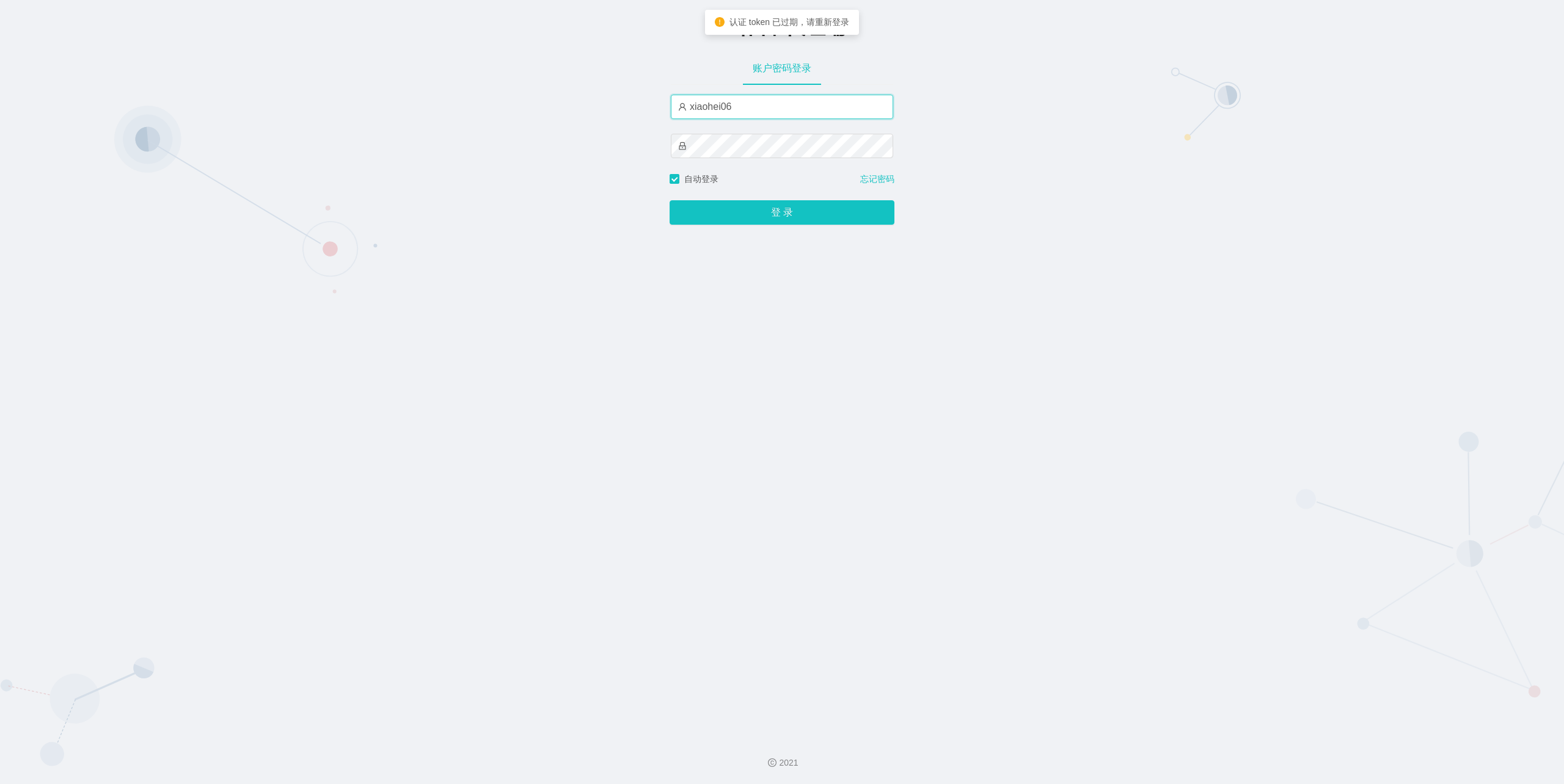
click at [759, 105] on input "xiaohei06" at bounding box center [782, 107] width 222 height 24
type input "feiji"
click at [757, 220] on button "登 录" at bounding box center [782, 212] width 225 height 24
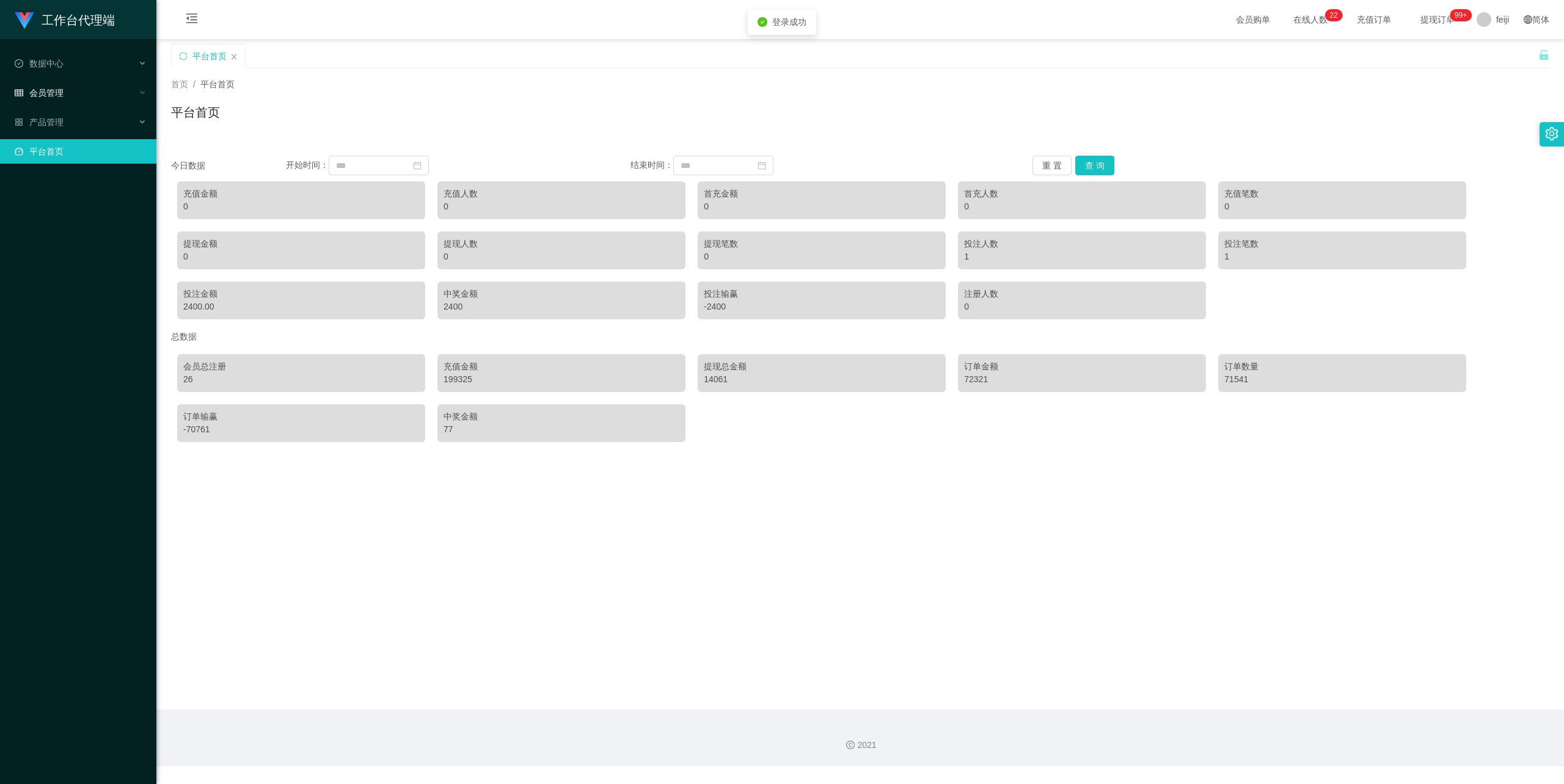
click at [58, 96] on div "会员管理" at bounding box center [78, 93] width 157 height 24
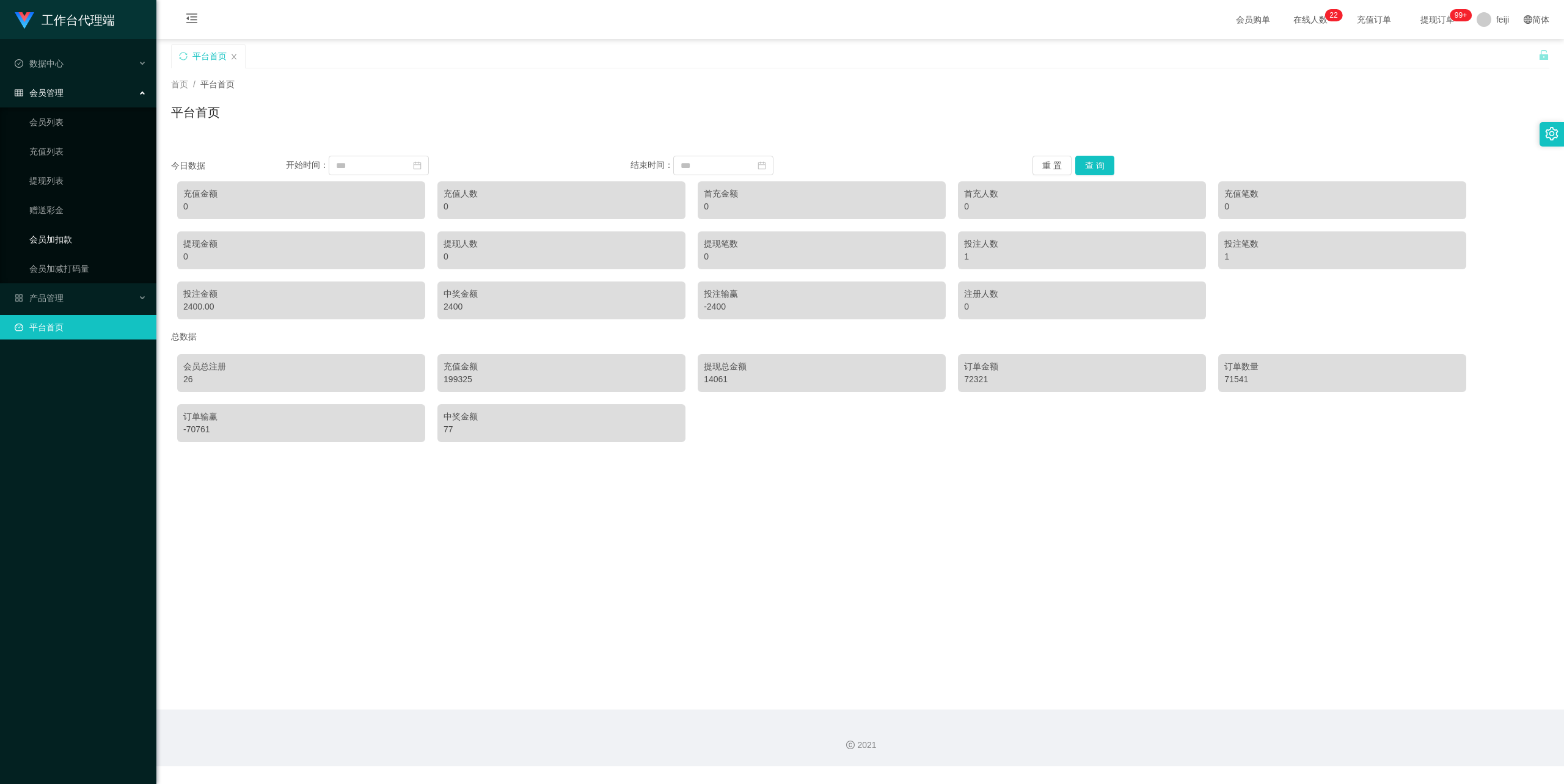
click at [60, 231] on link "会员加扣款" at bounding box center [88, 239] width 118 height 24
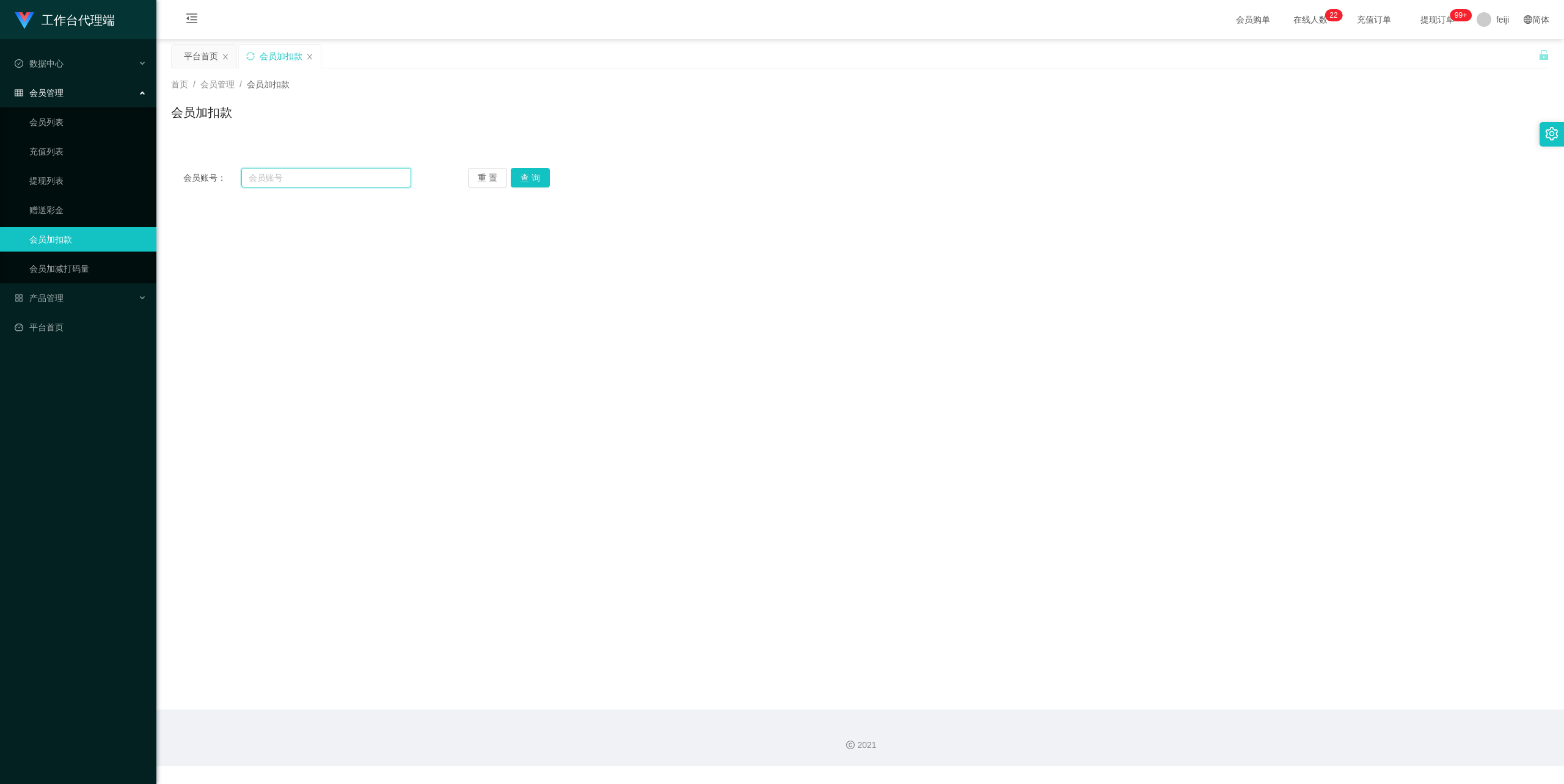
click at [355, 181] on input "text" at bounding box center [326, 177] width 170 height 19
paste input "justinnchase"
type input "justinnchase"
click at [533, 183] on button "查 询" at bounding box center [530, 177] width 39 height 19
click at [462, 361] on input "text" at bounding box center [498, 368] width 196 height 19
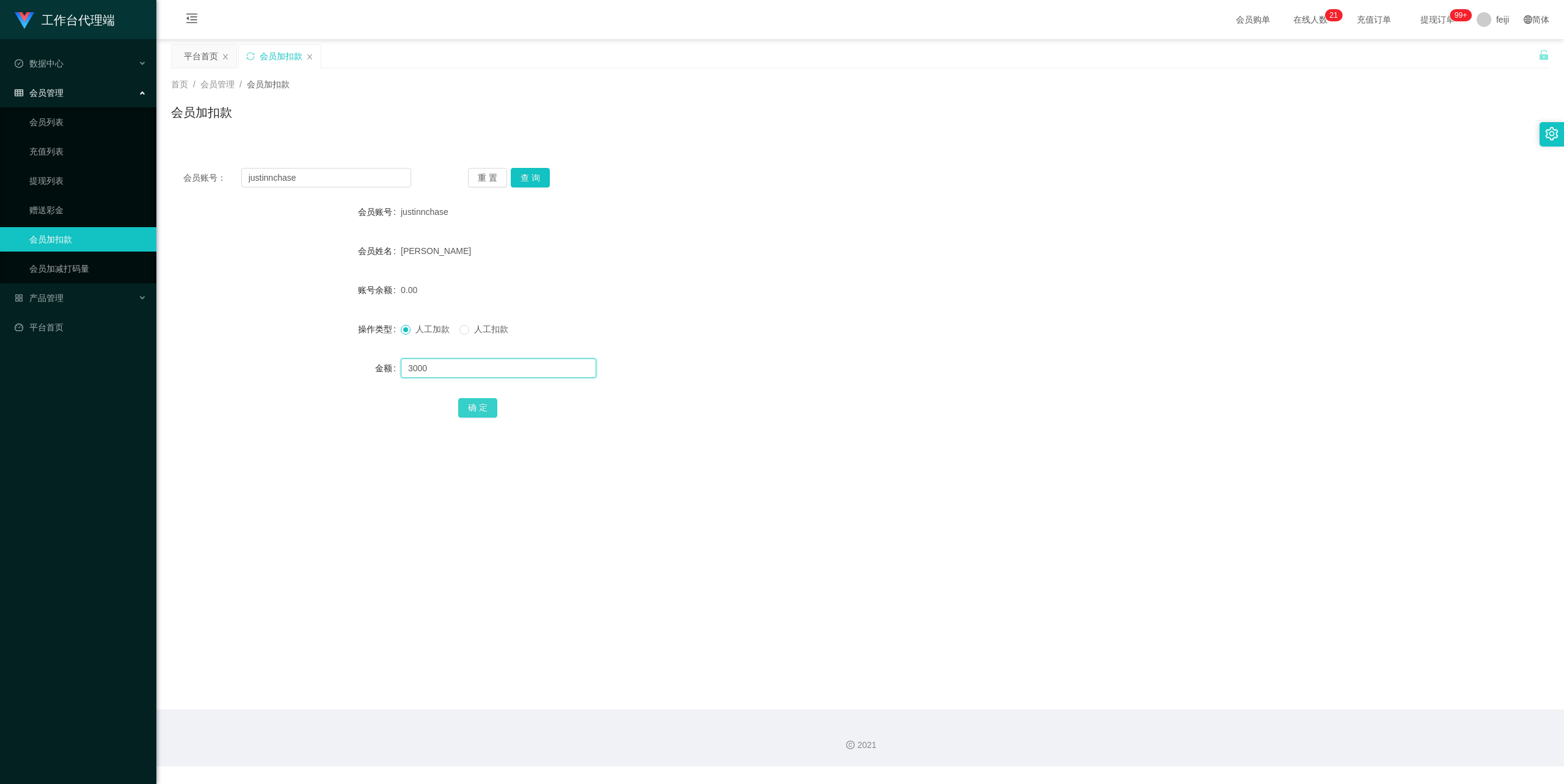
type input "3000"
click at [472, 404] on button "确 定" at bounding box center [478, 408] width 39 height 19
